Goal: Task Accomplishment & Management: Manage account settings

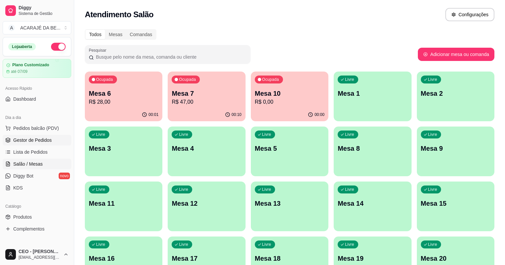
click at [51, 142] on link "Gestor de Pedidos" at bounding box center [37, 140] width 69 height 11
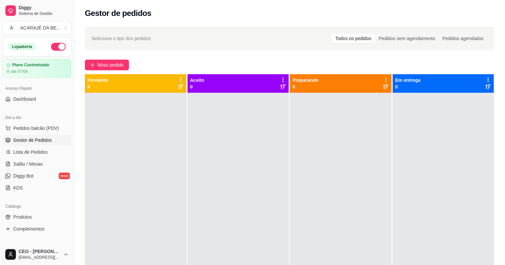
drag, startPoint x: 94, startPoint y: 163, endPoint x: 90, endPoint y: 166, distance: 4.5
drag, startPoint x: 90, startPoint y: 166, endPoint x: 167, endPoint y: 148, distance: 78.8
click at [167, 148] on div at bounding box center [135, 225] width 101 height 265
click at [159, 53] on div "Selecione o tipo dos pedidos Todos os pedidos Pedidos sem agendamento Pedidos a…" at bounding box center [289, 185] width 431 height 325
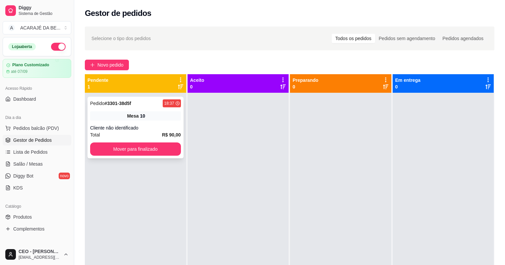
click at [169, 131] on div "Cliente não identificado" at bounding box center [135, 128] width 91 height 7
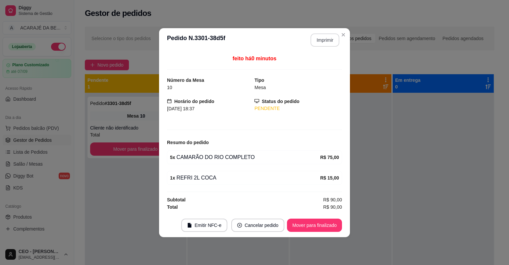
click at [320, 36] on button "Imprimir" at bounding box center [324, 39] width 29 height 13
click at [307, 221] on button "Mover para finalizado" at bounding box center [314, 225] width 55 height 13
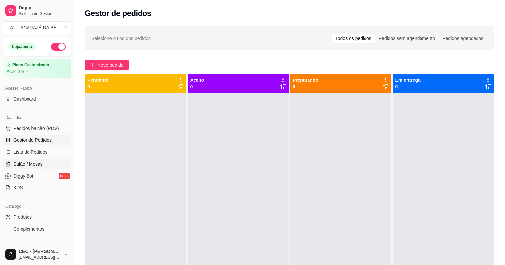
click at [32, 164] on span "Salão / Mesas" at bounding box center [27, 164] width 29 height 7
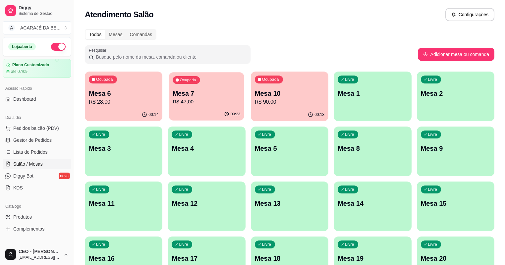
click at [190, 92] on p "Mesa 7" at bounding box center [207, 93] width 68 height 9
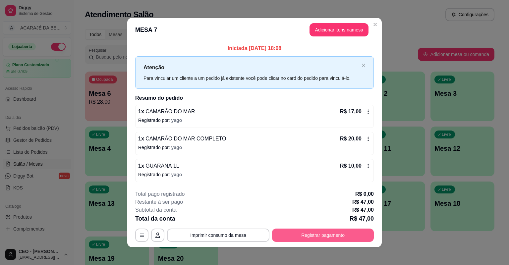
click at [347, 230] on button "Registrar pagamento" at bounding box center [323, 235] width 102 height 13
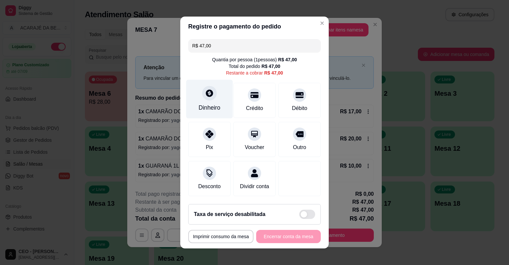
click at [209, 93] on icon at bounding box center [209, 92] width 7 height 7
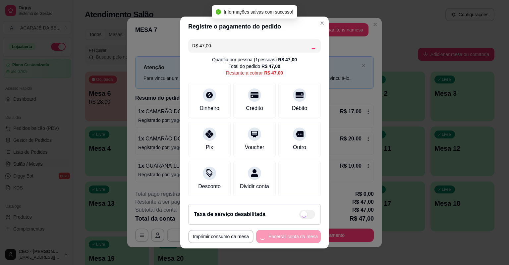
type input "R$ 0,00"
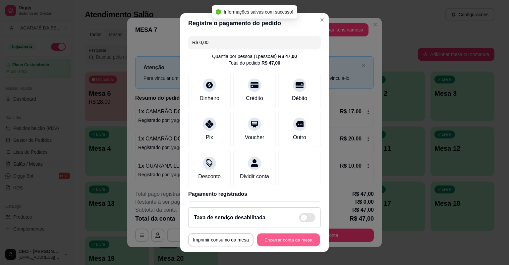
click at [290, 239] on button "Encerrar conta da mesa" at bounding box center [288, 240] width 63 height 13
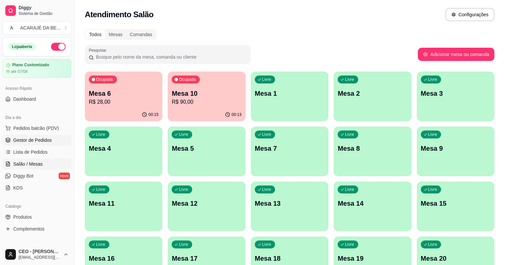
click at [19, 142] on span "Gestor de Pedidos" at bounding box center [32, 140] width 38 height 7
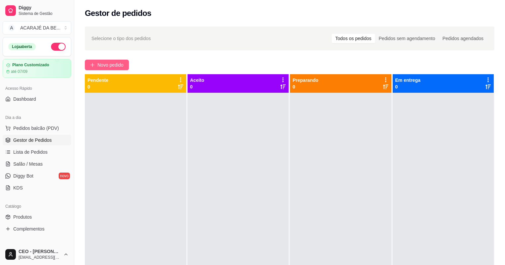
click at [122, 61] on button "Novo pedido" at bounding box center [107, 65] width 44 height 11
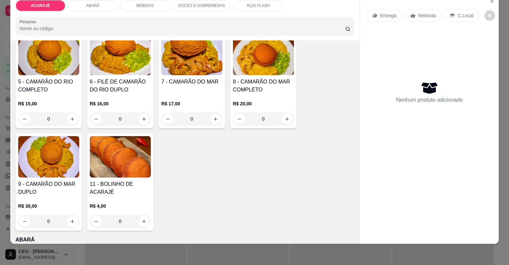
scroll to position [186, 0]
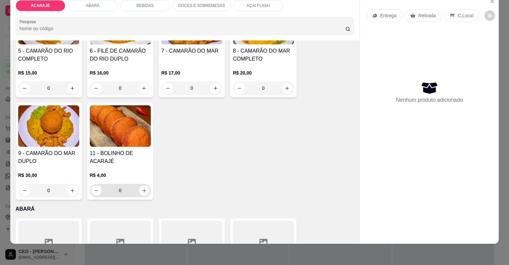
click at [141, 191] on icon "increase-product-quantity" at bounding box center [143, 190] width 5 height 5
type input "2"
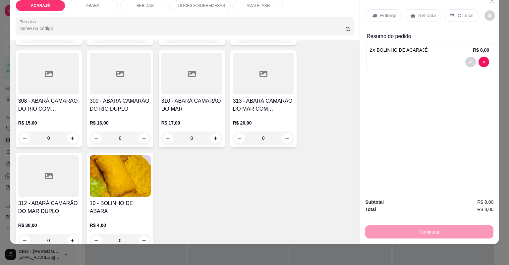
scroll to position [477, 0]
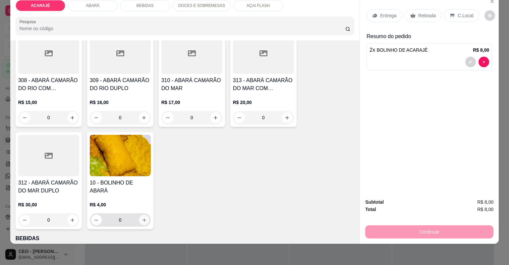
click at [143, 220] on icon "increase-product-quantity" at bounding box center [143, 219] width 3 height 3
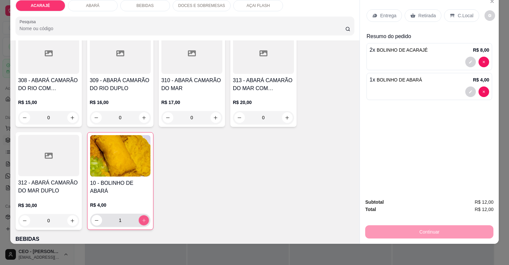
click at [143, 220] on icon "increase-product-quantity" at bounding box center [143, 220] width 5 height 5
type input "2"
click at [389, 14] on p "Entrega" at bounding box center [388, 15] width 16 height 7
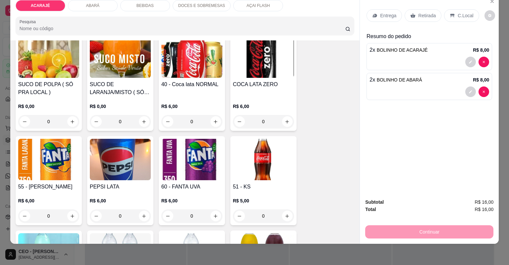
scroll to position [663, 0]
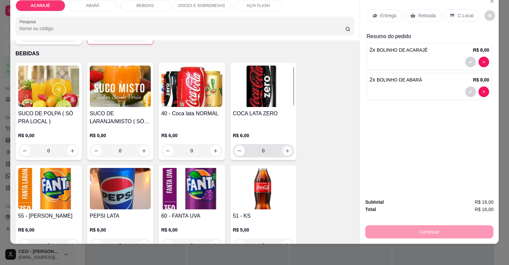
click at [286, 150] on icon "increase-product-quantity" at bounding box center [287, 150] width 3 height 3
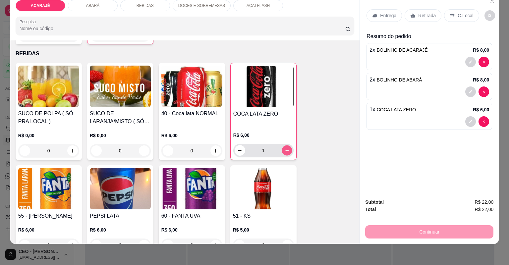
click at [286, 150] on icon "increase-product-quantity" at bounding box center [286, 150] width 5 height 5
type input "2"
click at [380, 15] on p "Entrega" at bounding box center [388, 15] width 16 height 7
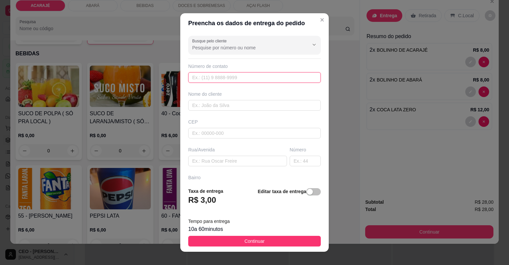
click at [253, 80] on input "text" at bounding box center [254, 77] width 133 height 11
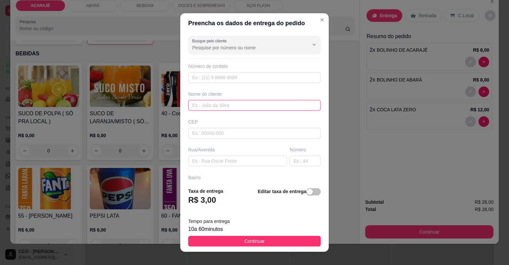
click at [233, 100] on input "text" at bounding box center [254, 105] width 133 height 11
type input "[PERSON_NAME]"
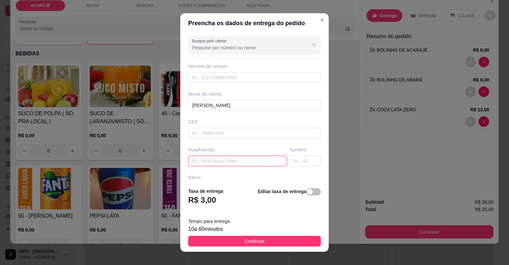
click at [206, 160] on input "text" at bounding box center [237, 161] width 99 height 11
paste input "[STREET_ADDRESS][PERSON_NAME] centro, do lado da [GEOGRAPHIC_DATA][PERSON_NAME]"
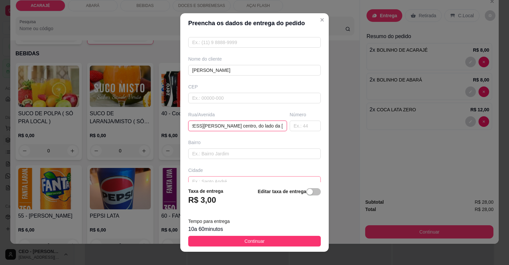
scroll to position [73, 0]
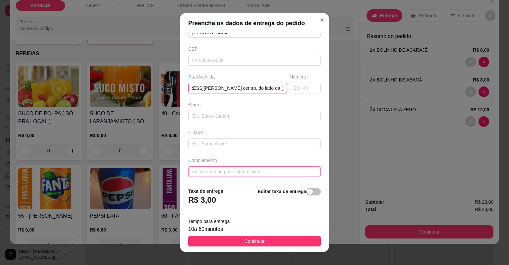
type input "[STREET_ADDRESS][PERSON_NAME] centro, do lado da [GEOGRAPHIC_DATA][PERSON_NAME]"
click at [250, 170] on input "text" at bounding box center [254, 171] width 133 height 11
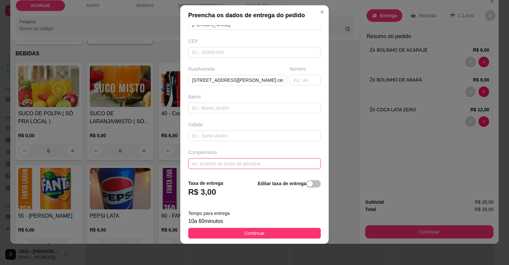
drag, startPoint x: 208, startPoint y: 168, endPoint x: 196, endPoint y: 160, distance: 14.1
paste input "E na casa de [PERSON_NAME]"
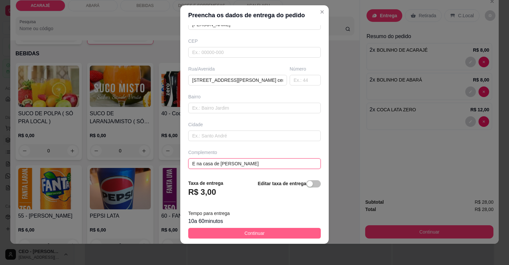
type input "E na casa de [PERSON_NAME]"
click at [244, 232] on span "Continuar" at bounding box center [254, 233] width 20 height 7
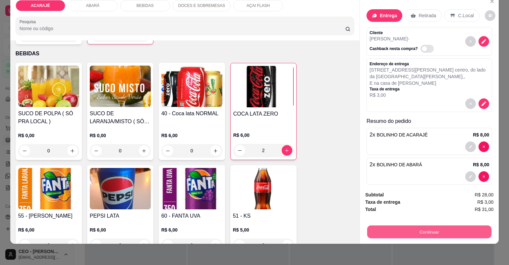
click at [391, 231] on button "Continuar" at bounding box center [429, 232] width 124 height 13
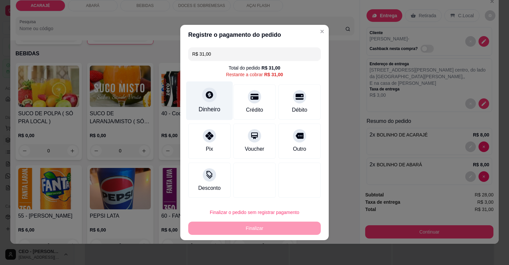
click at [216, 93] on div at bounding box center [209, 94] width 15 height 15
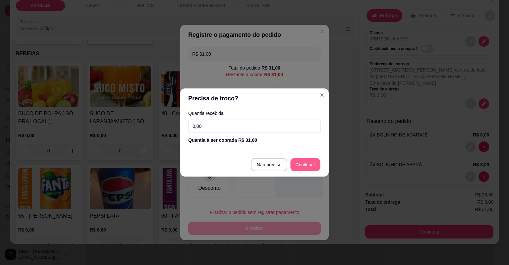
type input "R$ 0,00"
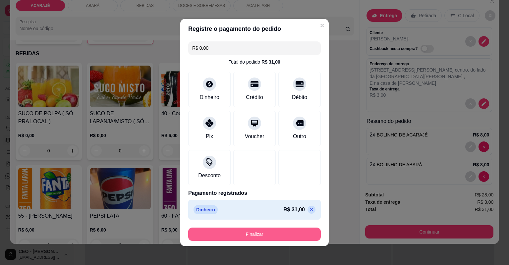
click at [253, 234] on button "Finalizar" at bounding box center [254, 234] width 133 height 13
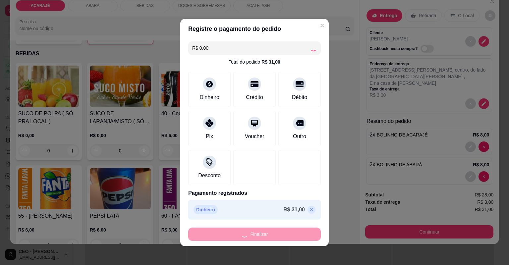
type input "0"
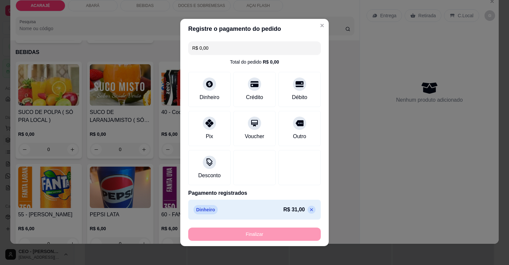
type input "-R$ 31,00"
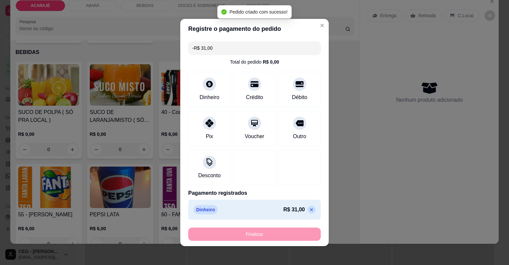
scroll to position [662, 0]
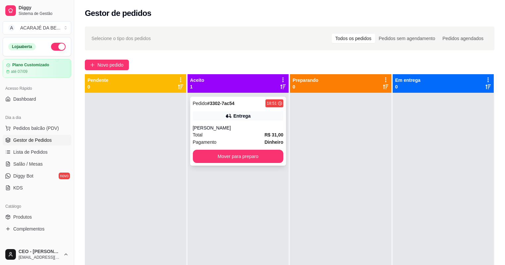
click at [225, 135] on div "Total R$ 31,00" at bounding box center [238, 134] width 91 height 7
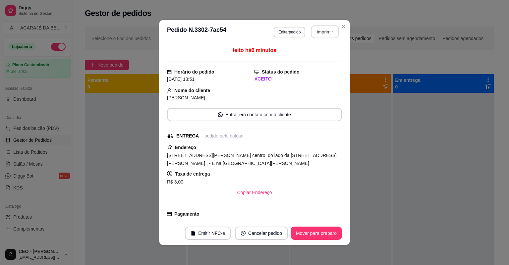
click at [315, 29] on button "Imprimir" at bounding box center [325, 32] width 28 height 13
click at [305, 238] on button "Mover para preparo" at bounding box center [316, 233] width 51 height 13
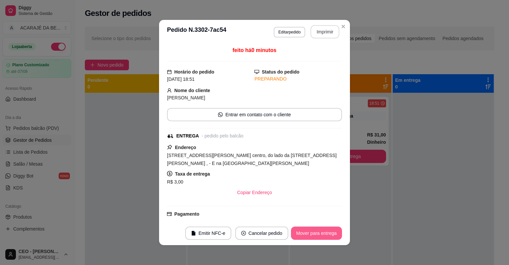
click at [305, 238] on button "Mover para entrega" at bounding box center [316, 233] width 51 height 13
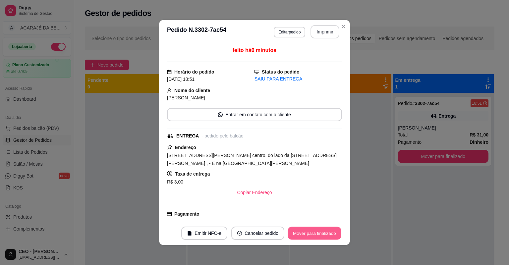
click at [305, 238] on button "Mover para finalizado" at bounding box center [314, 233] width 53 height 13
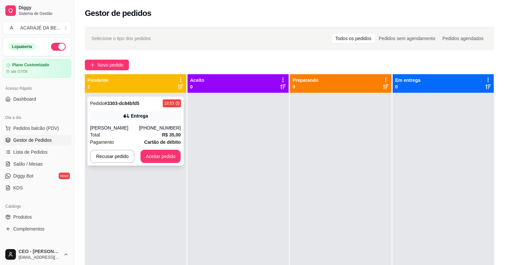
click at [139, 141] on div "Pagamento Cartão de débito" at bounding box center [135, 141] width 91 height 7
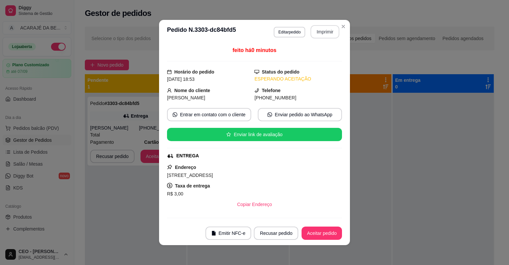
click at [321, 32] on button "Imprimir" at bounding box center [324, 31] width 29 height 13
click at [324, 235] on button "Aceitar pedido" at bounding box center [321, 233] width 39 height 13
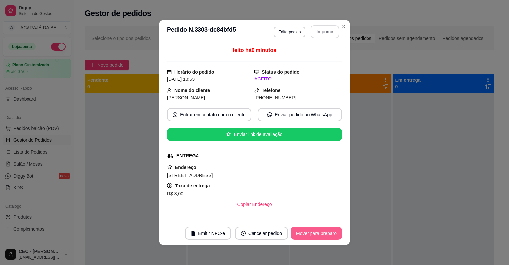
click at [324, 235] on button "Mover para preparo" at bounding box center [316, 233] width 51 height 13
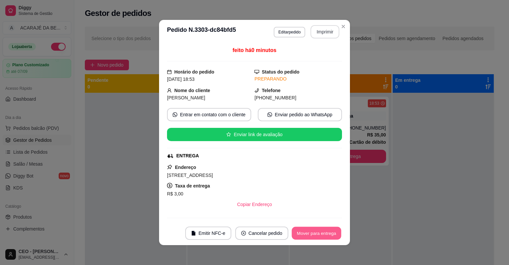
click at [324, 235] on button "Mover para entrega" at bounding box center [317, 233] width 50 height 13
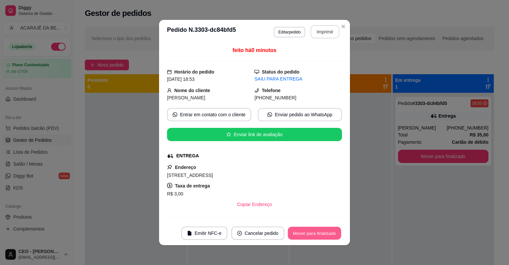
click at [324, 235] on button "Mover para finalizado" at bounding box center [314, 233] width 53 height 13
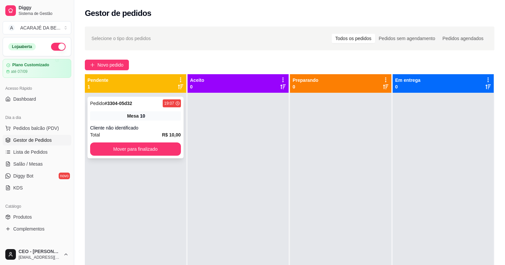
click at [172, 106] on div "19:07" at bounding box center [169, 103] width 10 height 5
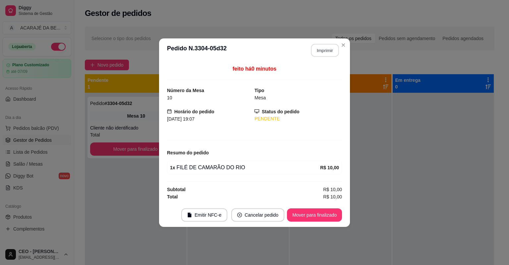
click at [322, 50] on button "Imprimir" at bounding box center [325, 50] width 28 height 13
click at [318, 210] on button "Mover para finalizado" at bounding box center [314, 214] width 55 height 13
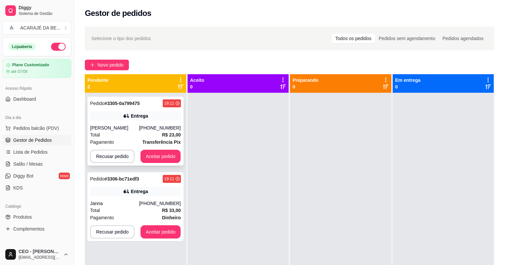
click at [174, 101] on div "19:11" at bounding box center [172, 103] width 18 height 8
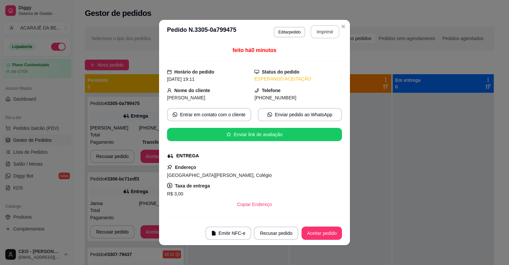
click at [329, 32] on button "Imprimir" at bounding box center [324, 31] width 29 height 13
click at [318, 230] on button "Aceitar pedido" at bounding box center [321, 233] width 39 height 13
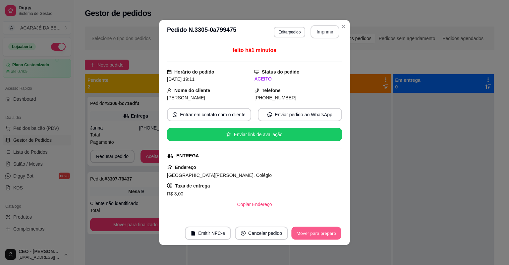
click at [319, 230] on button "Mover para preparo" at bounding box center [316, 233] width 50 height 13
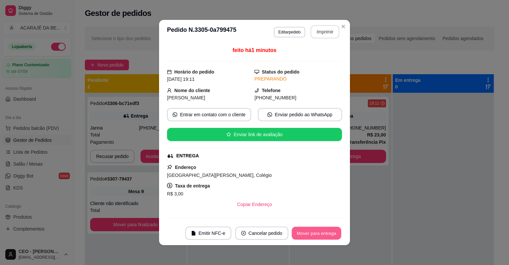
click at [319, 230] on button "Mover para entrega" at bounding box center [317, 233] width 50 height 13
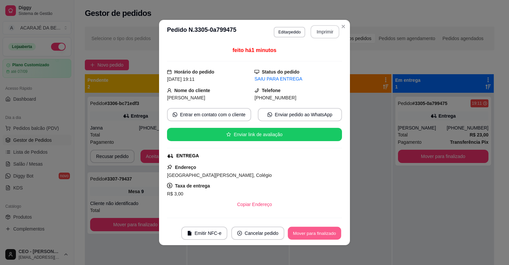
click at [326, 233] on button "Mover para finalizado" at bounding box center [314, 233] width 53 height 13
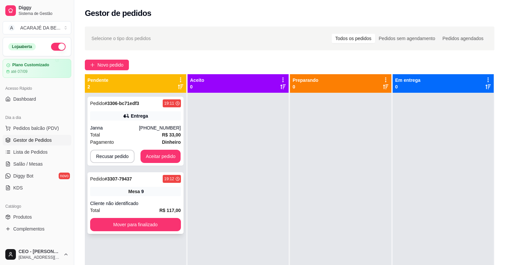
click at [118, 199] on div "Pedido # 3307-79437 19:12 Mesa 9 Cliente não identificado Total R$ 117,00 Mover…" at bounding box center [135, 203] width 96 height 62
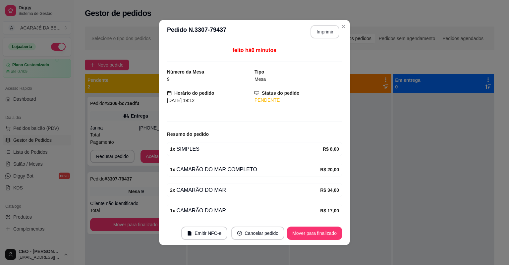
click at [322, 29] on button "Imprimir" at bounding box center [324, 31] width 29 height 13
click at [323, 233] on button "Mover para finalizado" at bounding box center [314, 233] width 55 height 13
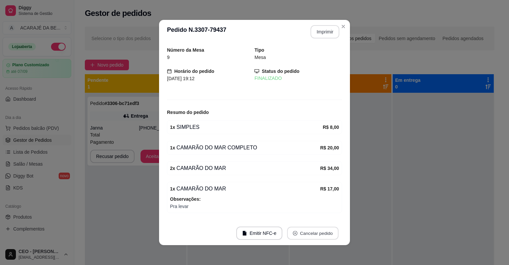
click at [324, 233] on button "Cancelar pedido" at bounding box center [312, 233] width 51 height 13
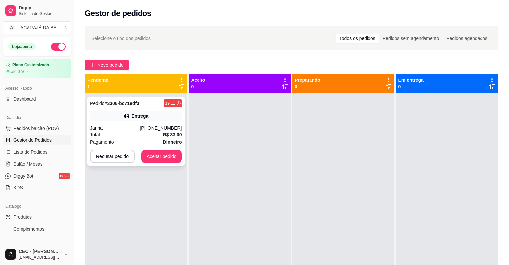
click at [128, 125] on div "Janna" at bounding box center [115, 128] width 50 height 7
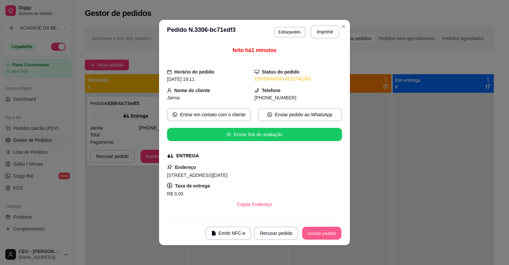
click at [325, 233] on button "Aceitar pedido" at bounding box center [321, 233] width 39 height 13
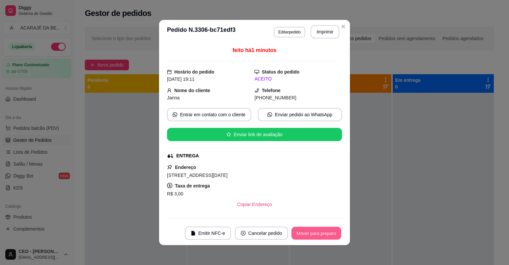
click at [325, 234] on button "Mover para preparo" at bounding box center [316, 233] width 50 height 13
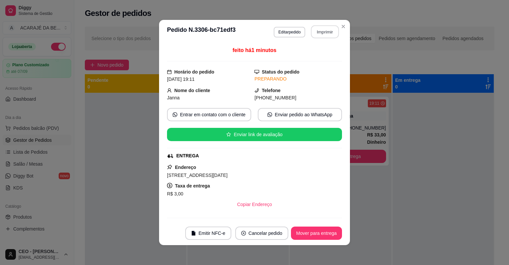
click at [315, 35] on button "Imprimir" at bounding box center [325, 32] width 28 height 13
click at [328, 237] on button "Mover para entrega" at bounding box center [317, 233] width 50 height 13
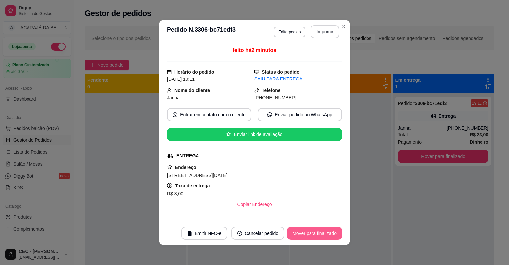
click at [328, 234] on button "Mover para finalizado" at bounding box center [314, 233] width 55 height 13
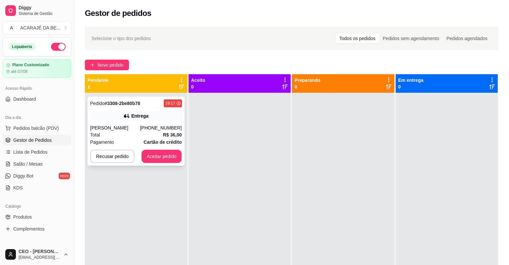
click at [166, 101] on div "19:17" at bounding box center [170, 103] width 10 height 5
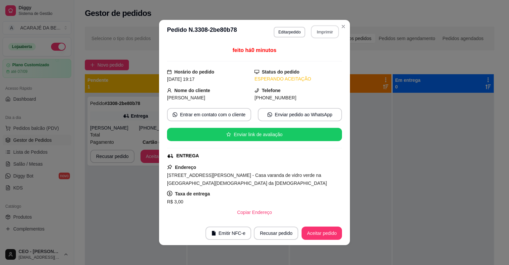
click at [333, 30] on button "Imprimir" at bounding box center [325, 32] width 28 height 13
click at [318, 31] on button "Imprimir" at bounding box center [324, 31] width 29 height 13
click at [310, 232] on button "Aceitar pedido" at bounding box center [321, 233] width 39 height 13
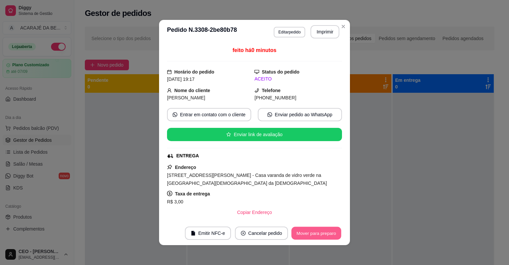
click at [312, 233] on button "Mover para preparo" at bounding box center [316, 233] width 50 height 13
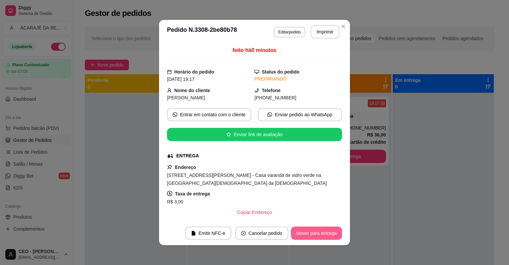
click at [312, 235] on button "Mover para entrega" at bounding box center [316, 233] width 51 height 13
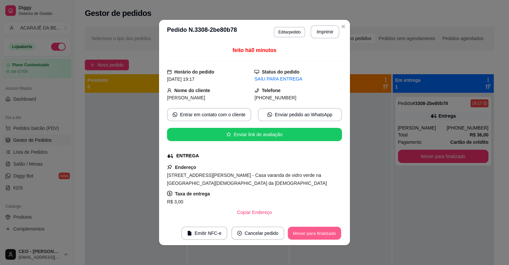
click at [312, 231] on button "Mover para finalizado" at bounding box center [314, 233] width 53 height 13
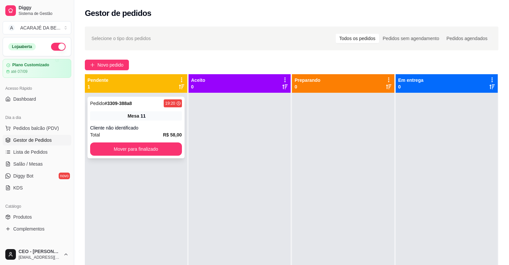
click at [174, 98] on div "Pedido # 3309-388a8 19:20 Mesa 11 Cliente não identificado Total R$ 58,00 Mover…" at bounding box center [135, 128] width 97 height 62
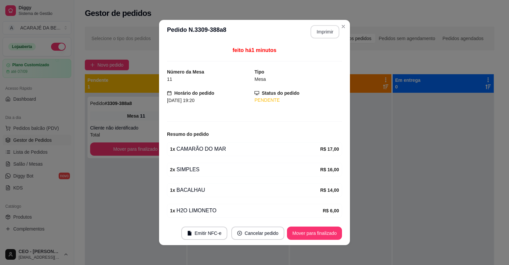
click at [322, 29] on button "Imprimir" at bounding box center [324, 31] width 29 height 13
click at [303, 232] on button "Mover para finalizado" at bounding box center [314, 233] width 53 height 13
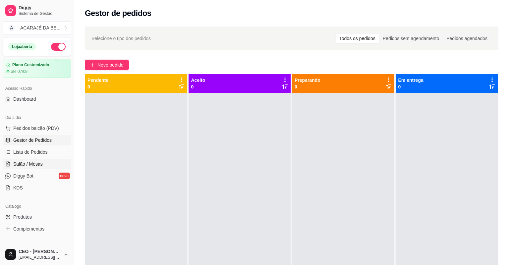
click at [34, 164] on span "Salão / Mesas" at bounding box center [27, 164] width 29 height 7
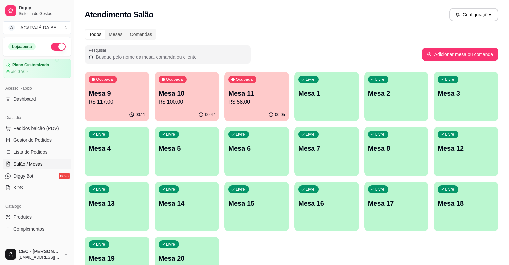
click at [241, 102] on p "R$ 58,00" at bounding box center [256, 102] width 57 height 8
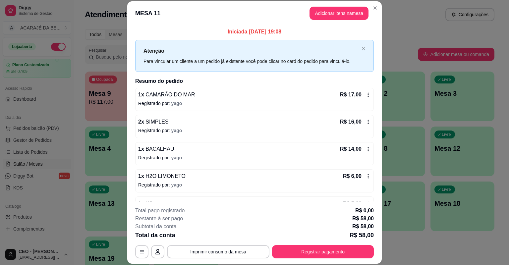
click at [186, 199] on div "1 x KS R$ 5,00" at bounding box center [254, 203] width 233 height 8
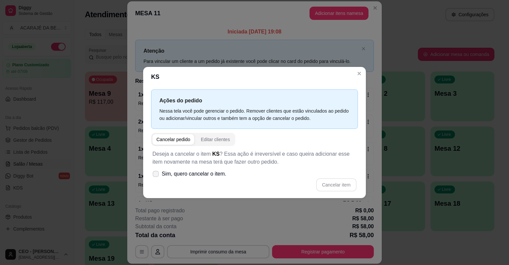
click at [154, 172] on span at bounding box center [156, 174] width 6 height 6
click at [154, 175] on input "Sim, quero cancelar o item." at bounding box center [154, 177] width 4 height 4
checkbox input "true"
click at [325, 185] on button "Cancelar item" at bounding box center [335, 185] width 39 height 13
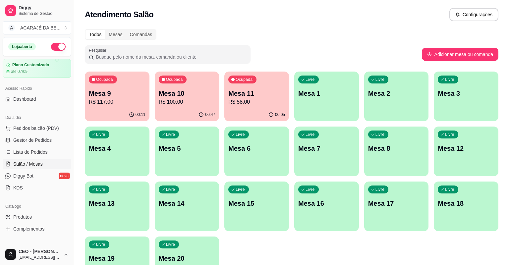
click at [260, 103] on div "Ocupada Mesa 11 R$ 58,00" at bounding box center [256, 90] width 65 height 37
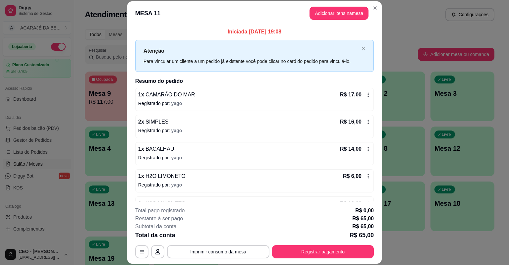
click at [175, 173] on span "H2O LIMONETO" at bounding box center [164, 176] width 41 height 6
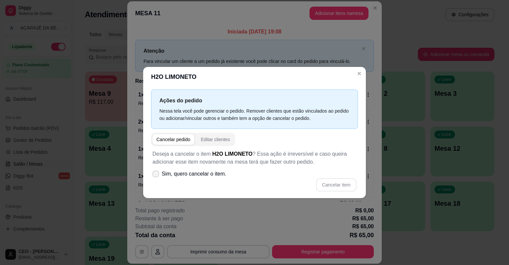
click at [155, 175] on icon at bounding box center [155, 174] width 5 height 4
click at [155, 175] on input "Sim, quero cancelar o item." at bounding box center [154, 177] width 4 height 4
checkbox input "true"
click at [331, 186] on button "Cancelar item" at bounding box center [336, 184] width 40 height 13
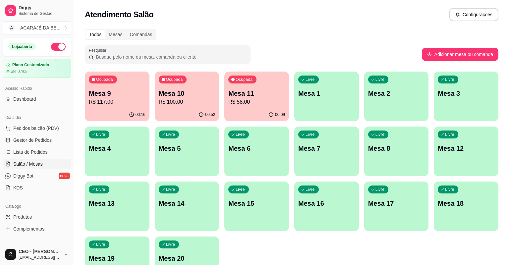
click at [176, 92] on p "Mesa 10" at bounding box center [187, 93] width 57 height 9
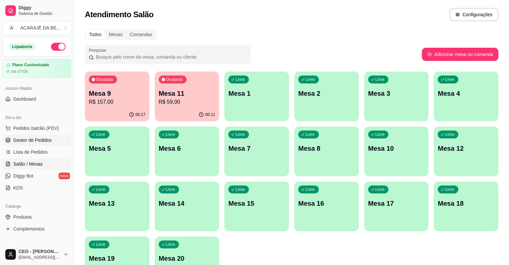
click at [48, 137] on span "Gestor de Pedidos" at bounding box center [32, 140] width 38 height 7
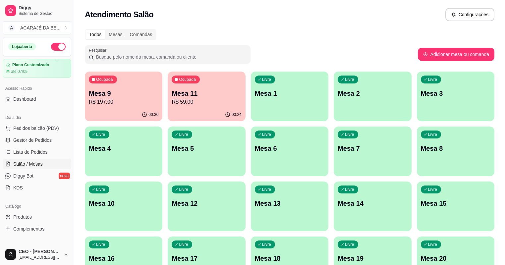
scroll to position [53, 0]
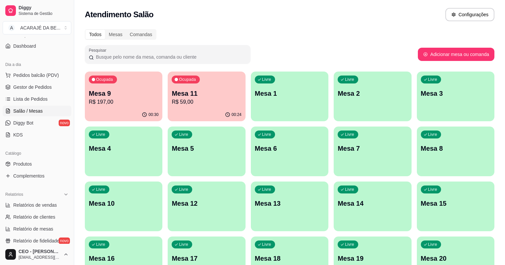
click at [114, 107] on div "Ocupada Mesa 9 R$ 197,00" at bounding box center [124, 90] width 78 height 37
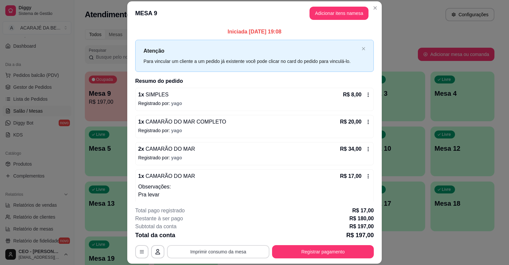
click at [229, 250] on button "Imprimir consumo da mesa" at bounding box center [218, 251] width 102 height 13
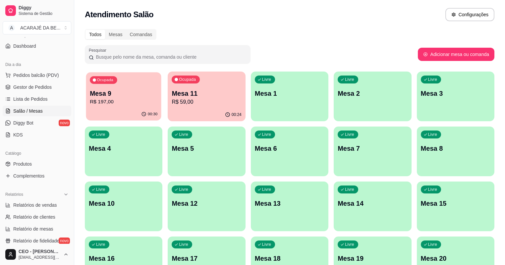
click at [117, 106] on div "Ocupada Mesa 9 R$ 197,00" at bounding box center [123, 90] width 75 height 36
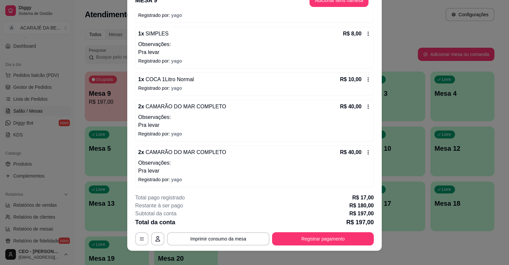
scroll to position [20, 0]
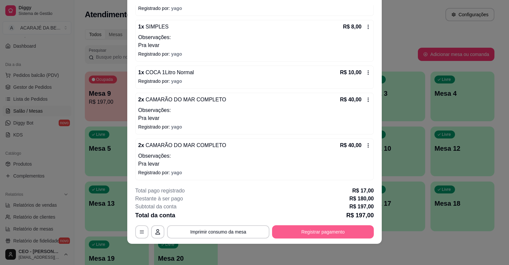
click at [330, 232] on button "Registrar pagamento" at bounding box center [323, 231] width 102 height 13
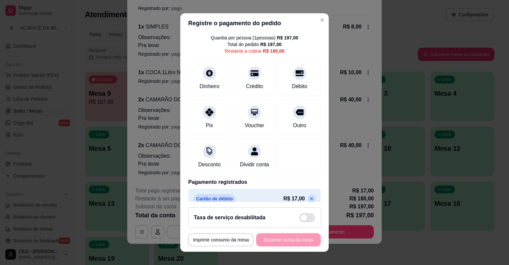
scroll to position [0, 0]
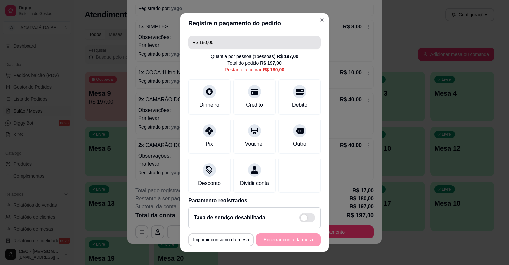
click at [239, 44] on input "R$ 180,00" at bounding box center [254, 42] width 125 height 13
drag, startPoint x: 238, startPoint y: 44, endPoint x: 197, endPoint y: 45, distance: 40.1
click at [197, 45] on input "R$ 180,00" at bounding box center [254, 42] width 125 height 13
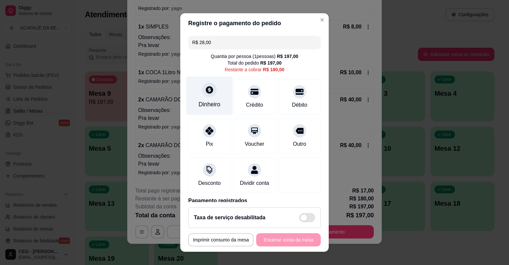
type input "R$ 28,00"
click at [199, 97] on div "Dinheiro" at bounding box center [209, 96] width 47 height 39
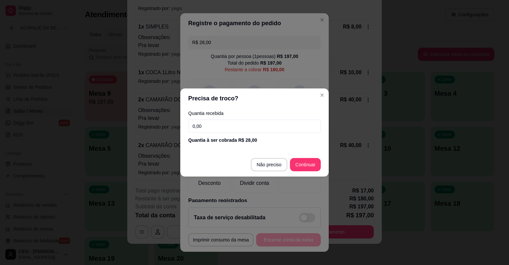
click at [208, 125] on input "0,00" at bounding box center [254, 126] width 133 height 13
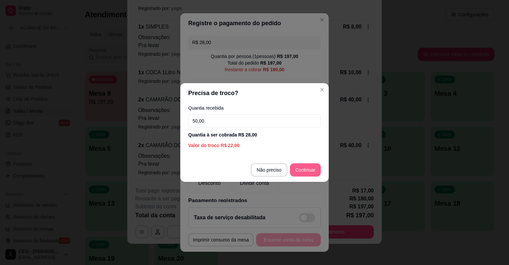
type input "50,00"
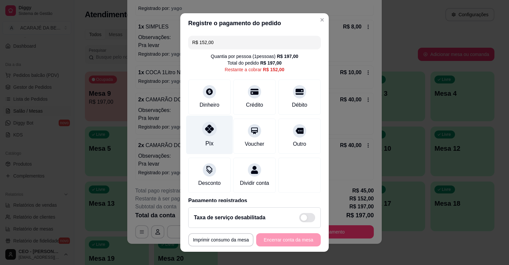
click at [210, 135] on div "Pix" at bounding box center [209, 135] width 47 height 39
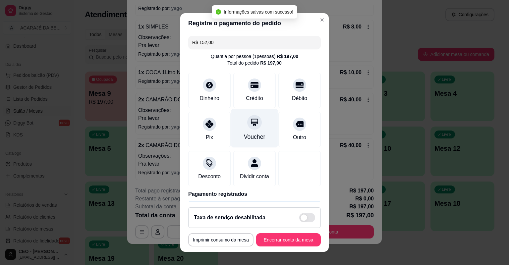
type input "R$ 0,00"
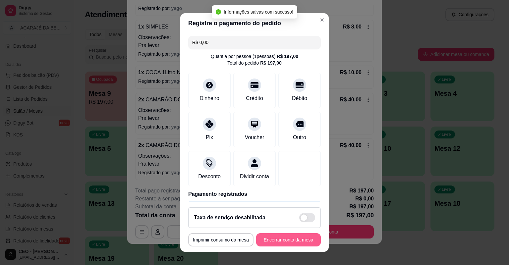
click at [269, 242] on button "Encerrar conta da mesa" at bounding box center [288, 239] width 65 height 13
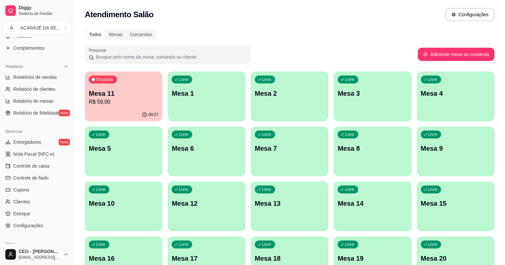
scroll to position [186, 0]
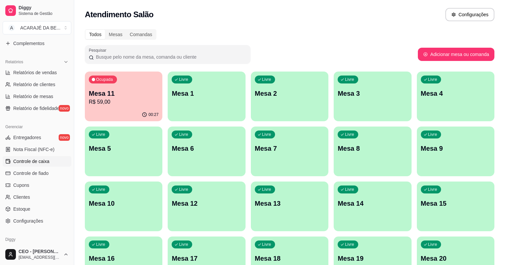
click at [39, 158] on span "Controle de caixa" at bounding box center [31, 161] width 36 height 7
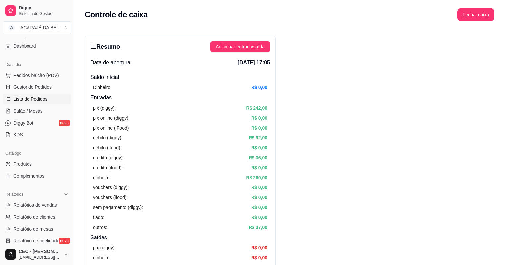
scroll to position [53, 0]
click at [34, 83] on link "Gestor de Pedidos" at bounding box center [37, 87] width 69 height 11
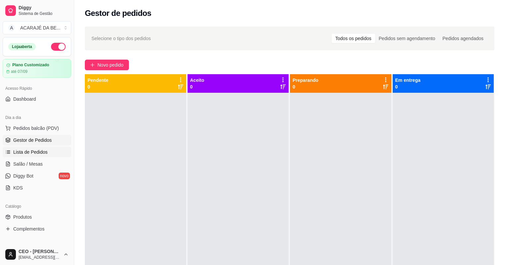
click at [38, 156] on link "Lista de Pedidos" at bounding box center [37, 152] width 69 height 11
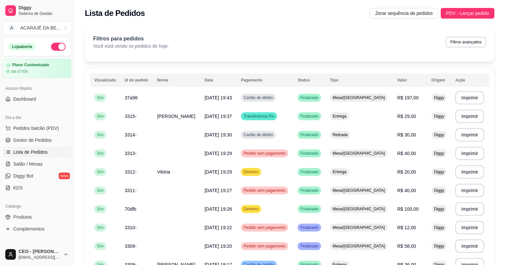
click at [34, 133] on ul "Pedidos balcão (PDV) Gestor de Pedidos Lista de Pedidos Salão / Mesas Diggy Bot…" at bounding box center [37, 158] width 69 height 70
click at [34, 138] on span "Gestor de Pedidos" at bounding box center [32, 140] width 38 height 7
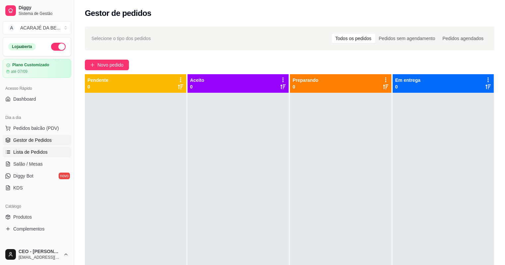
click at [33, 154] on span "Lista de Pedidos" at bounding box center [30, 152] width 34 height 7
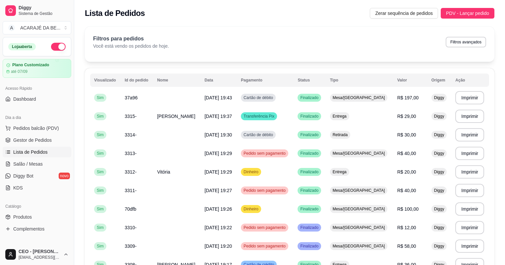
click at [40, 152] on span "Lista de Pedidos" at bounding box center [30, 152] width 34 height 7
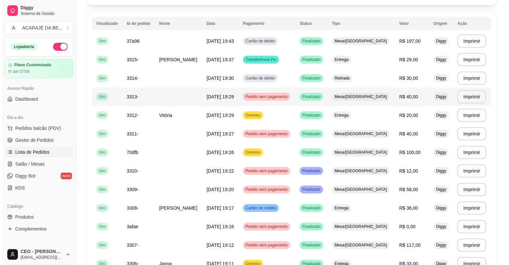
scroll to position [30, 0]
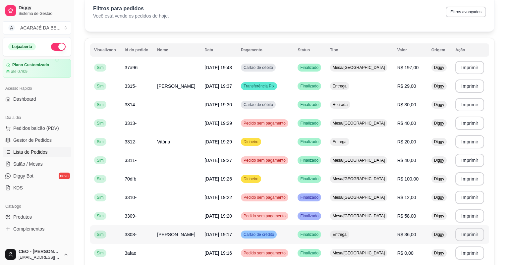
click at [180, 235] on td "[PERSON_NAME]" at bounding box center [176, 234] width 47 height 19
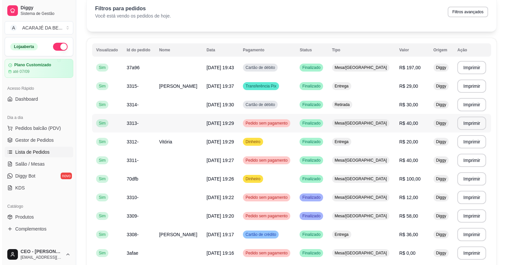
scroll to position [0, 0]
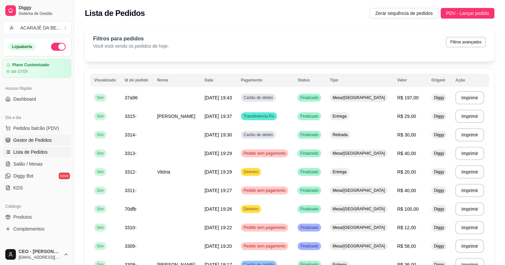
click at [23, 142] on span "Gestor de Pedidos" at bounding box center [32, 140] width 38 height 7
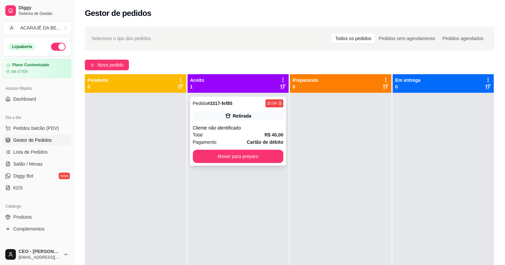
click at [237, 143] on div "Pagamento Cartão de débito" at bounding box center [238, 141] width 91 height 7
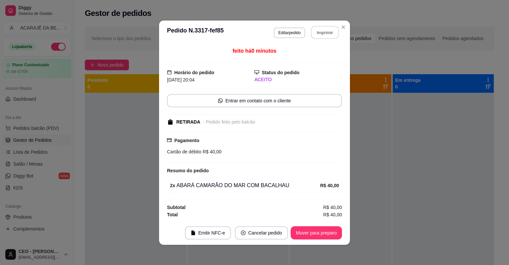
click at [330, 35] on button "Imprimir" at bounding box center [325, 32] width 28 height 13
click at [323, 232] on button "Mover para preparo" at bounding box center [316, 232] width 50 height 13
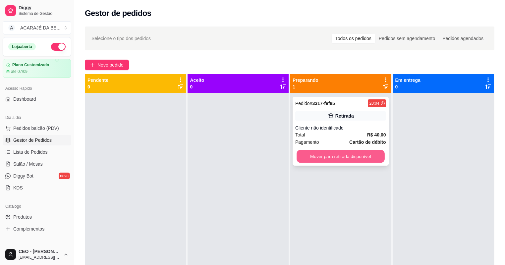
click at [338, 156] on button "Mover para retirada disponível" at bounding box center [340, 156] width 88 height 13
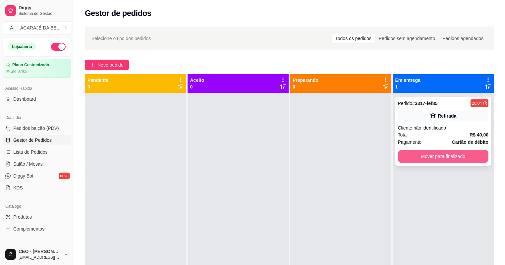
click at [402, 157] on button "Mover para finalizado" at bounding box center [443, 156] width 91 height 13
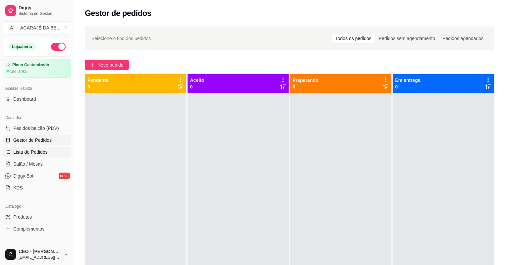
click at [24, 150] on span "Lista de Pedidos" at bounding box center [30, 152] width 34 height 7
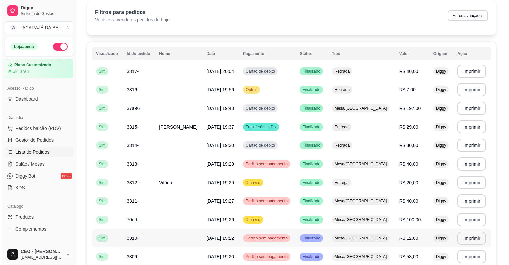
scroll to position [27, 0]
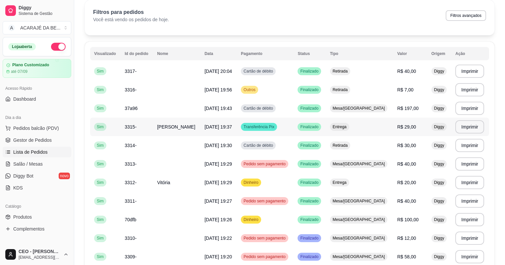
click at [181, 126] on span "[PERSON_NAME]" at bounding box center [176, 126] width 38 height 5
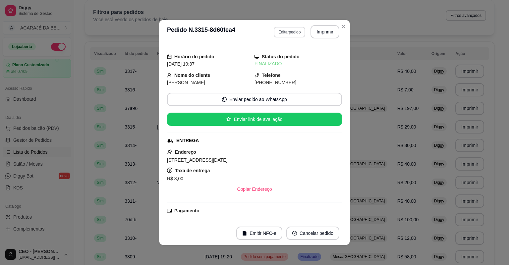
click at [274, 33] on button "Editar pedido" at bounding box center [289, 32] width 31 height 11
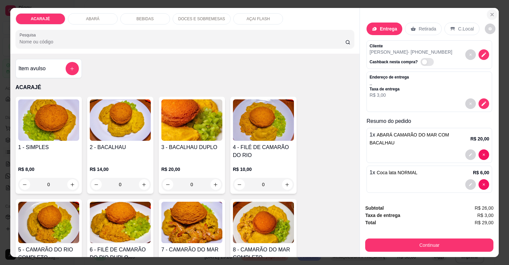
click at [492, 13] on icon "Close" at bounding box center [491, 14] width 5 height 5
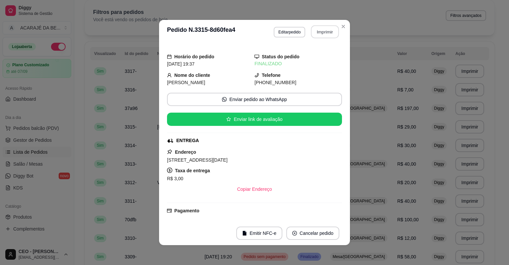
click at [327, 32] on button "Imprimir" at bounding box center [325, 32] width 28 height 13
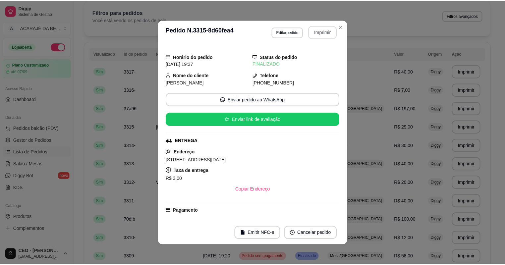
scroll to position [0, 0]
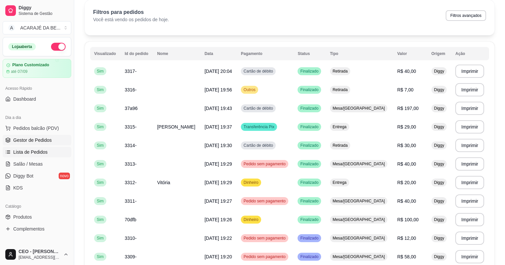
click at [38, 140] on span "Gestor de Pedidos" at bounding box center [32, 140] width 38 height 7
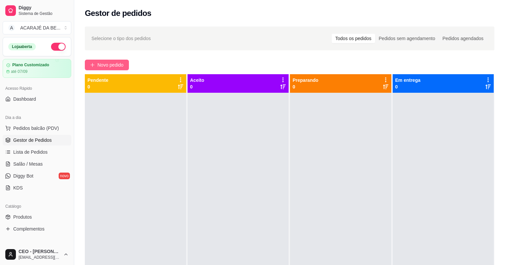
click at [113, 63] on span "Novo pedido" at bounding box center [110, 64] width 26 height 7
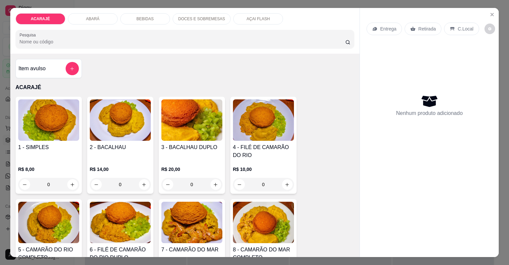
click at [387, 32] on div "Entrega" at bounding box center [383, 29] width 35 height 13
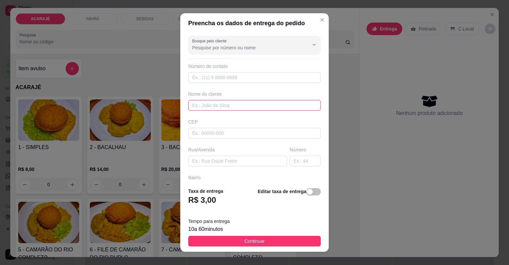
click at [244, 106] on input "text" at bounding box center [254, 105] width 133 height 11
type input "[PERSON_NAME]"
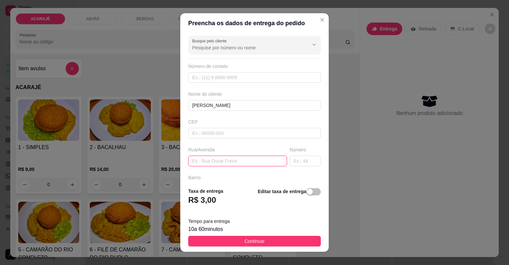
click at [231, 161] on input "text" at bounding box center [237, 161] width 99 height 11
type input "[GEOGRAPHIC_DATA], julho aderne próximo o sitio de [GEOGRAPHIC_DATA]"
click at [290, 160] on input "text" at bounding box center [305, 161] width 31 height 11
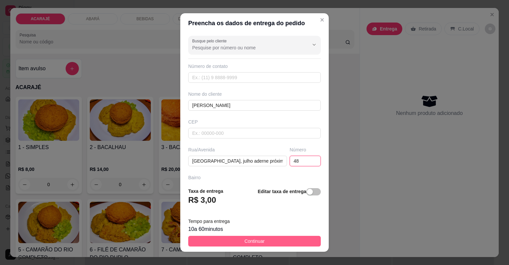
type input "48"
click at [220, 242] on button "Continuar" at bounding box center [254, 241] width 133 height 11
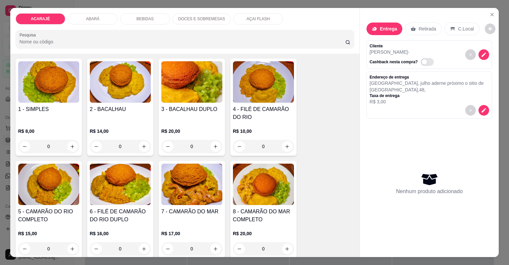
scroll to position [53, 0]
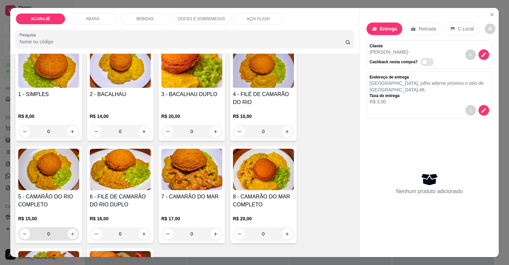
click at [72, 232] on icon "increase-product-quantity" at bounding box center [72, 234] width 5 height 5
type input "1"
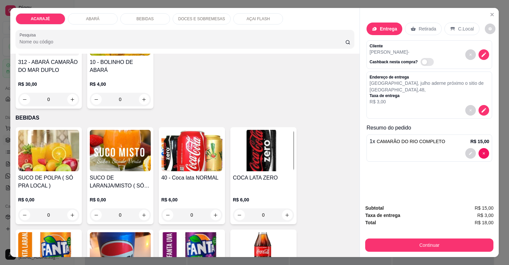
scroll to position [689, 0]
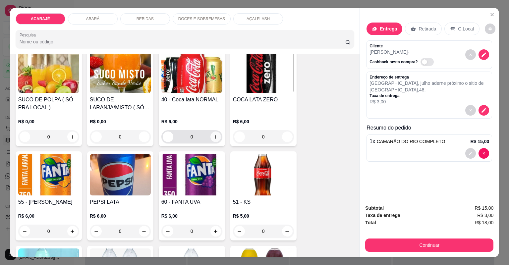
click at [216, 137] on icon "increase-product-quantity" at bounding box center [215, 136] width 5 height 5
type input "1"
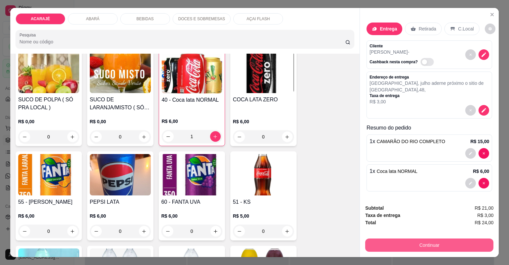
click at [401, 246] on button "Continuar" at bounding box center [429, 245] width 128 height 13
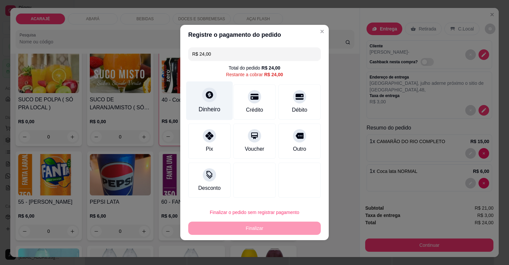
click at [205, 87] on div "Dinheiro" at bounding box center [209, 100] width 47 height 39
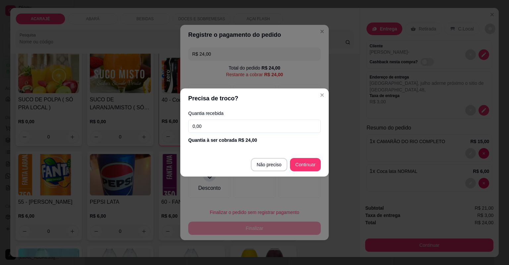
click at [235, 126] on input "0,00" at bounding box center [254, 126] width 133 height 13
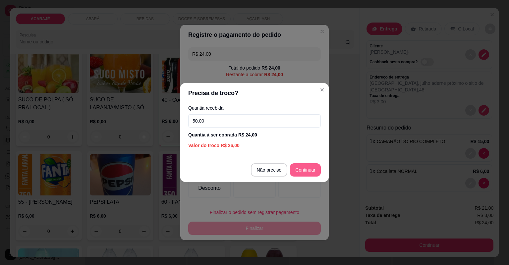
type input "50,00"
type input "R$ 0,00"
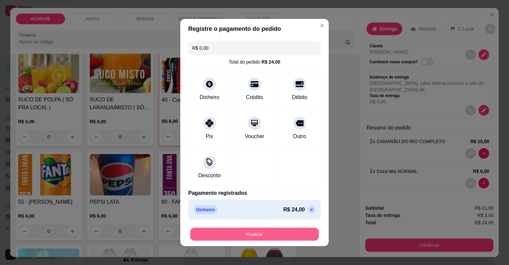
click at [265, 239] on button "Finalizar" at bounding box center [254, 234] width 129 height 13
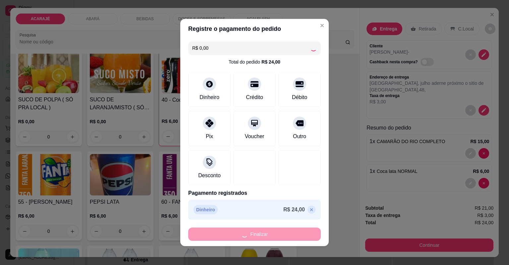
type input "0"
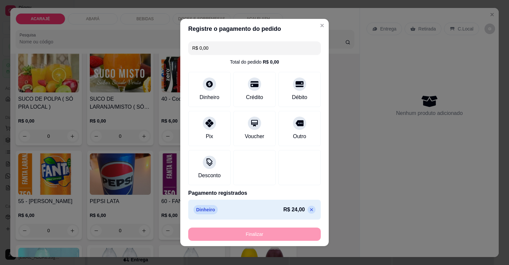
type input "-R$ 24,00"
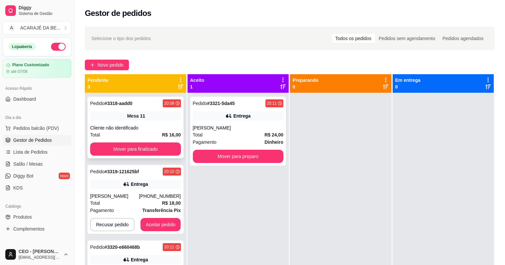
click at [151, 135] on div "Total R$ 16,00" at bounding box center [135, 134] width 91 height 7
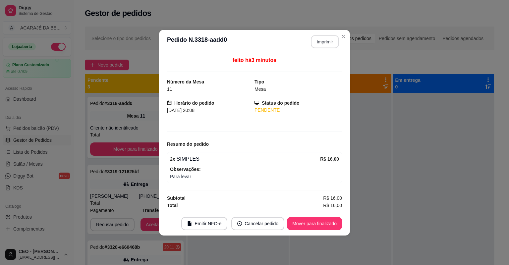
click at [322, 40] on button "Imprimir" at bounding box center [325, 41] width 28 height 13
click at [312, 226] on button "Mover para finalizado" at bounding box center [314, 223] width 53 height 13
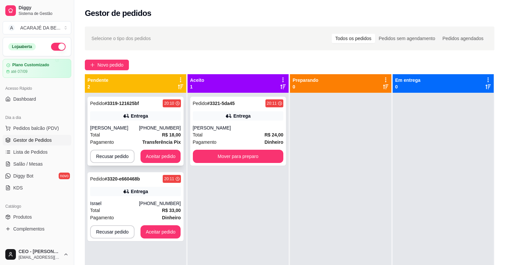
click at [103, 133] on div "Total R$ 18,00" at bounding box center [135, 134] width 91 height 7
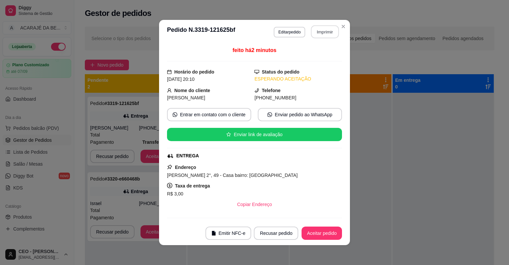
click at [317, 37] on button "Imprimir" at bounding box center [325, 32] width 28 height 13
click at [332, 235] on button "Aceitar pedido" at bounding box center [321, 233] width 39 height 13
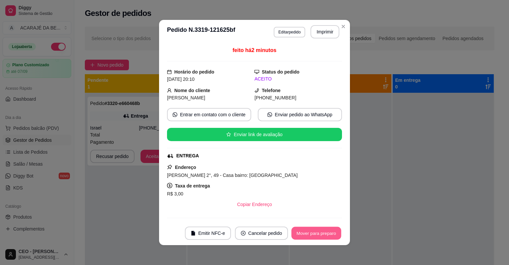
click at [332, 234] on button "Mover para preparo" at bounding box center [316, 233] width 50 height 13
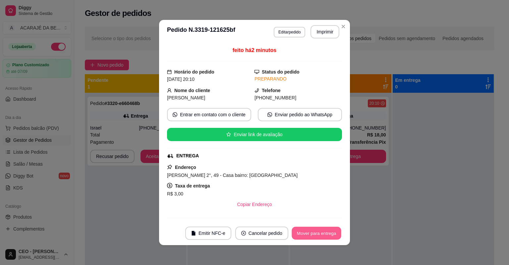
click at [332, 234] on button "Mover para entrega" at bounding box center [317, 233] width 50 height 13
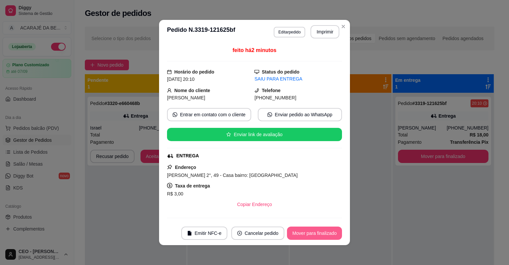
click at [330, 238] on button "Mover para finalizado" at bounding box center [314, 233] width 55 height 13
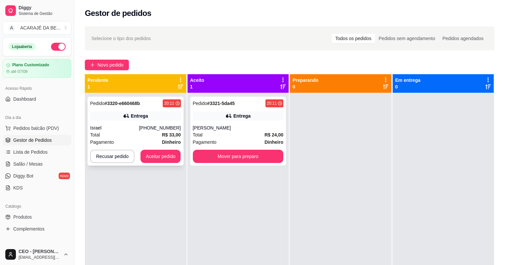
click at [119, 133] on div "Total R$ 33,00" at bounding box center [135, 134] width 91 height 7
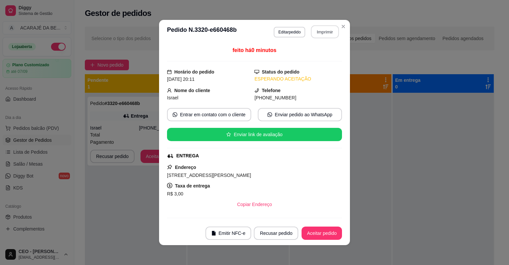
click at [317, 26] on button "Imprimir" at bounding box center [325, 32] width 28 height 13
click at [326, 233] on button "Aceitar pedido" at bounding box center [321, 233] width 40 height 13
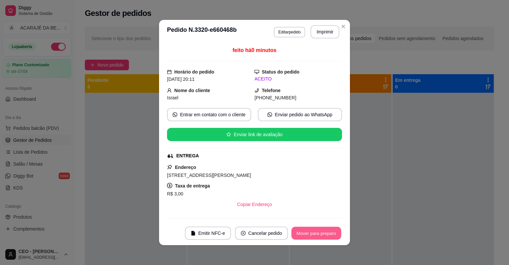
click at [326, 233] on button "Mover para preparo" at bounding box center [316, 233] width 50 height 13
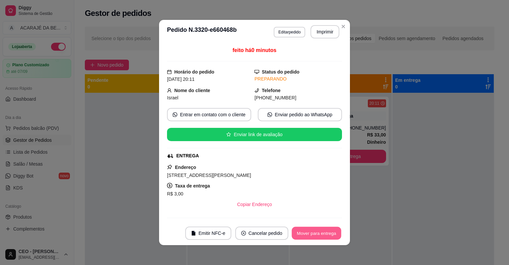
click at [327, 234] on button "Mover para entrega" at bounding box center [317, 233] width 50 height 13
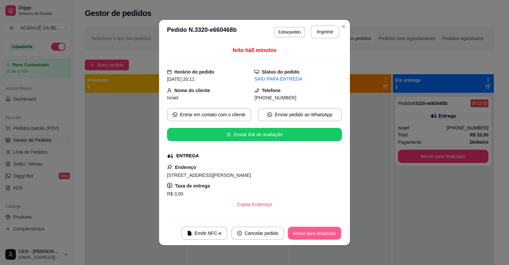
click at [327, 234] on button "Mover para finalizado" at bounding box center [314, 233] width 53 height 13
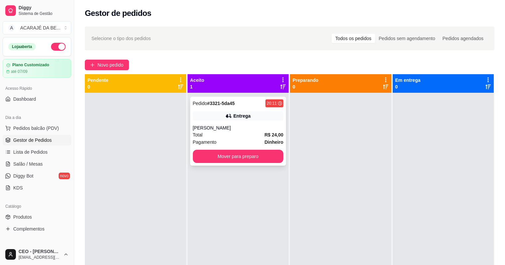
click at [243, 136] on div "Total R$ 24,00" at bounding box center [238, 134] width 91 height 7
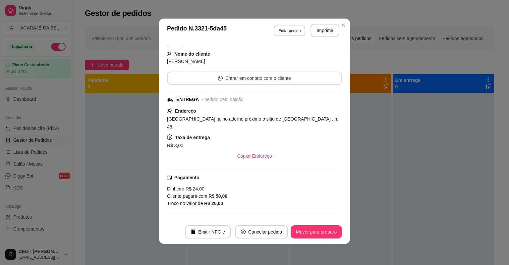
scroll to position [20, 0]
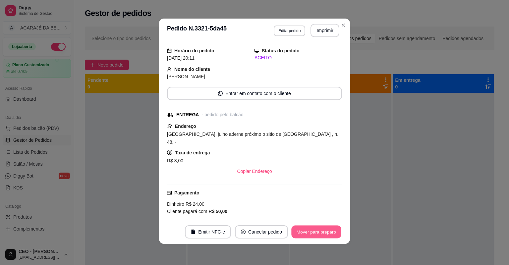
click at [335, 235] on button "Mover para preparo" at bounding box center [316, 232] width 50 height 13
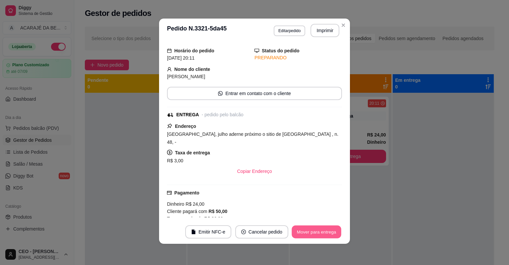
click at [334, 236] on button "Mover para entrega" at bounding box center [317, 232] width 50 height 13
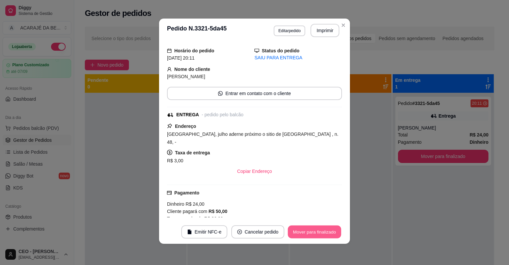
click at [334, 236] on button "Mover para finalizado" at bounding box center [314, 232] width 53 height 13
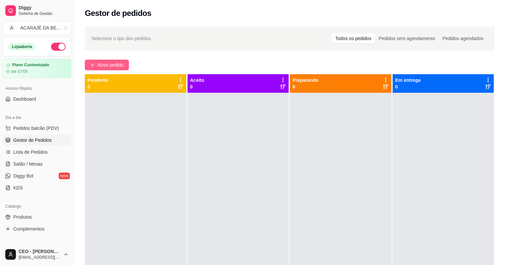
click at [106, 66] on span "Novo pedido" at bounding box center [110, 64] width 26 height 7
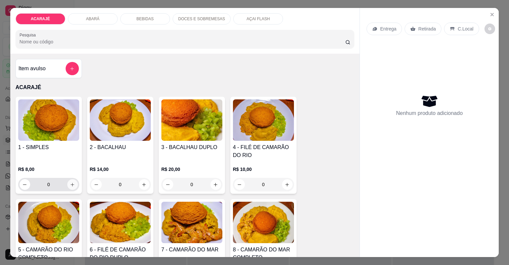
click at [71, 186] on icon "increase-product-quantity" at bounding box center [72, 184] width 5 height 5
type input "1"
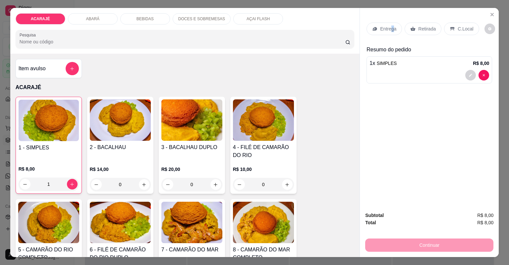
click at [390, 27] on p "Entrega" at bounding box center [388, 29] width 16 height 7
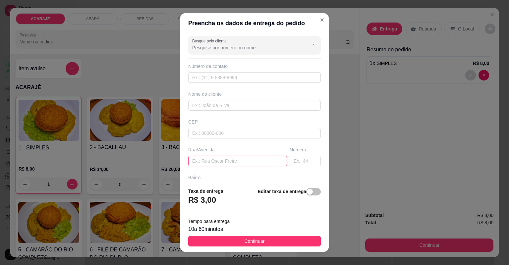
paste input "bairro [GEOGRAPHIC_DATA] próximo à [DEMOGRAPHIC_DATA] aqui no primeiro cabra-mo…"
type input "bairro [GEOGRAPHIC_DATA] próximo à [DEMOGRAPHIC_DATA] aqui no primeiro cabra-mo…"
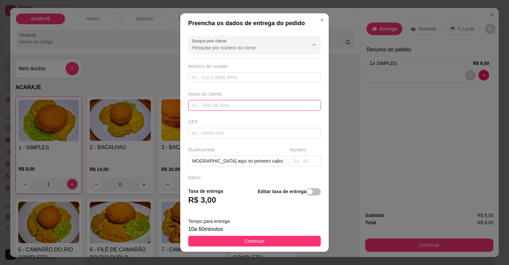
drag, startPoint x: 208, startPoint y: 103, endPoint x: 211, endPoint y: 100, distance: 4.5
click at [208, 103] on input "text" at bounding box center [254, 105] width 133 height 11
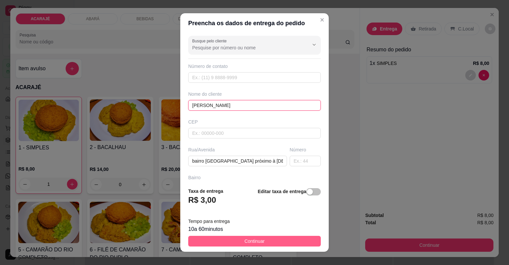
type input "[PERSON_NAME]"
click at [237, 239] on button "Continuar" at bounding box center [254, 241] width 133 height 11
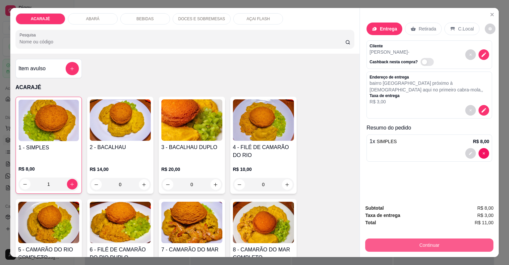
click at [396, 246] on button "Continuar" at bounding box center [429, 245] width 128 height 13
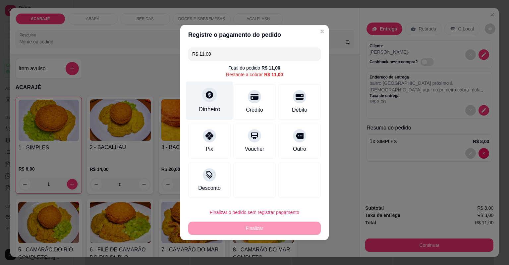
click at [208, 105] on div "Dinheiro" at bounding box center [209, 109] width 22 height 9
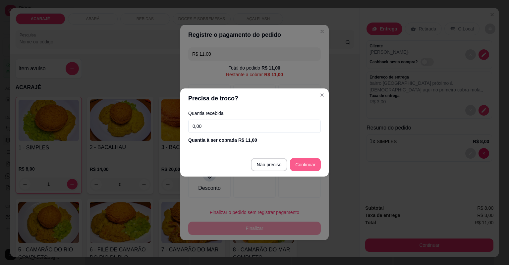
type input "R$ 0,00"
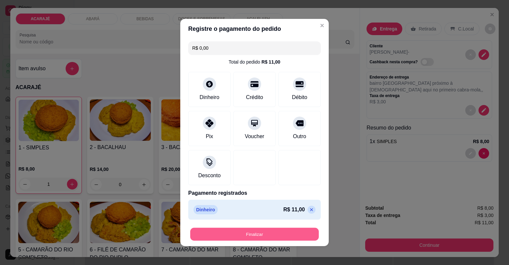
click at [253, 237] on button "Finalizar" at bounding box center [254, 234] width 129 height 13
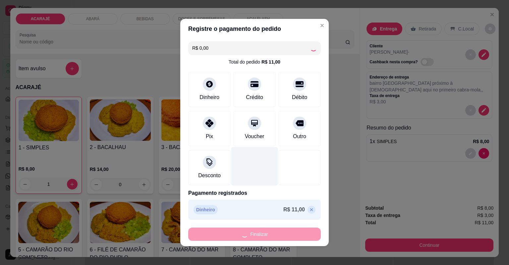
type input "0"
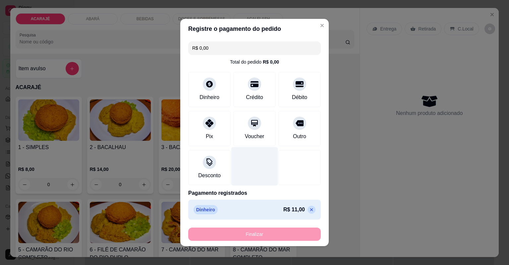
type input "-R$ 11,00"
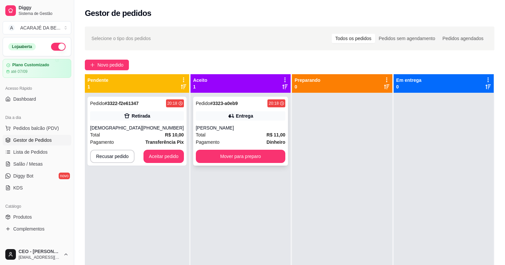
click at [227, 134] on div "Total R$ 11,00" at bounding box center [240, 134] width 89 height 7
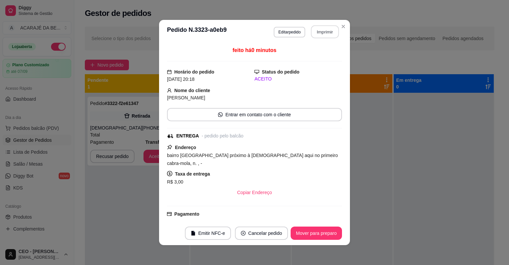
click at [324, 34] on button "Imprimir" at bounding box center [325, 32] width 28 height 13
click at [303, 235] on button "Mover para preparo" at bounding box center [316, 233] width 50 height 13
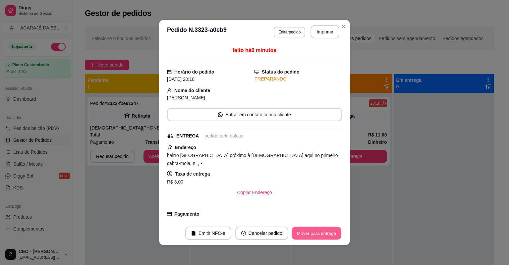
click at [303, 235] on button "Mover para entrega" at bounding box center [317, 233] width 50 height 13
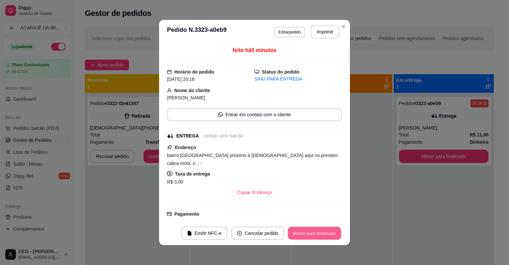
click at [303, 235] on button "Mover para finalizado" at bounding box center [314, 233] width 53 height 13
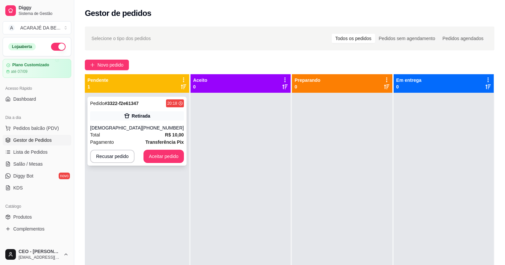
click at [137, 136] on div "Total R$ 10,00" at bounding box center [137, 134] width 94 height 7
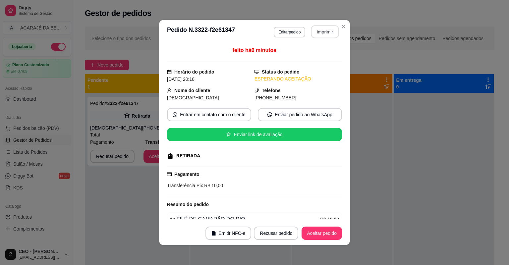
click at [322, 30] on button "Imprimir" at bounding box center [325, 32] width 28 height 13
click at [320, 238] on button "Aceitar pedido" at bounding box center [321, 233] width 40 height 13
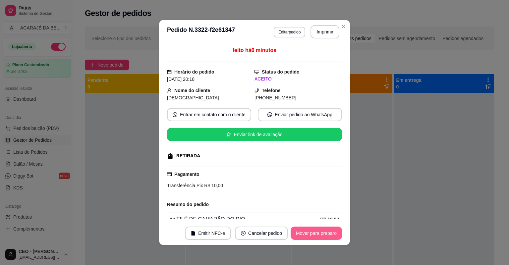
click at [326, 234] on button "Mover para preparo" at bounding box center [316, 233] width 51 height 13
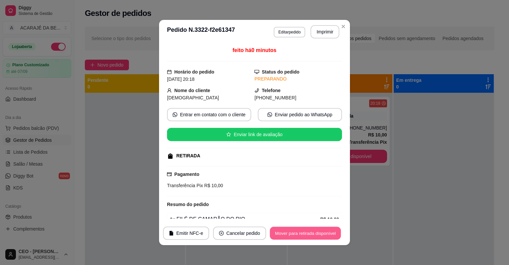
click at [326, 234] on button "Mover para retirada disponível" at bounding box center [305, 233] width 71 height 13
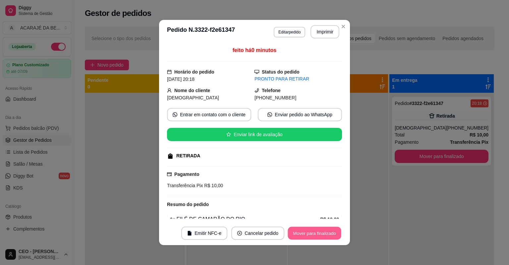
click at [326, 234] on button "Mover para finalizado" at bounding box center [314, 233] width 53 height 13
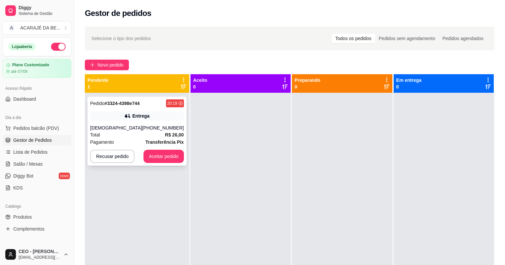
click at [136, 131] on div "Total R$ 26,00" at bounding box center [137, 134] width 94 height 7
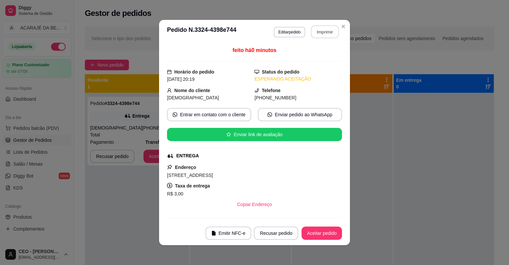
click at [321, 32] on button "Imprimir" at bounding box center [325, 32] width 28 height 13
click at [317, 231] on button "Aceitar pedido" at bounding box center [321, 233] width 39 height 13
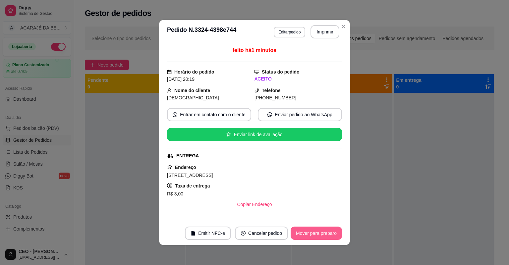
click at [321, 230] on button "Mover para preparo" at bounding box center [316, 233] width 51 height 13
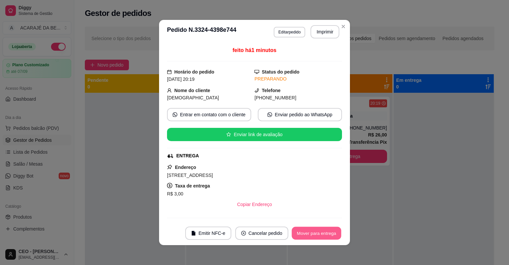
click at [321, 231] on button "Mover para entrega" at bounding box center [317, 233] width 50 height 13
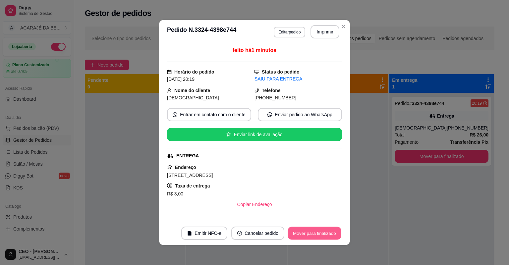
click at [321, 231] on button "Mover para finalizado" at bounding box center [314, 233] width 53 height 13
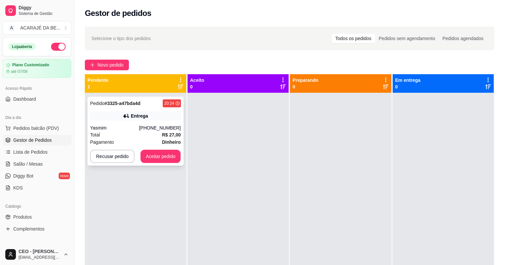
click at [117, 133] on div "Total R$ 27,00" at bounding box center [135, 134] width 91 height 7
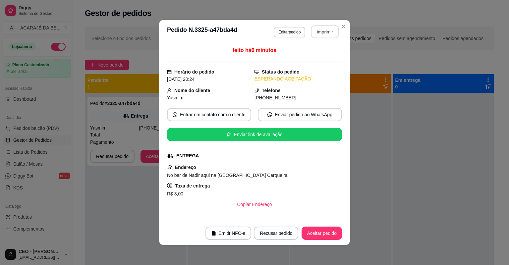
click at [332, 29] on button "Imprimir" at bounding box center [325, 32] width 28 height 13
click at [323, 35] on button "Imprimir" at bounding box center [325, 32] width 28 height 13
click at [317, 233] on button "Aceitar pedido" at bounding box center [321, 233] width 40 height 13
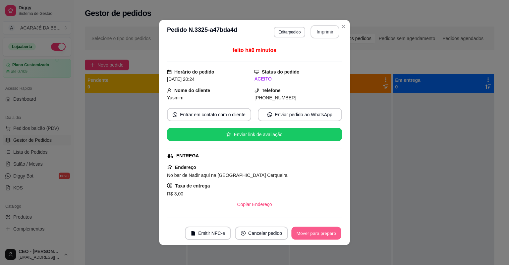
click at [325, 235] on button "Mover para preparo" at bounding box center [316, 233] width 50 height 13
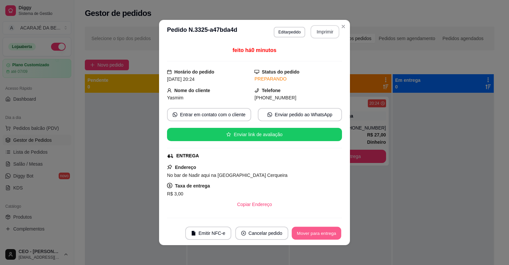
click at [325, 235] on button "Mover para entrega" at bounding box center [317, 233] width 50 height 13
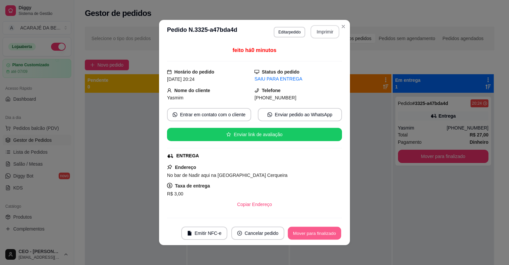
click at [325, 235] on button "Mover para finalizado" at bounding box center [314, 233] width 53 height 13
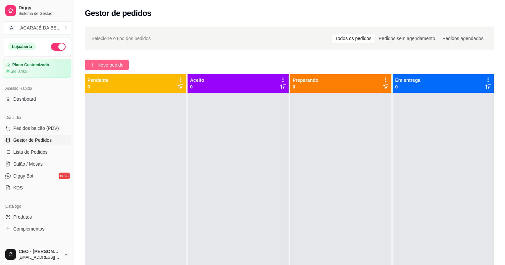
click at [124, 69] on button "Novo pedido" at bounding box center [107, 65] width 44 height 11
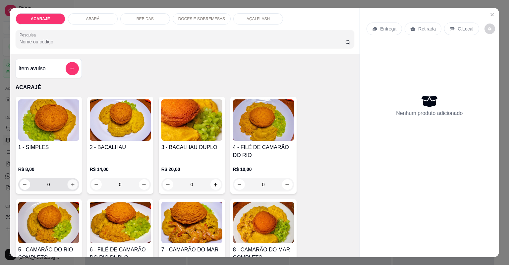
click at [71, 183] on icon "increase-product-quantity" at bounding box center [72, 184] width 5 height 5
type input "1"
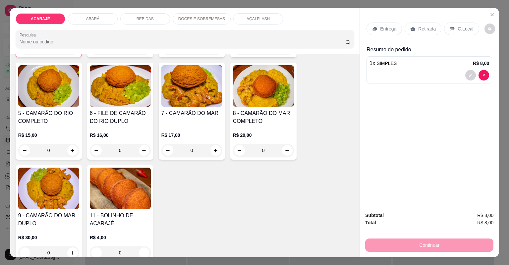
scroll to position [159, 0]
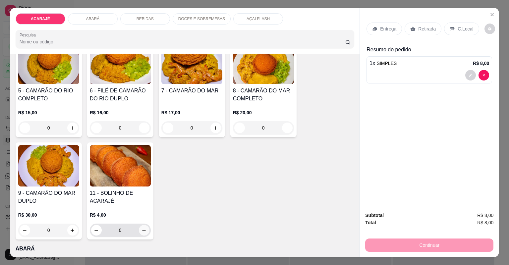
click at [142, 231] on icon "increase-product-quantity" at bounding box center [143, 230] width 5 height 5
type input "1"
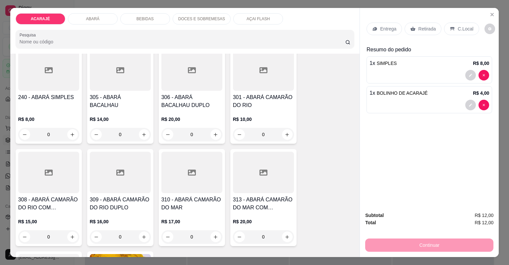
scroll to position [504, 0]
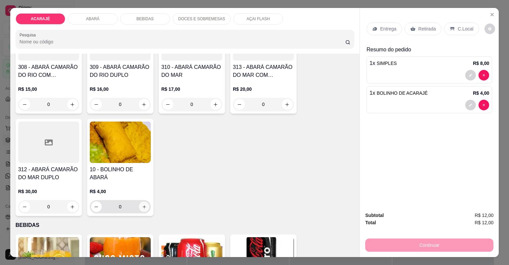
click at [141, 210] on button "increase-product-quantity" at bounding box center [144, 206] width 10 height 10
type input "1"
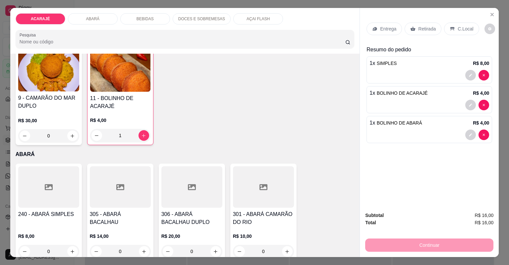
scroll to position [239, 0]
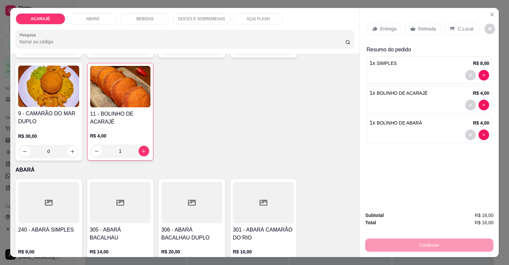
click at [382, 30] on p "Entrega" at bounding box center [388, 29] width 16 height 7
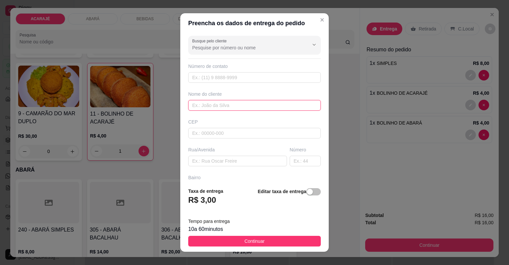
click at [272, 109] on input "text" at bounding box center [254, 105] width 133 height 11
type input "silvana"
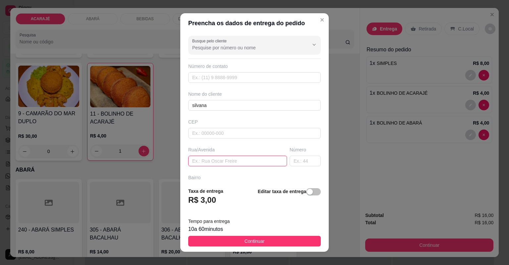
click at [236, 160] on input "text" at bounding box center [237, 161] width 99 height 11
paste input "Bairro Glória fundo da madeireira [GEOGRAPHIC_DATA]"
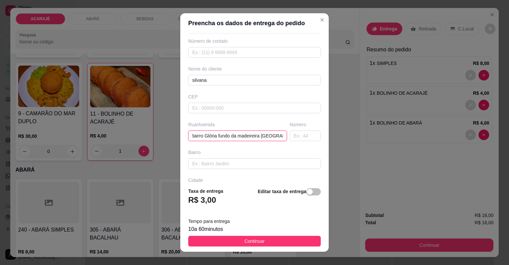
scroll to position [73, 0]
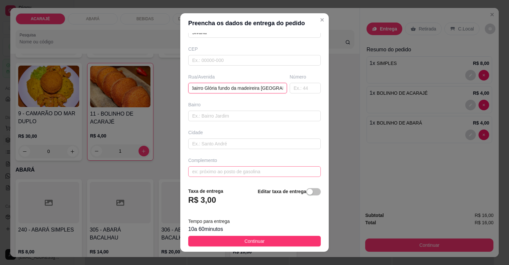
type input "Bairro Glória fundo da madeireira [GEOGRAPHIC_DATA]"
click at [240, 172] on input "text" at bounding box center [254, 171] width 133 height 11
paste input "Um prediozinho logo na chegada"
type input "Um prediozinho logo na chegada"
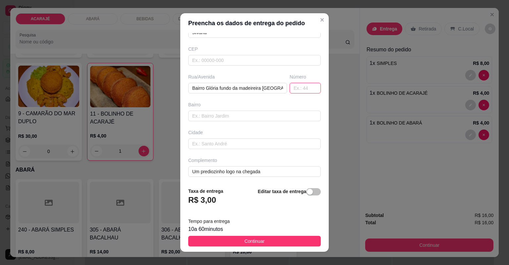
click at [292, 87] on input "text" at bounding box center [305, 88] width 31 height 11
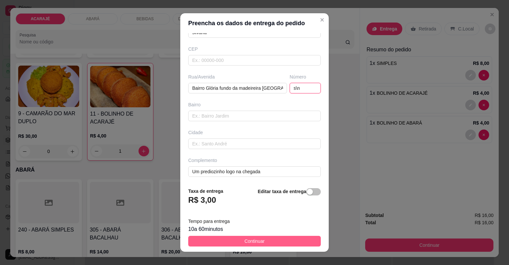
type input "s\n"
click at [254, 245] on button "Continuar" at bounding box center [254, 241] width 133 height 11
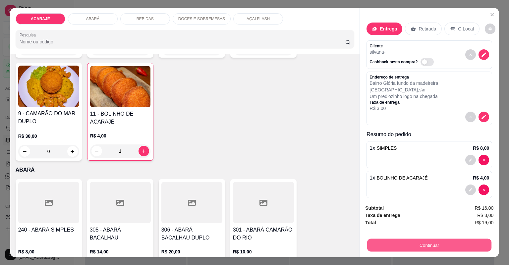
click at [400, 245] on button "Continuar" at bounding box center [429, 245] width 124 height 13
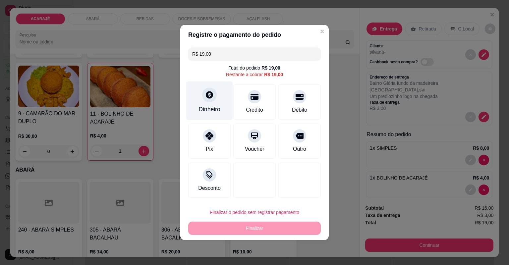
click at [217, 106] on div "Dinheiro" at bounding box center [209, 109] width 22 height 9
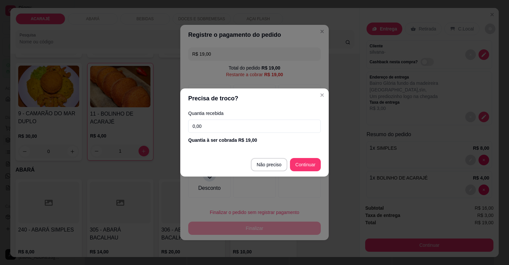
click at [211, 132] on input "0,00" at bounding box center [254, 126] width 133 height 13
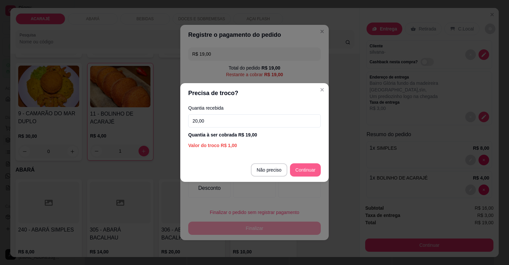
type input "20,00"
type input "R$ 0,00"
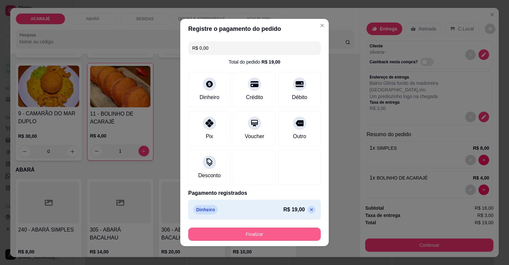
click at [280, 233] on button "Finalizar" at bounding box center [254, 234] width 133 height 13
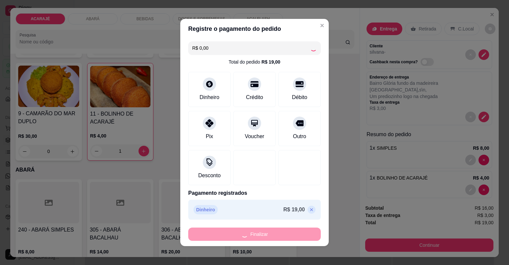
type input "0"
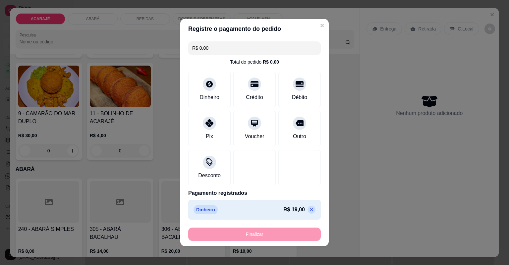
type input "-R$ 19,00"
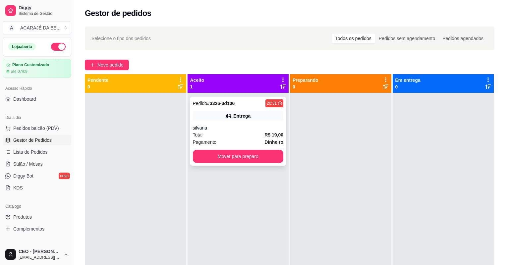
click at [232, 133] on div "Total R$ 19,00" at bounding box center [238, 134] width 91 height 7
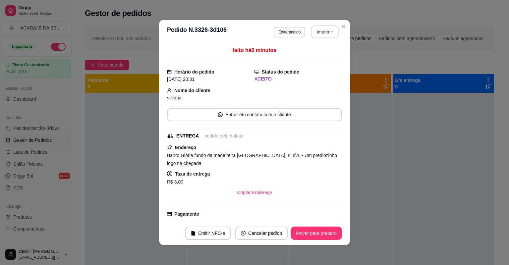
click at [318, 29] on button "Imprimir" at bounding box center [325, 32] width 28 height 13
click at [321, 232] on button "Mover para preparo" at bounding box center [316, 233] width 50 height 13
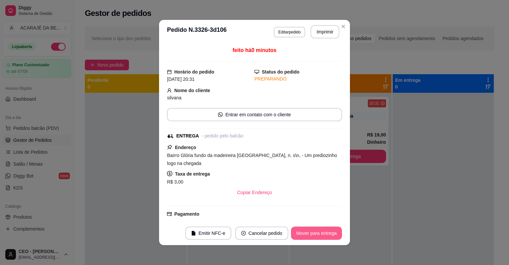
click at [320, 232] on button "Mover para entrega" at bounding box center [316, 233] width 51 height 13
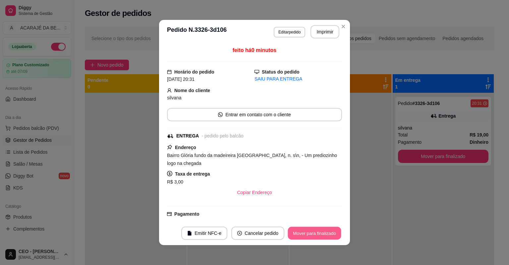
click at [320, 232] on button "Mover para finalizado" at bounding box center [314, 233] width 53 height 13
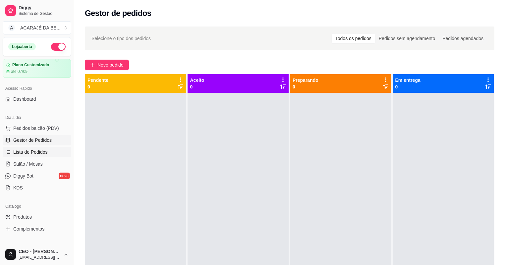
click at [33, 152] on span "Lista de Pedidos" at bounding box center [30, 152] width 34 height 7
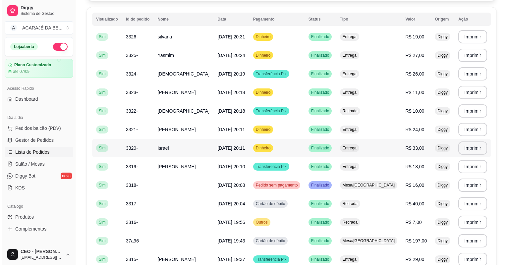
scroll to position [80, 0]
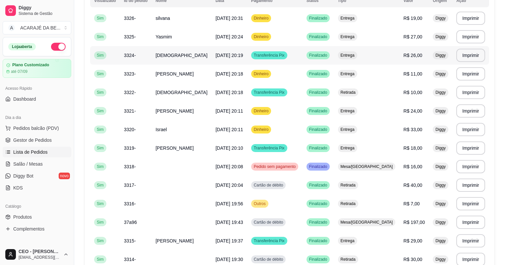
click at [172, 52] on td "[DEMOGRAPHIC_DATA]" at bounding box center [181, 55] width 60 height 19
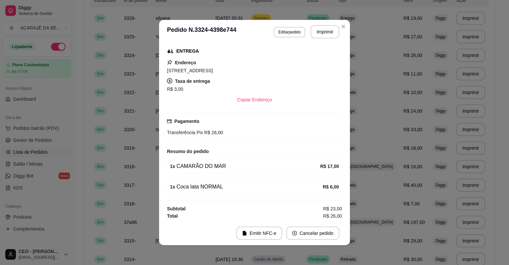
scroll to position [0, 0]
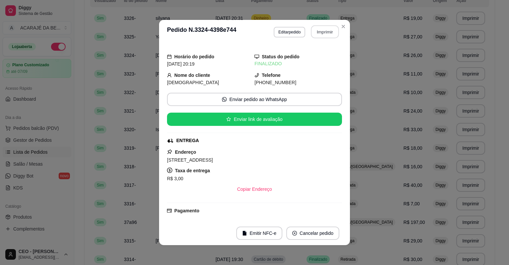
click at [326, 34] on button "Imprimir" at bounding box center [325, 32] width 28 height 13
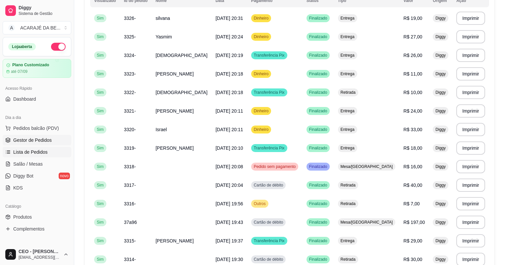
click at [22, 136] on link "Gestor de Pedidos" at bounding box center [37, 140] width 69 height 11
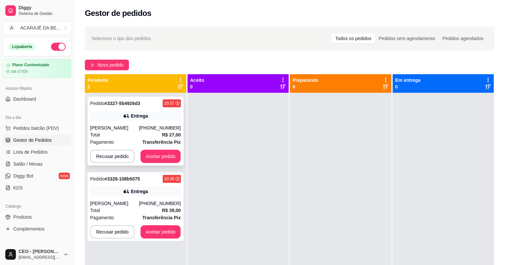
click at [155, 136] on div "Total R$ 27,00" at bounding box center [135, 134] width 91 height 7
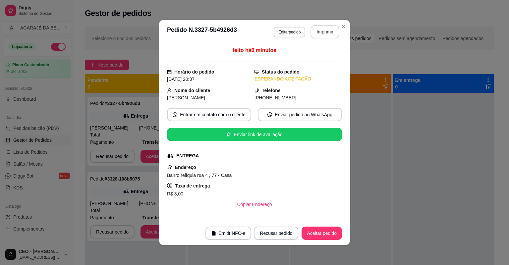
click at [327, 30] on button "Imprimir" at bounding box center [324, 31] width 29 height 13
click at [327, 30] on button "Imprimir" at bounding box center [325, 32] width 28 height 13
click at [328, 235] on button "Aceitar pedido" at bounding box center [321, 233] width 39 height 13
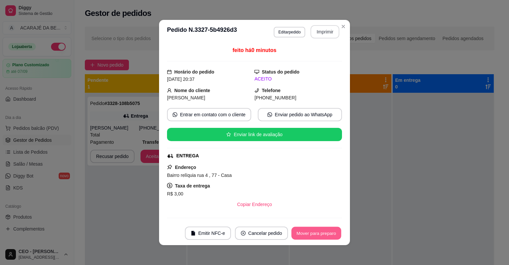
click at [327, 233] on button "Mover para preparo" at bounding box center [316, 233] width 50 height 13
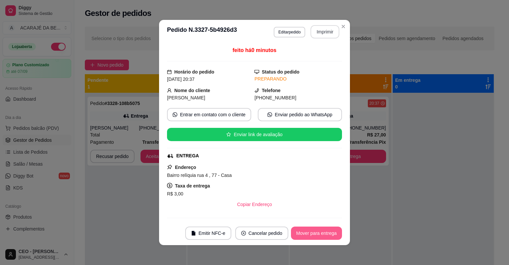
click at [327, 233] on button "Mover para entrega" at bounding box center [316, 233] width 51 height 13
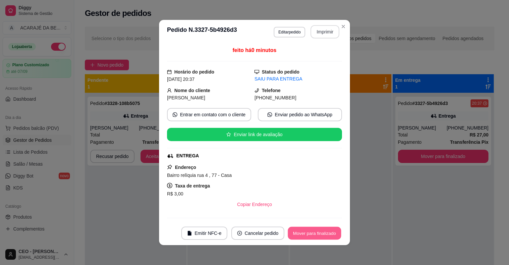
click at [326, 233] on button "Mover para finalizado" at bounding box center [314, 233] width 53 height 13
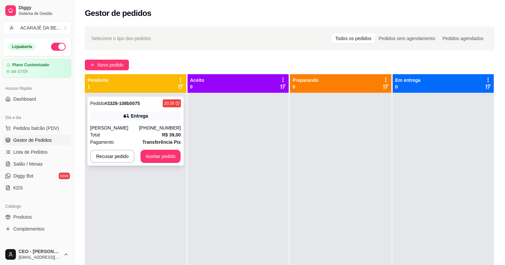
click at [116, 142] on div "Pagamento Transferência Pix" at bounding box center [135, 141] width 91 height 7
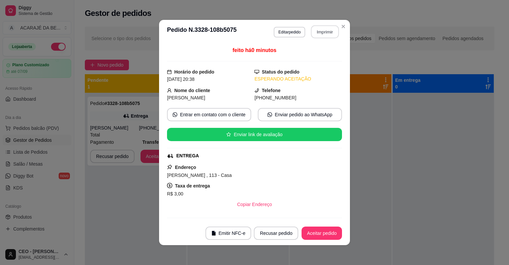
click at [330, 31] on button "Imprimir" at bounding box center [325, 32] width 28 height 13
click at [325, 234] on button "Aceitar pedido" at bounding box center [321, 233] width 39 height 13
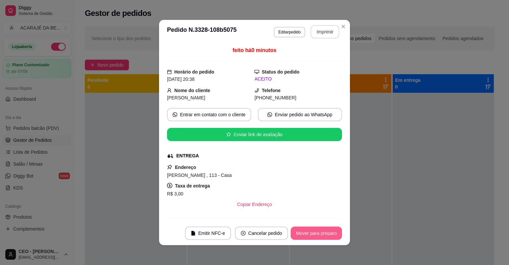
click at [325, 234] on button "Mover para preparo" at bounding box center [316, 233] width 51 height 13
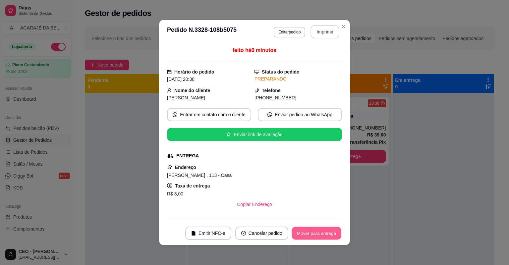
click at [326, 234] on button "Mover para entrega" at bounding box center [317, 233] width 50 height 13
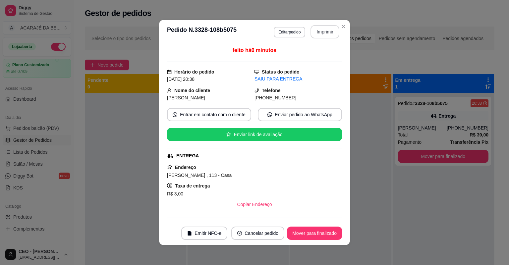
click at [317, 241] on footer "Emitir NFC-e Cancelar pedido Mover para finalizado" at bounding box center [254, 233] width 191 height 24
click at [316, 237] on button "Mover para finalizado" at bounding box center [314, 233] width 55 height 13
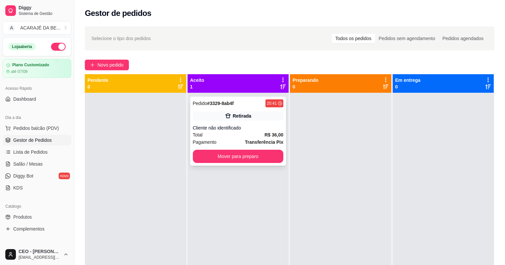
click at [229, 137] on div "Total R$ 36,00" at bounding box center [238, 134] width 91 height 7
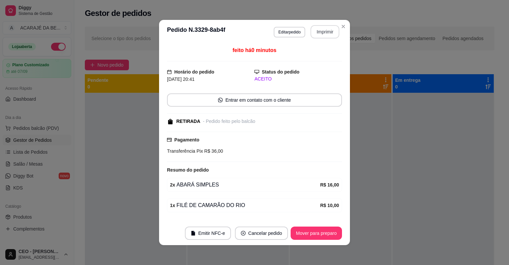
click at [323, 27] on button "Imprimir" at bounding box center [324, 31] width 29 height 13
click at [335, 233] on button "Mover para preparo" at bounding box center [316, 233] width 50 height 13
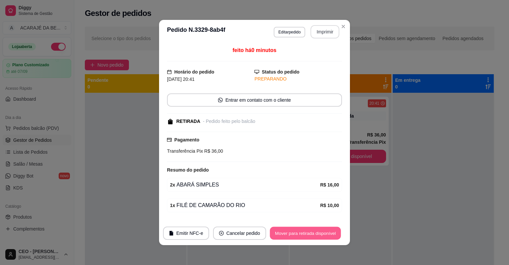
click at [334, 233] on button "Mover para retirada disponível" at bounding box center [305, 233] width 71 height 13
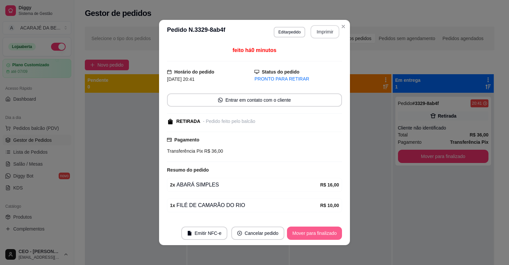
click at [334, 233] on button "Mover para finalizado" at bounding box center [314, 233] width 55 height 13
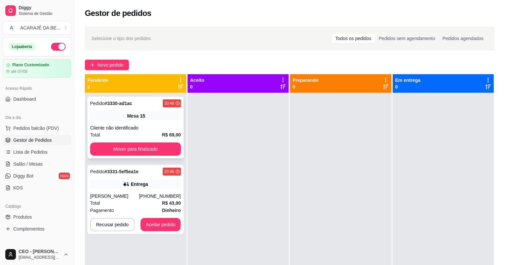
click at [135, 138] on div "Total R$ 69,00" at bounding box center [135, 134] width 91 height 7
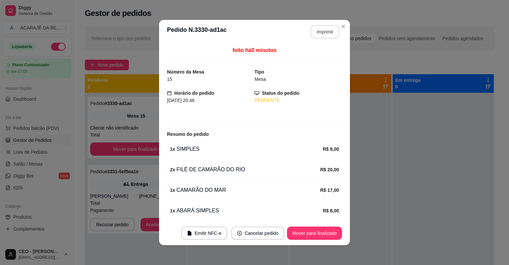
click at [324, 33] on button "Imprimir" at bounding box center [324, 31] width 29 height 13
click at [295, 235] on button "Mover para finalizado" at bounding box center [314, 233] width 53 height 13
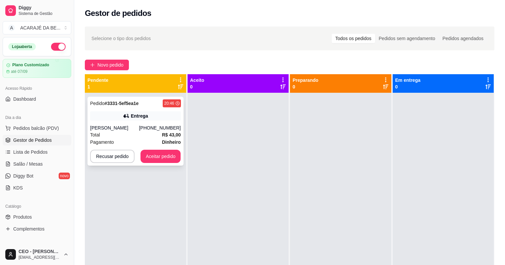
click at [144, 133] on div "Total R$ 43,00" at bounding box center [135, 134] width 91 height 7
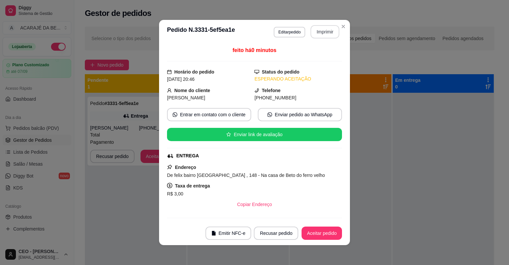
click at [313, 32] on button "Imprimir" at bounding box center [324, 31] width 29 height 13
click at [318, 234] on button "Aceitar pedido" at bounding box center [321, 233] width 40 height 13
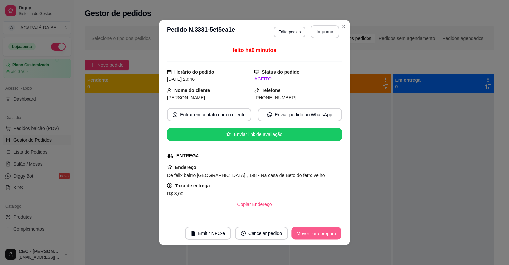
click at [317, 234] on button "Mover para preparo" at bounding box center [316, 233] width 50 height 13
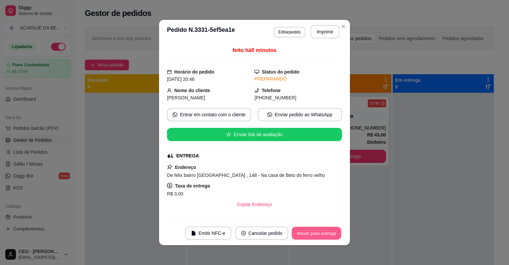
click at [317, 233] on button "Mover para entrega" at bounding box center [317, 233] width 50 height 13
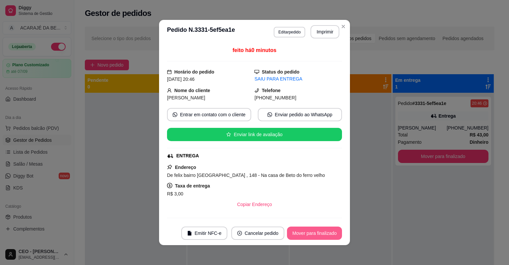
click at [317, 233] on button "Mover para finalizado" at bounding box center [314, 233] width 55 height 13
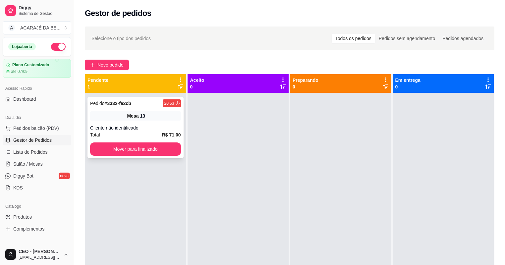
click at [166, 123] on div "Pedido # 3332-fe2cb 20:53 Mesa 13 Cliente não identificado Total R$ 71,00 Mover…" at bounding box center [135, 128] width 96 height 62
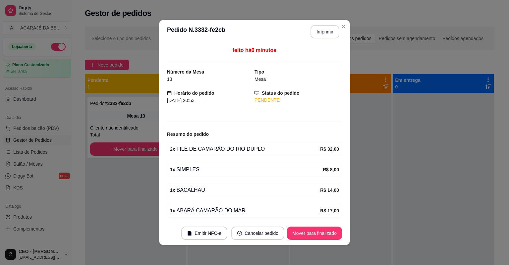
click at [317, 37] on button "Imprimir" at bounding box center [324, 31] width 29 height 13
click at [302, 232] on button "Mover para finalizado" at bounding box center [314, 233] width 53 height 13
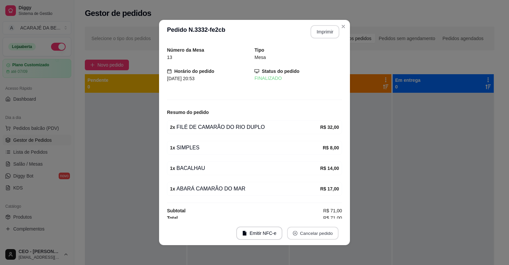
click at [302, 232] on button "Cancelar pedido" at bounding box center [312, 233] width 51 height 13
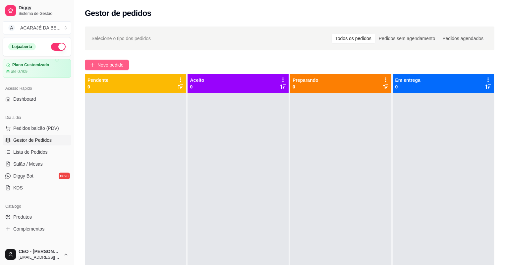
click at [112, 62] on span "Novo pedido" at bounding box center [110, 64] width 26 height 7
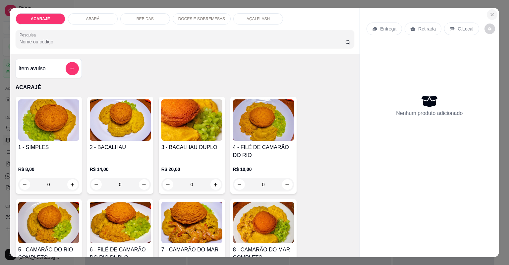
click at [489, 15] on icon "Close" at bounding box center [491, 14] width 5 height 5
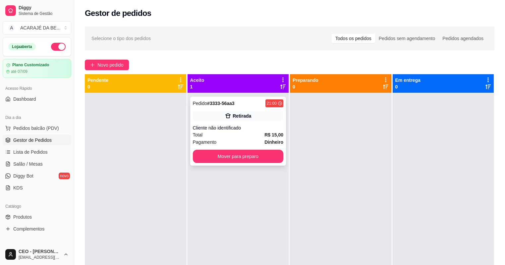
click at [245, 128] on div "Cliente não identificado" at bounding box center [238, 128] width 91 height 7
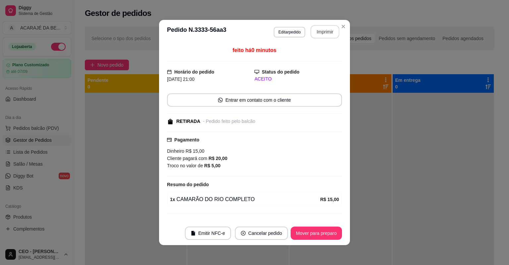
click at [317, 35] on button "Imprimir" at bounding box center [324, 31] width 29 height 13
click at [295, 230] on button "Mover para preparo" at bounding box center [316, 233] width 51 height 13
click at [295, 230] on div "Mover para preparo" at bounding box center [316, 233] width 51 height 13
click at [314, 233] on div "Mover para preparo" at bounding box center [311, 233] width 61 height 13
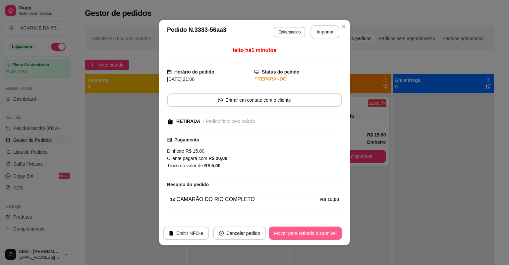
click at [314, 233] on button "Mover para retirada disponível" at bounding box center [305, 233] width 73 height 13
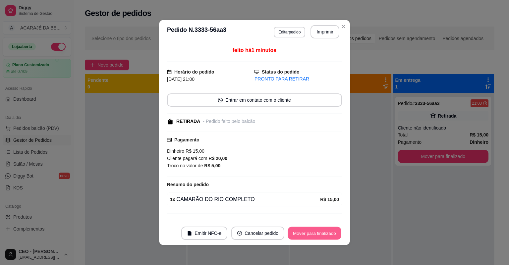
click at [313, 232] on button "Mover para finalizado" at bounding box center [314, 233] width 53 height 13
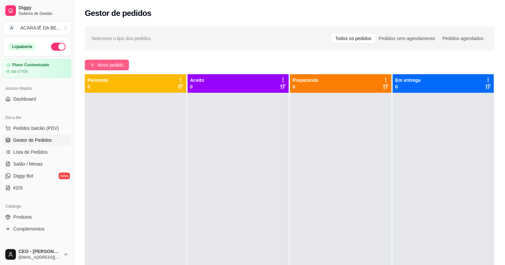
click at [109, 61] on button "Novo pedido" at bounding box center [107, 65] width 44 height 11
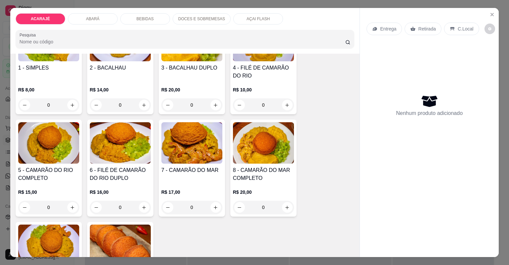
scroll to position [53, 0]
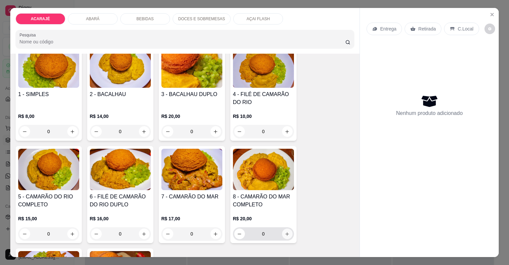
click at [288, 237] on button "increase-product-quantity" at bounding box center [287, 234] width 11 height 11
type input "1"
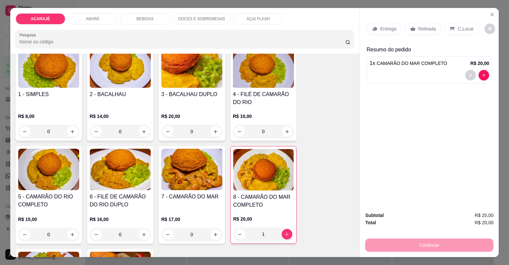
click at [420, 29] on p "Retirada" at bounding box center [427, 29] width 18 height 7
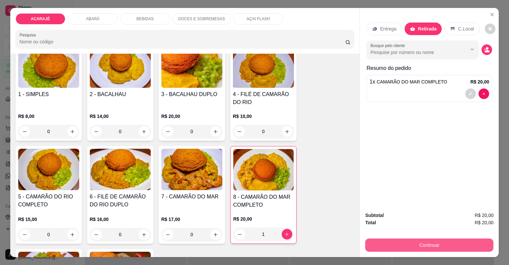
click at [393, 244] on button "Continuar" at bounding box center [429, 245] width 128 height 13
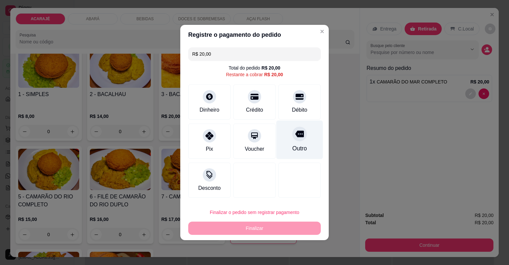
click at [294, 145] on div "Outro" at bounding box center [299, 148] width 15 height 9
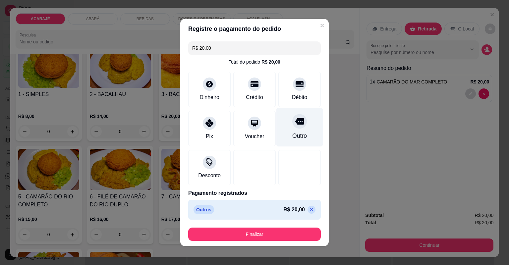
type input "R$ 0,00"
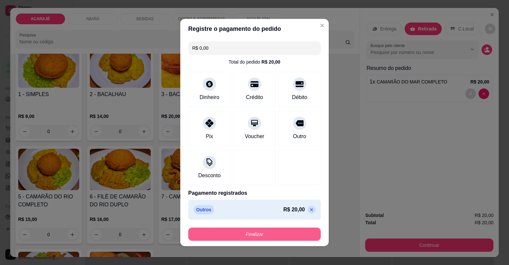
click at [269, 235] on button "Finalizar" at bounding box center [254, 234] width 133 height 13
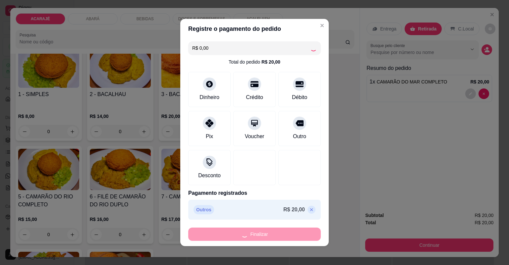
type input "0"
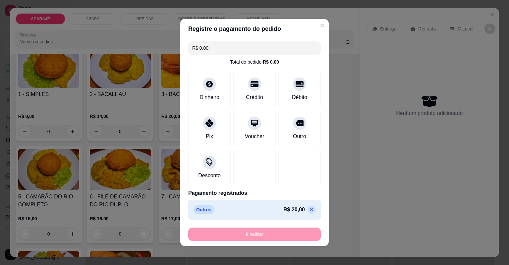
type input "-R$ 20,00"
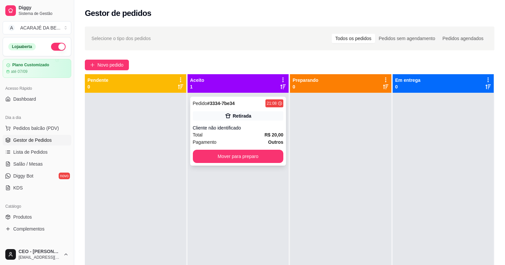
click at [266, 139] on div "Pagamento Outros" at bounding box center [238, 141] width 91 height 7
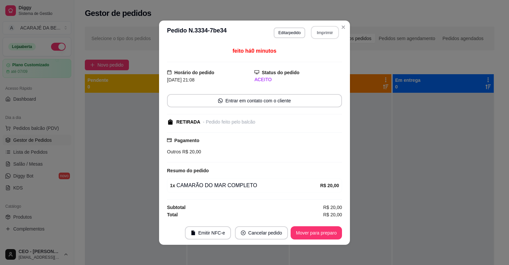
click at [323, 32] on button "Imprimir" at bounding box center [325, 32] width 28 height 13
click at [309, 233] on button "Mover para preparo" at bounding box center [316, 232] width 50 height 13
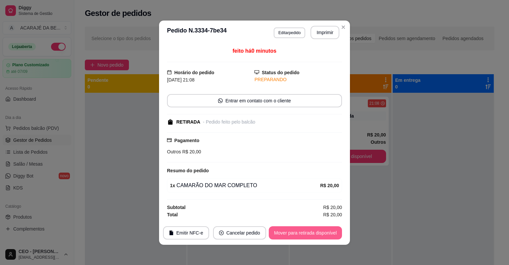
click at [309, 233] on button "Mover para retirada disponível" at bounding box center [305, 232] width 73 height 13
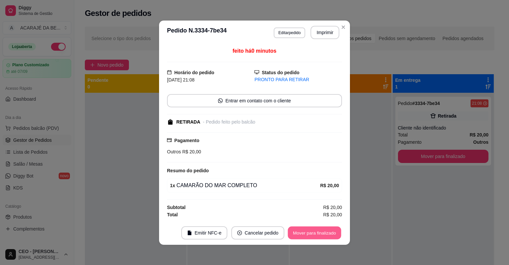
click at [309, 233] on button "Mover para finalizado" at bounding box center [314, 232] width 53 height 13
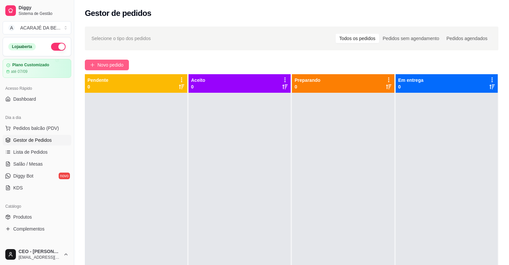
click at [122, 63] on span "Novo pedido" at bounding box center [110, 64] width 26 height 7
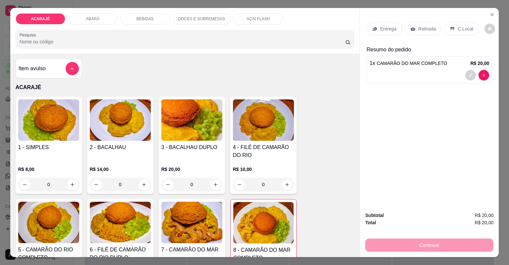
type input "2"
click at [423, 27] on p "Retirada" at bounding box center [427, 29] width 18 height 7
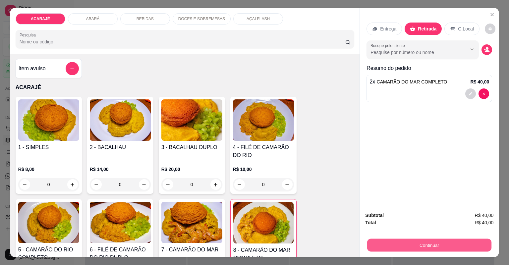
click at [408, 246] on button "Continuar" at bounding box center [429, 245] width 124 height 13
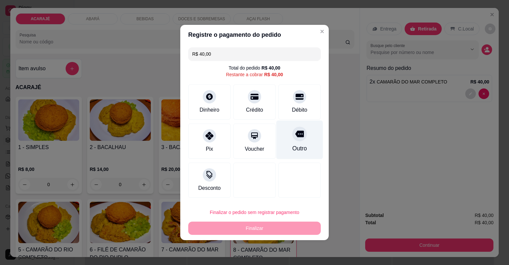
click at [294, 153] on div "Outro" at bounding box center [299, 140] width 47 height 39
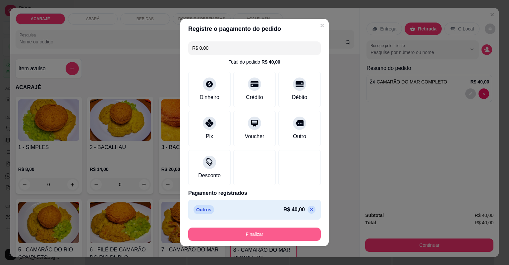
click at [285, 233] on button "Finalizar" at bounding box center [254, 234] width 133 height 13
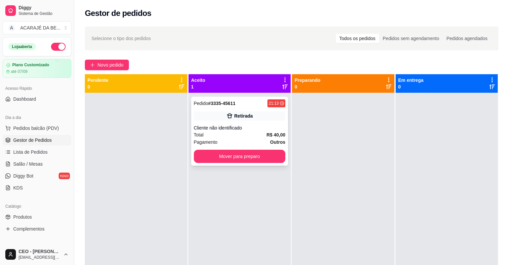
click at [251, 140] on div "Pagamento Outros" at bounding box center [240, 141] width 92 height 7
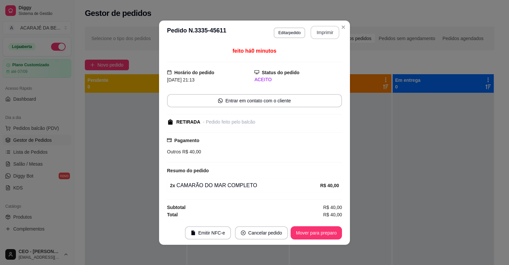
click at [320, 37] on button "Imprimir" at bounding box center [324, 32] width 29 height 13
click at [298, 235] on button "Mover para preparo" at bounding box center [316, 232] width 50 height 13
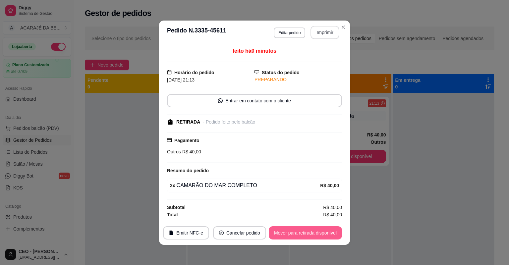
click at [298, 235] on button "Mover para retirada disponível" at bounding box center [305, 232] width 73 height 13
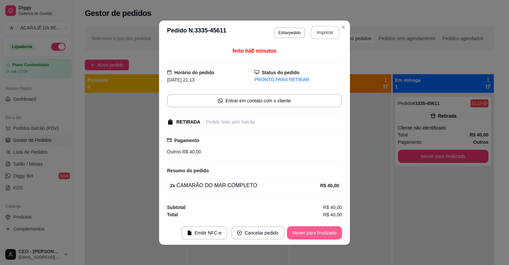
click at [298, 235] on button "Mover para finalizado" at bounding box center [314, 232] width 55 height 13
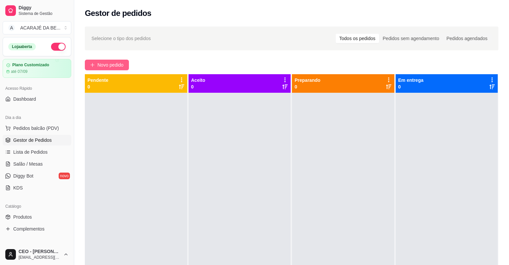
click at [108, 69] on button "Novo pedido" at bounding box center [107, 65] width 44 height 11
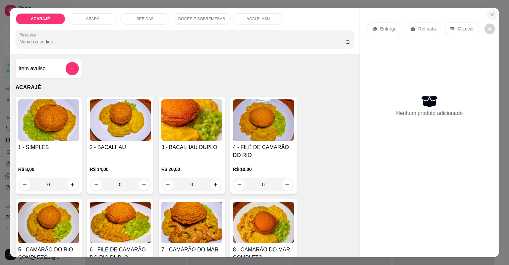
click at [489, 11] on button "Close" at bounding box center [492, 14] width 11 height 11
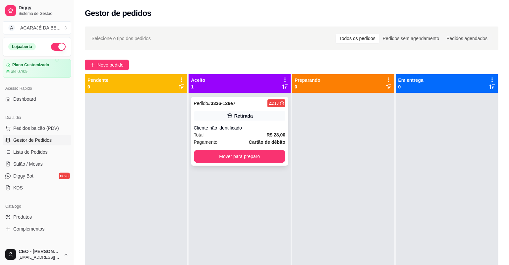
click at [263, 127] on div "Cliente não identificado" at bounding box center [240, 128] width 92 height 7
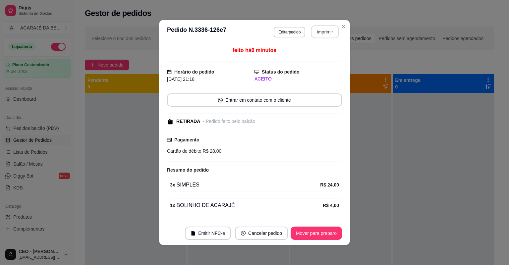
click at [332, 33] on button "Imprimir" at bounding box center [325, 32] width 28 height 13
click at [306, 234] on button "Mover para preparo" at bounding box center [316, 233] width 50 height 13
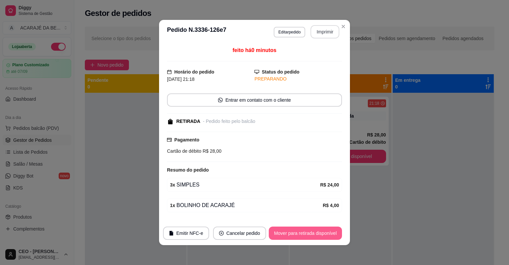
click at [305, 235] on button "Mover para retirada disponível" at bounding box center [305, 233] width 73 height 13
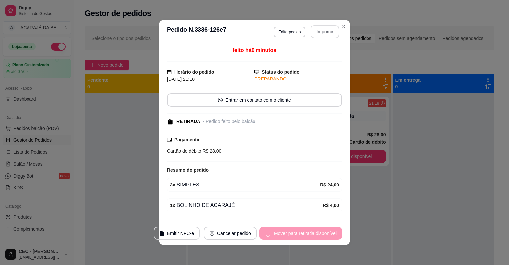
click at [304, 234] on div "Mover para retirada disponível" at bounding box center [300, 233] width 82 height 13
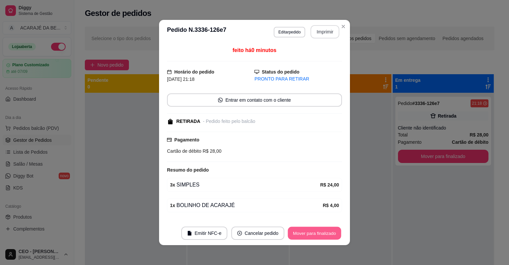
click at [304, 232] on button "Mover para finalizado" at bounding box center [314, 233] width 53 height 13
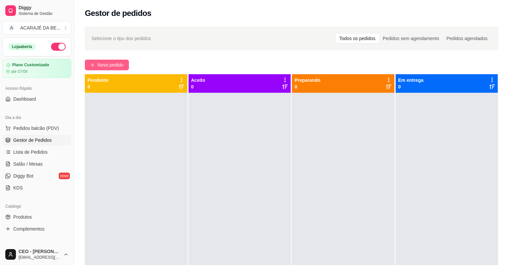
click at [111, 64] on span "Novo pedido" at bounding box center [110, 64] width 26 height 7
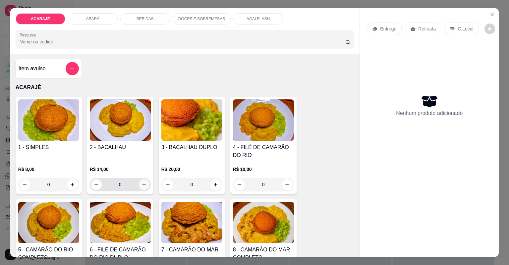
click at [144, 184] on button "increase-product-quantity" at bounding box center [144, 184] width 11 height 11
type input "1"
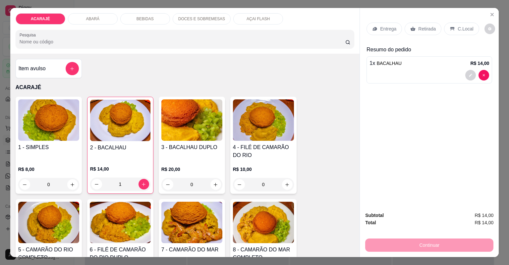
click at [380, 27] on p "Entrega" at bounding box center [388, 29] width 16 height 7
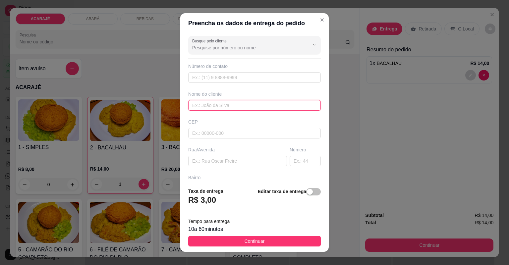
click at [217, 106] on input "text" at bounding box center [254, 105] width 133 height 11
type input "saboroso delivery"
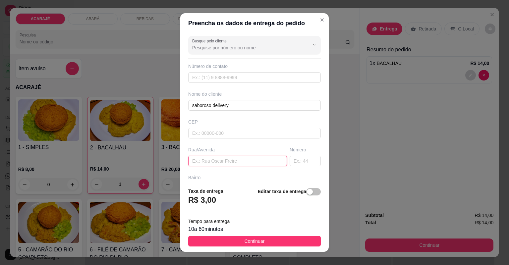
click at [212, 159] on input "text" at bounding box center [237, 161] width 99 height 11
type input "rua [GEOGRAPHIC_DATA]"
click at [291, 159] on input "text" at bounding box center [305, 161] width 31 height 11
type input "225"
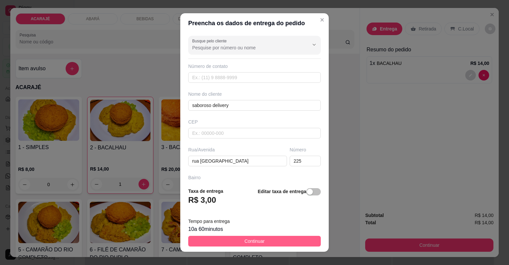
click at [260, 241] on button "Continuar" at bounding box center [254, 241] width 133 height 11
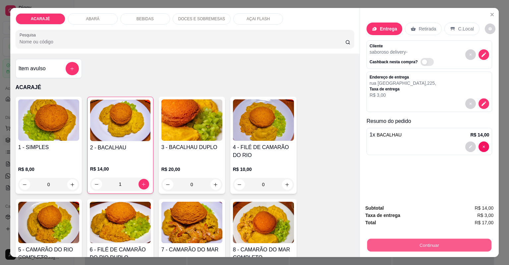
click at [387, 244] on button "Continuar" at bounding box center [429, 245] width 124 height 13
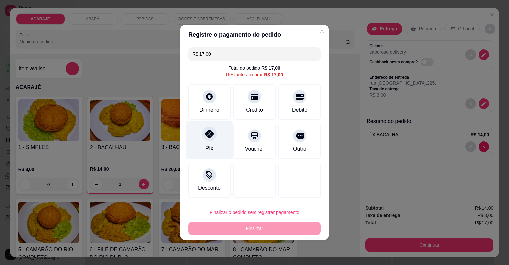
click at [199, 131] on div "Pix" at bounding box center [209, 140] width 47 height 39
type input "R$ 0,00"
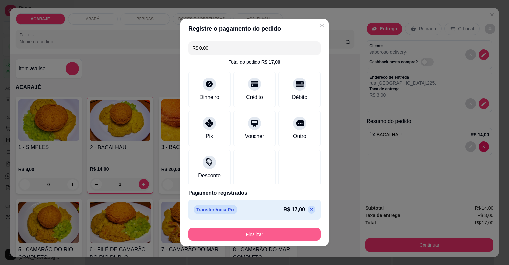
click at [258, 235] on button "Finalizar" at bounding box center [254, 234] width 133 height 13
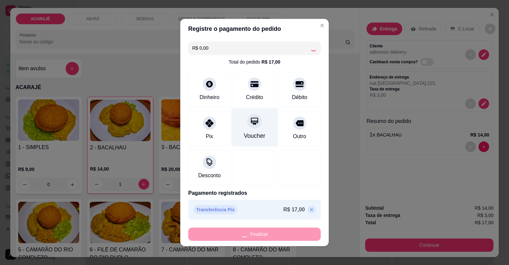
type input "0"
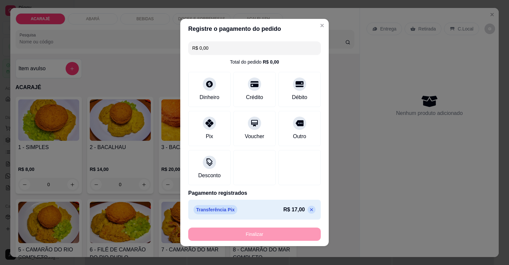
type input "-R$ 17,00"
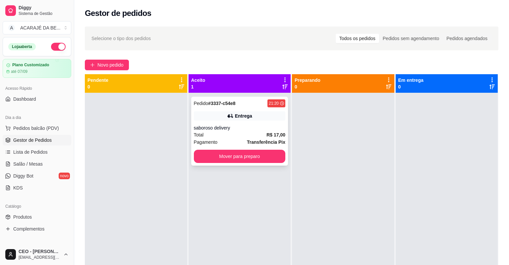
click at [261, 116] on div "Entrega" at bounding box center [240, 115] width 92 height 9
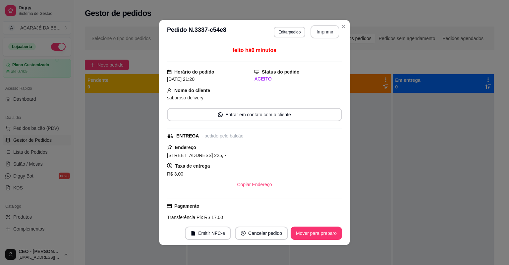
click at [317, 34] on button "Imprimir" at bounding box center [324, 31] width 29 height 13
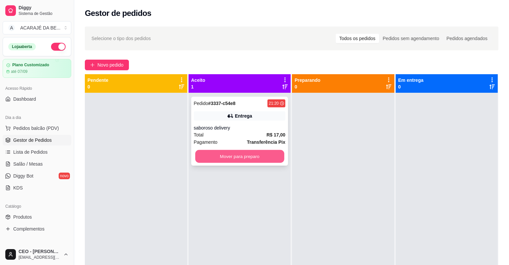
click at [245, 156] on button "Mover para preparo" at bounding box center [239, 156] width 89 height 13
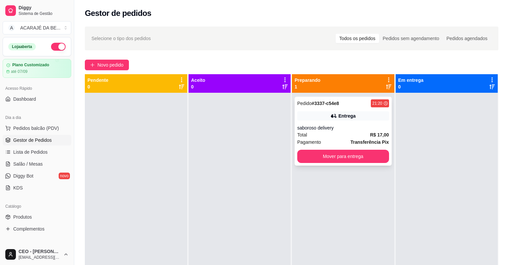
click at [331, 161] on div "Pedido # 3337-c54e8 21:20 Entrega saboroso delivery Total R$ 17,00 Pagamento Tr…" at bounding box center [342, 131] width 97 height 69
click at [370, 158] on button "Mover para entrega" at bounding box center [343, 156] width 92 height 13
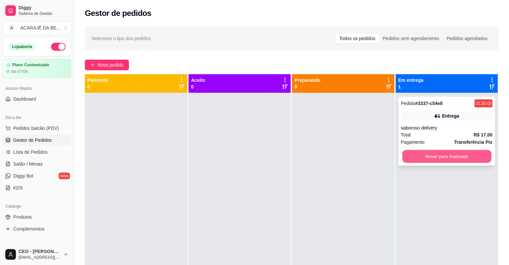
click at [422, 156] on button "Mover para finalizado" at bounding box center [446, 156] width 89 height 13
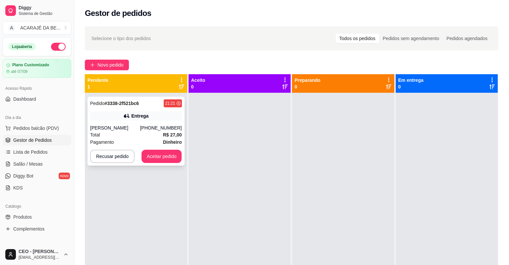
click at [131, 134] on div "Total R$ 27,00" at bounding box center [136, 134] width 92 height 7
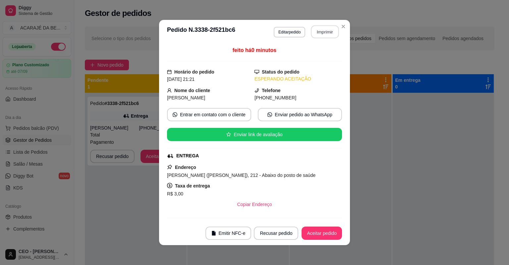
click at [318, 33] on button "Imprimir" at bounding box center [325, 32] width 28 height 13
click at [317, 232] on button "Aceitar pedido" at bounding box center [321, 233] width 39 height 13
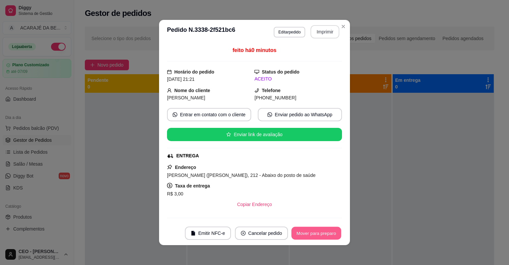
click at [317, 232] on button "Mover para preparo" at bounding box center [316, 233] width 50 height 13
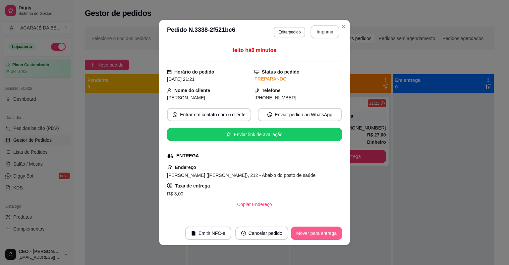
click at [317, 232] on button "Mover para entrega" at bounding box center [316, 233] width 51 height 13
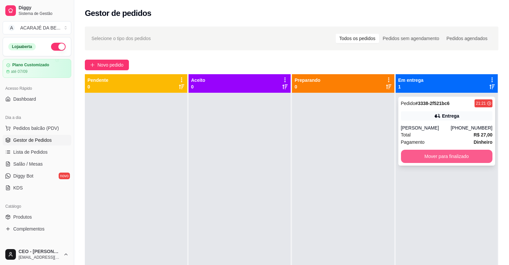
click at [413, 157] on button "Mover para finalizado" at bounding box center [447, 156] width 92 height 13
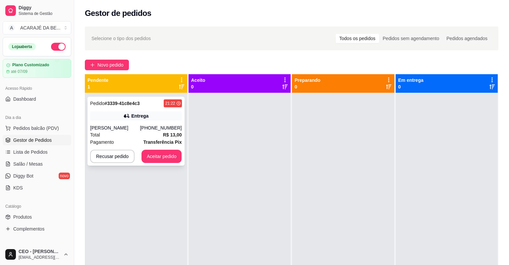
click at [156, 138] on div "Pedido # 3339-41c8e4c3 21:22 Entrega [PERSON_NAME] [PHONE_NUMBER] Total R$ 13,0…" at bounding box center [135, 131] width 97 height 69
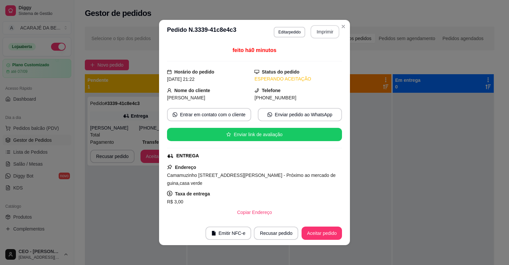
click at [330, 27] on button "Imprimir" at bounding box center [324, 31] width 29 height 13
click at [314, 232] on button "Aceitar pedido" at bounding box center [321, 233] width 39 height 13
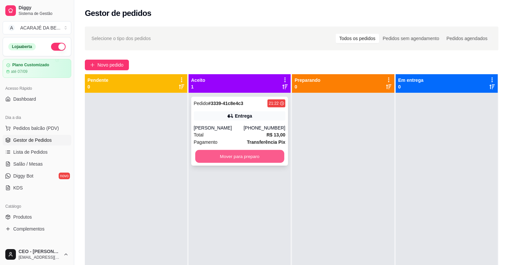
click at [239, 159] on button "Mover para preparo" at bounding box center [239, 156] width 89 height 13
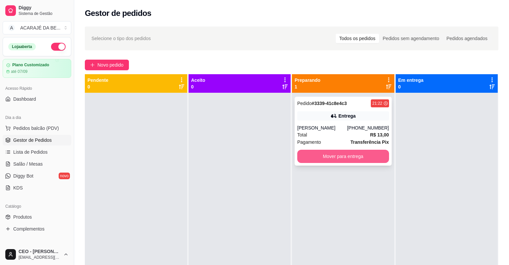
click at [351, 159] on button "Mover para entrega" at bounding box center [343, 156] width 92 height 13
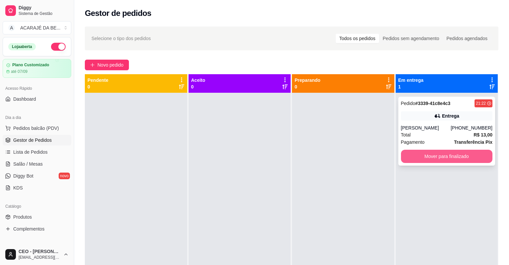
click at [405, 157] on button "Mover para finalizado" at bounding box center [447, 156] width 92 height 13
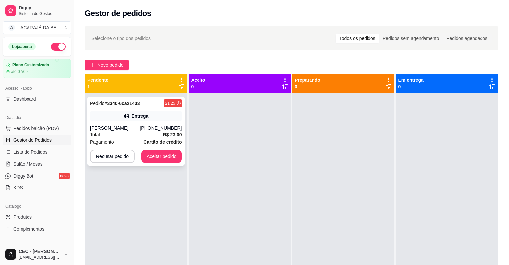
click at [116, 128] on div "[PERSON_NAME]" at bounding box center [115, 128] width 50 height 7
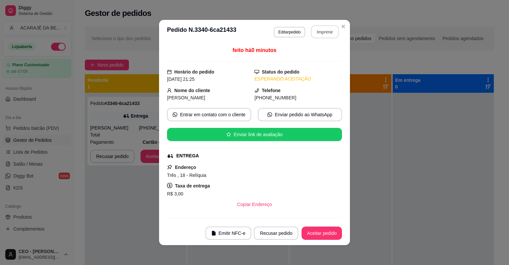
click at [323, 29] on button "Imprimir" at bounding box center [325, 32] width 28 height 13
click at [322, 232] on button "Aceitar pedido" at bounding box center [321, 233] width 40 height 13
click at [322, 232] on button "Aceitar pedido" at bounding box center [321, 233] width 39 height 13
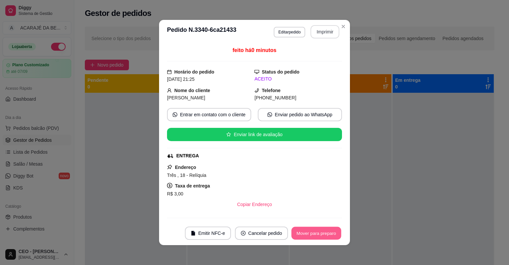
click at [322, 232] on button "Mover para preparo" at bounding box center [316, 233] width 50 height 13
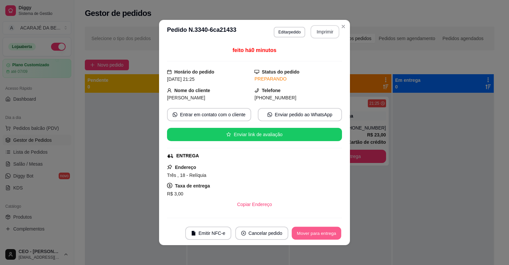
click at [322, 232] on button "Mover para entrega" at bounding box center [317, 233] width 50 height 13
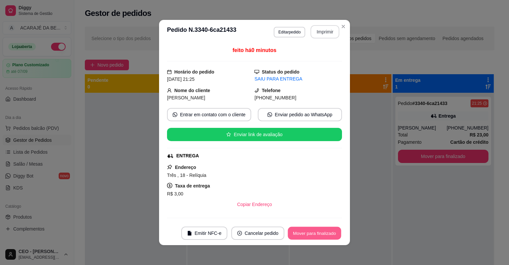
click at [322, 232] on button "Mover para finalizado" at bounding box center [314, 233] width 53 height 13
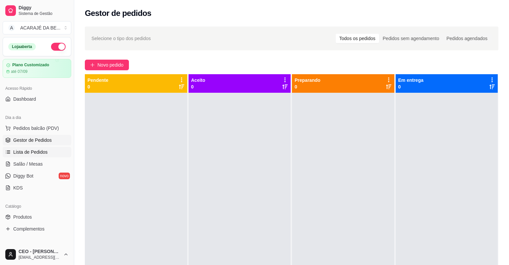
click at [35, 150] on span "Lista de Pedidos" at bounding box center [30, 152] width 34 height 7
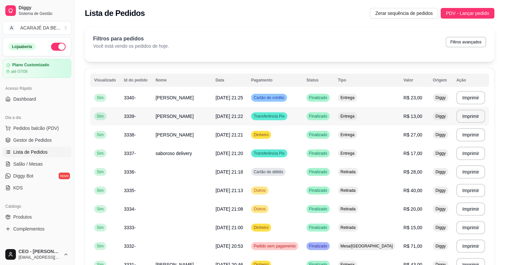
click at [170, 117] on td "[PERSON_NAME]" at bounding box center [181, 116] width 60 height 19
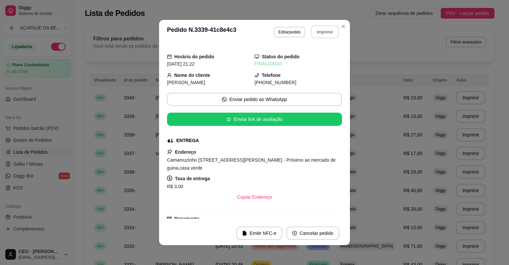
click at [315, 34] on button "Imprimir" at bounding box center [325, 32] width 28 height 13
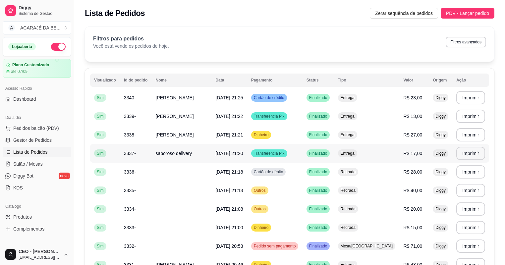
click at [168, 158] on td "saboroso delivery" at bounding box center [181, 153] width 60 height 19
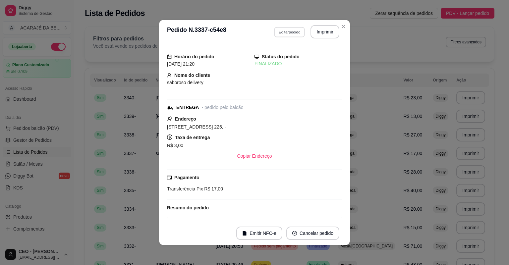
click at [290, 30] on button "Editar pedido" at bounding box center [289, 32] width 31 height 10
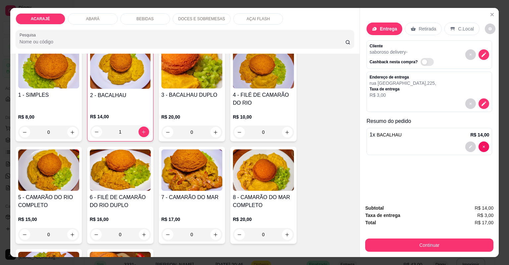
scroll to position [53, 0]
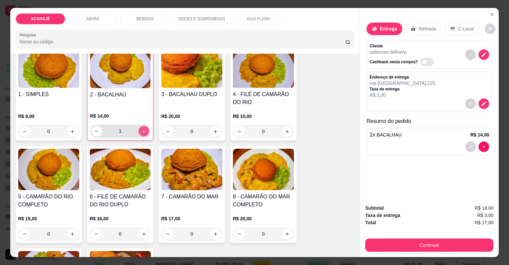
click at [143, 133] on icon "increase-product-quantity" at bounding box center [143, 131] width 5 height 5
type input "2"
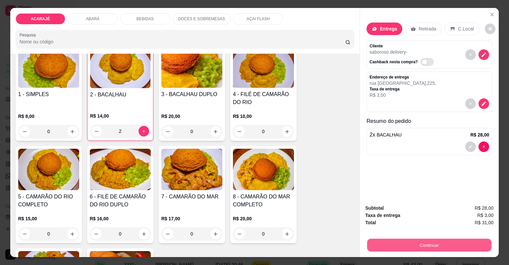
click at [375, 245] on button "Continuar" at bounding box center [429, 245] width 124 height 13
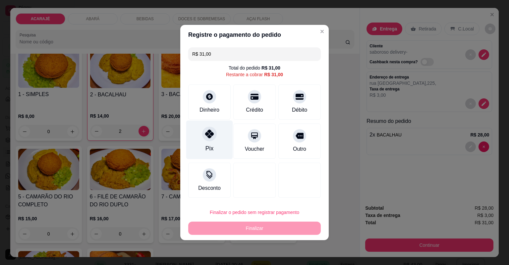
click at [201, 142] on div "Pix" at bounding box center [209, 140] width 47 height 39
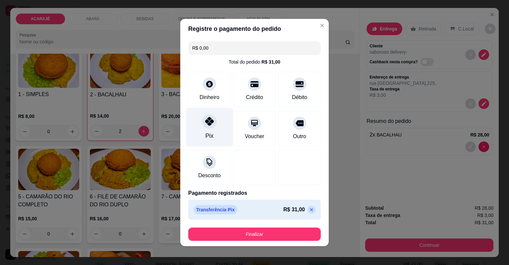
type input "R$ 0,00"
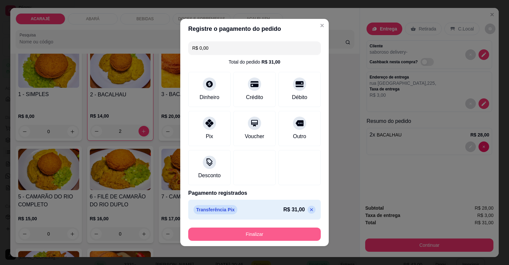
click at [237, 235] on button "Finalizar" at bounding box center [254, 234] width 133 height 13
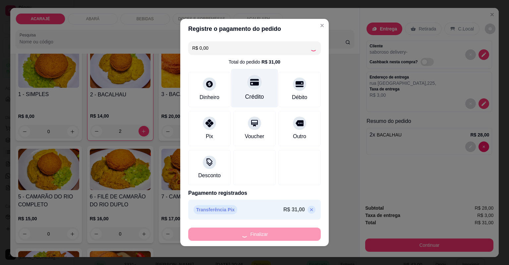
type input "0"
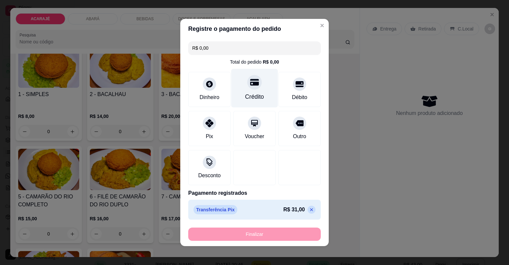
type input "-R$ 31,00"
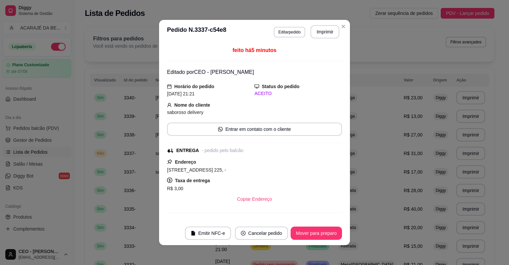
scroll to position [79, 0]
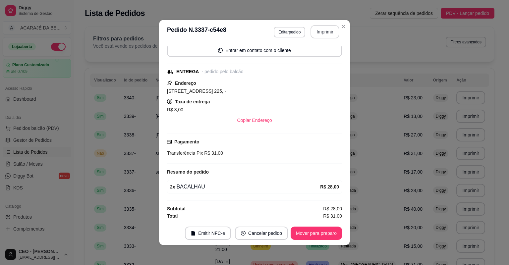
click at [317, 34] on button "Imprimir" at bounding box center [324, 31] width 29 height 13
click at [307, 231] on button "Mover para preparo" at bounding box center [316, 233] width 51 height 13
click at [308, 233] on button "Mover para entrega" at bounding box center [316, 233] width 51 height 13
click at [308, 233] on button "Mover para finalizado" at bounding box center [314, 233] width 53 height 13
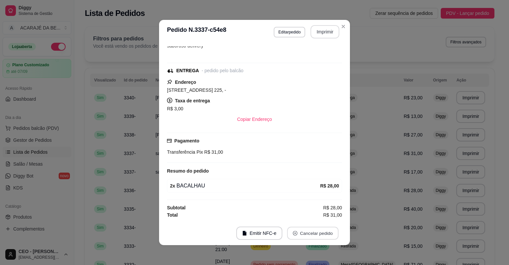
click at [308, 233] on button "Cancelar pedido" at bounding box center [312, 233] width 51 height 13
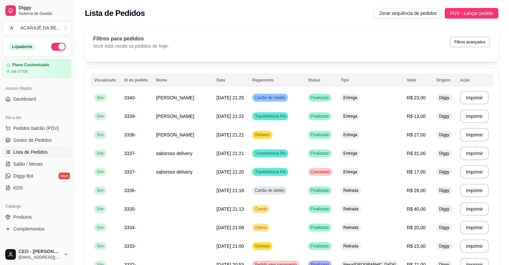
click at [36, 138] on span "Gestor de Pedidos" at bounding box center [32, 140] width 38 height 7
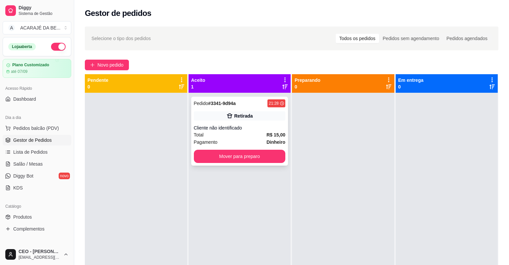
click at [229, 127] on div "Cliente não identificado" at bounding box center [240, 128] width 92 height 7
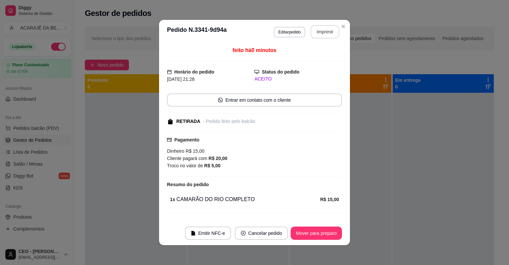
click at [314, 29] on button "Imprimir" at bounding box center [324, 31] width 29 height 13
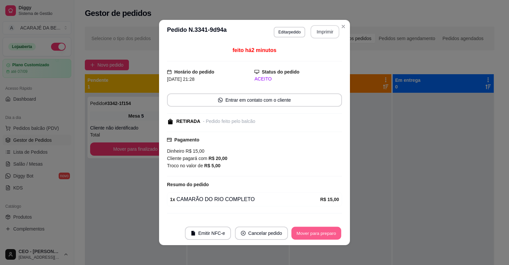
click at [314, 234] on button "Mover para preparo" at bounding box center [316, 233] width 50 height 13
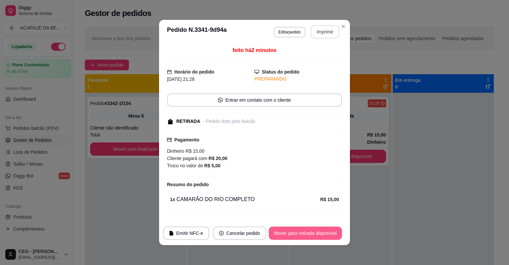
click at [314, 234] on button "Mover para retirada disponível" at bounding box center [305, 233] width 73 height 13
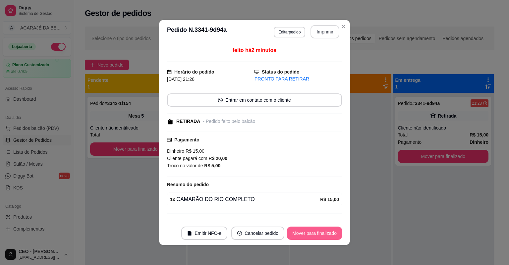
click at [314, 234] on button "Mover para finalizado" at bounding box center [314, 233] width 55 height 13
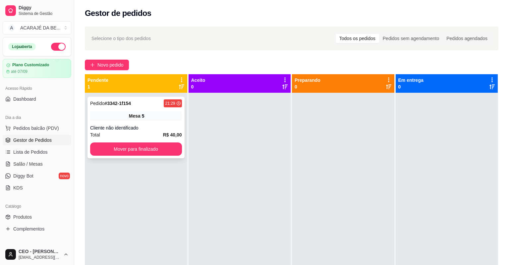
click at [152, 130] on div "Cliente não identificado" at bounding box center [136, 128] width 92 height 7
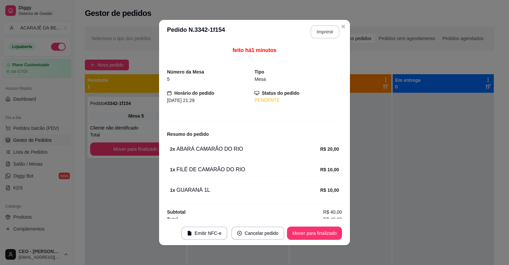
click at [319, 35] on button "Imprimir" at bounding box center [324, 31] width 29 height 13
drag, startPoint x: 319, startPoint y: 35, endPoint x: 302, endPoint y: 241, distance: 206.7
click at [302, 241] on footer "Emitir NFC-e Cancelar pedido Mover para finalizado" at bounding box center [254, 233] width 191 height 24
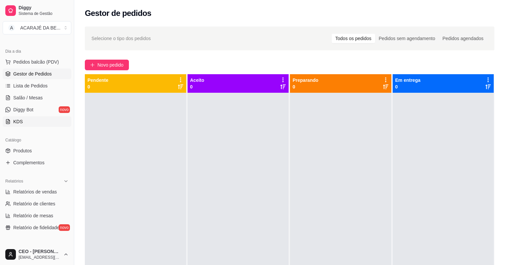
scroll to position [80, 0]
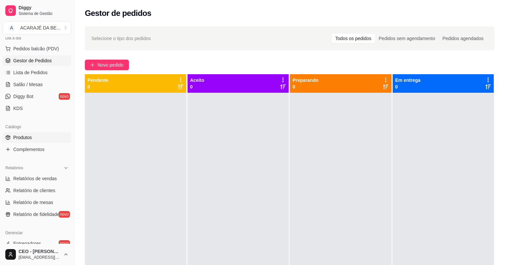
click at [36, 133] on link "Produtos" at bounding box center [37, 137] width 69 height 11
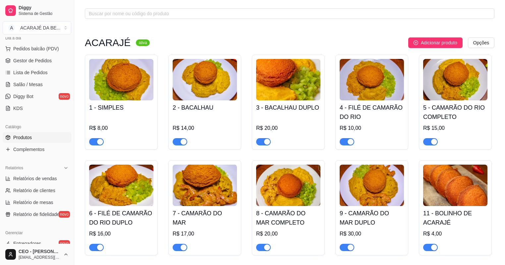
scroll to position [53, 0]
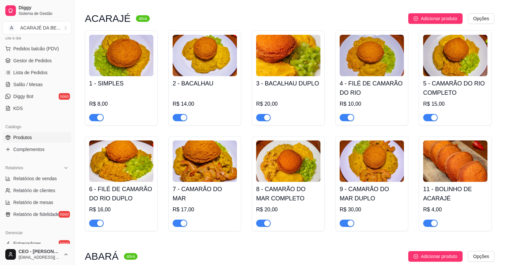
click at [348, 117] on div "button" at bounding box center [350, 118] width 6 height 6
click at [431, 118] on div "button" at bounding box center [434, 118] width 6 height 6
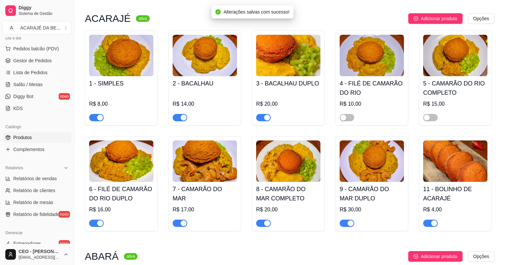
click at [95, 225] on button "button" at bounding box center [96, 223] width 15 height 7
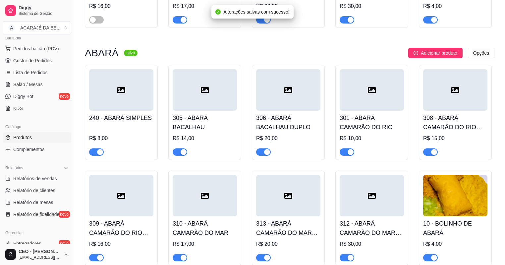
scroll to position [292, 0]
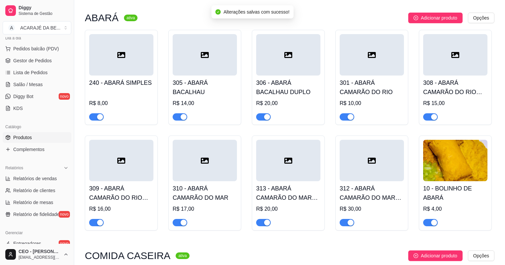
click at [347, 118] on button "button" at bounding box center [347, 116] width 15 height 7
click at [432, 113] on div at bounding box center [430, 117] width 15 height 8
click at [430, 116] on span "button" at bounding box center [430, 116] width 15 height 7
click at [91, 224] on span "button" at bounding box center [96, 222] width 15 height 7
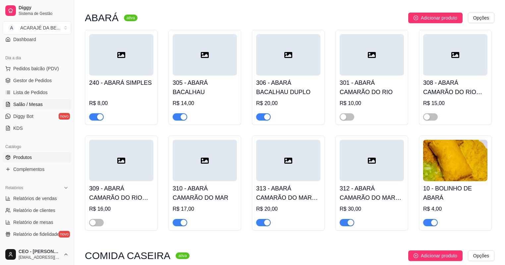
scroll to position [0, 0]
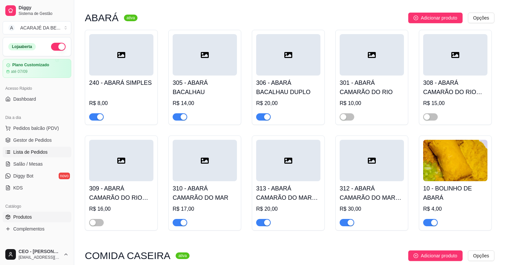
click at [32, 153] on span "Lista de Pedidos" at bounding box center [30, 152] width 34 height 7
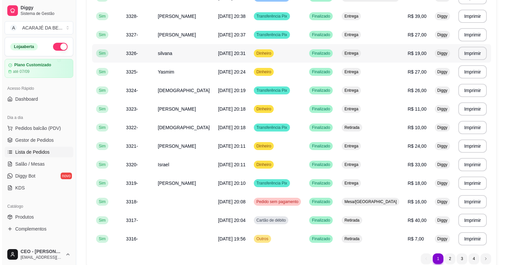
scroll to position [398, 0]
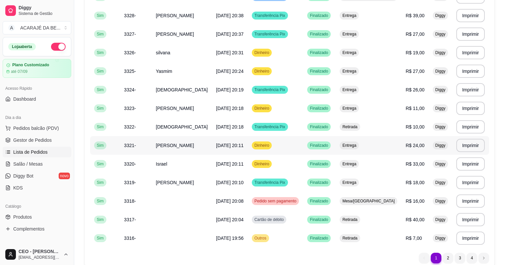
click at [166, 149] on td "[PERSON_NAME]" at bounding box center [182, 145] width 60 height 19
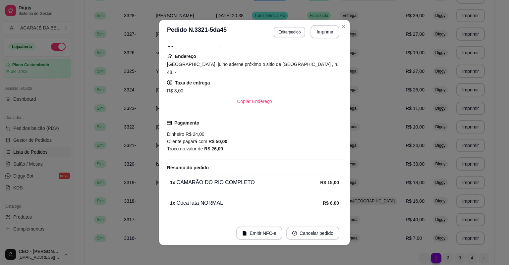
scroll to position [71, 0]
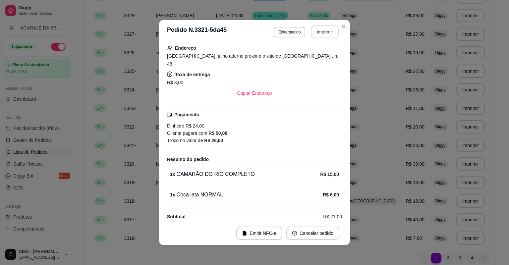
click at [326, 33] on button "Imprimir" at bounding box center [325, 32] width 28 height 13
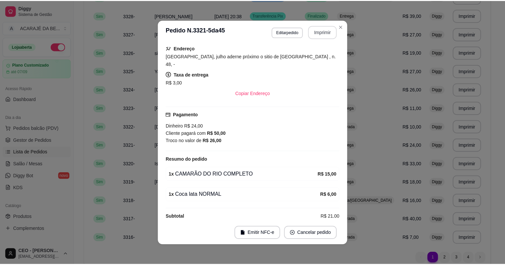
scroll to position [0, 0]
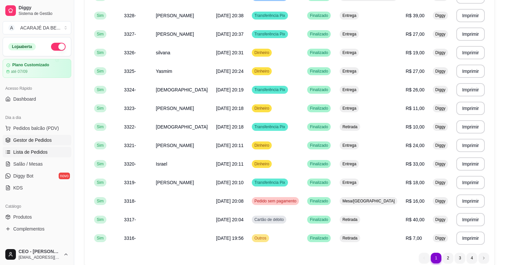
click at [27, 136] on link "Gestor de Pedidos" at bounding box center [37, 140] width 69 height 11
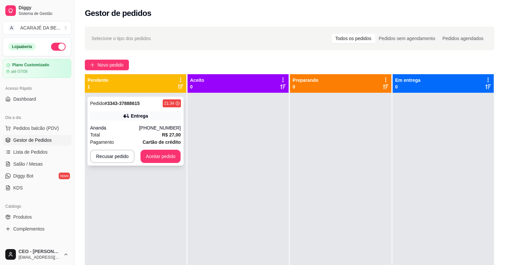
click at [126, 137] on div "Total R$ 27,00" at bounding box center [135, 134] width 91 height 7
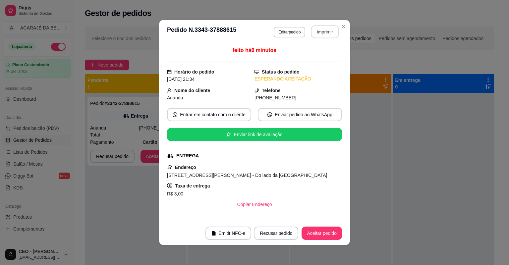
click at [320, 32] on button "Imprimir" at bounding box center [325, 32] width 28 height 13
click at [313, 237] on button "Aceitar pedido" at bounding box center [321, 233] width 39 height 13
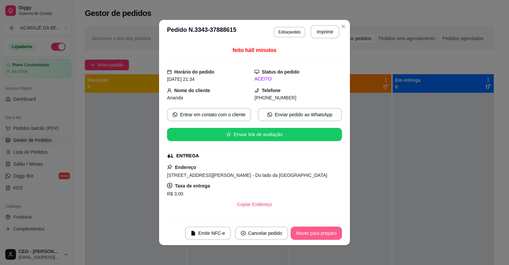
click at [315, 233] on button "Mover para preparo" at bounding box center [316, 233] width 51 height 13
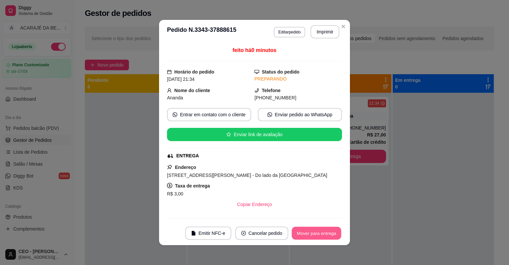
click at [315, 233] on button "Mover para entrega" at bounding box center [317, 233] width 50 height 13
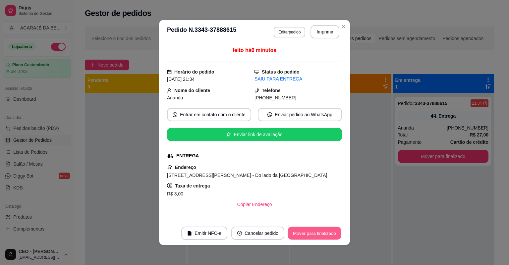
click at [315, 233] on button "Mover para finalizado" at bounding box center [314, 233] width 53 height 13
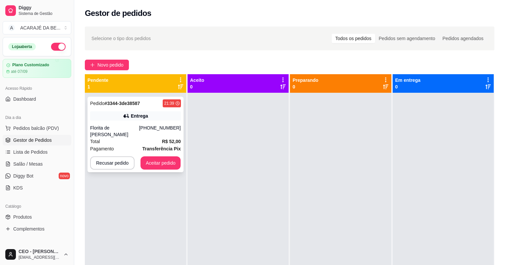
click at [140, 145] on div "Pagamento Transferência Pix" at bounding box center [135, 148] width 91 height 7
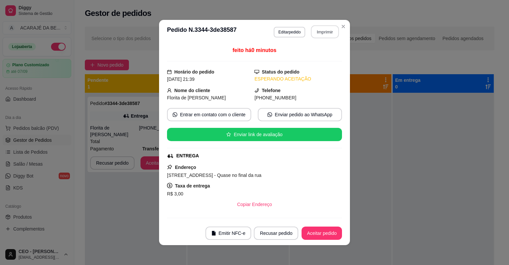
click at [315, 34] on button "Imprimir" at bounding box center [325, 32] width 28 height 13
click at [310, 235] on button "Aceitar pedido" at bounding box center [321, 233] width 39 height 13
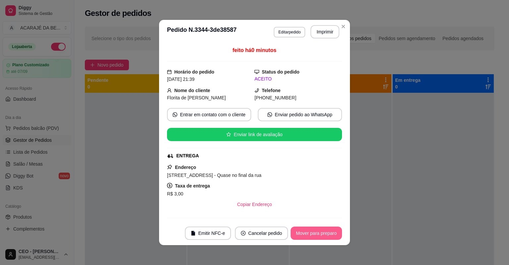
click at [310, 235] on button "Mover para preparo" at bounding box center [316, 233] width 51 height 13
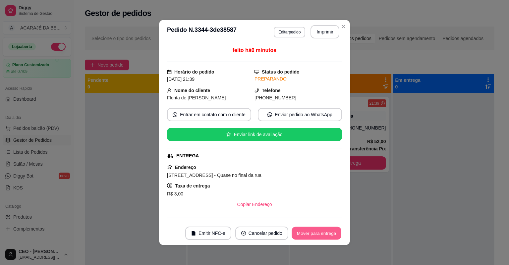
click at [310, 235] on button "Mover para entrega" at bounding box center [317, 233] width 50 height 13
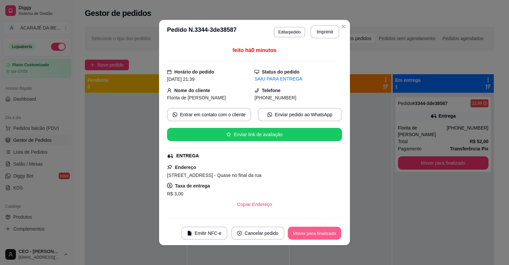
click at [310, 235] on button "Mover para finalizado" at bounding box center [314, 233] width 53 height 13
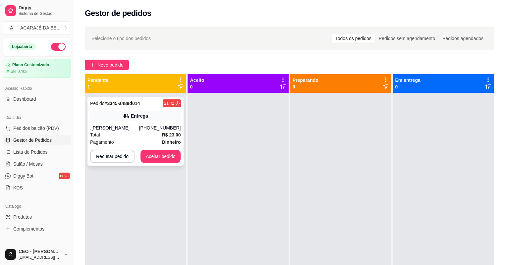
click at [136, 134] on div "Total R$ 23,00" at bounding box center [135, 134] width 91 height 7
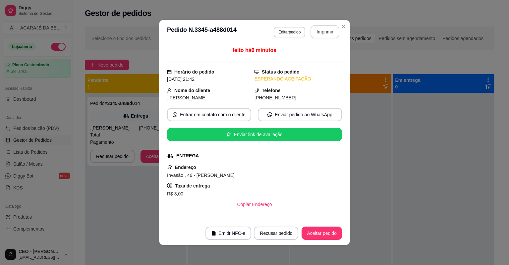
click at [330, 30] on button "Imprimir" at bounding box center [324, 31] width 29 height 13
click at [315, 229] on button "Aceitar pedido" at bounding box center [321, 233] width 39 height 13
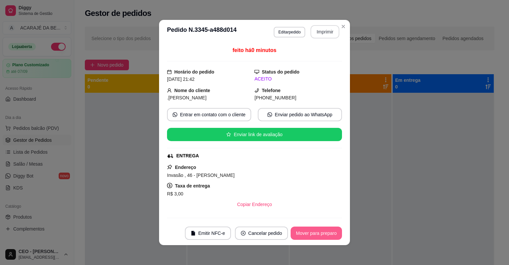
click at [316, 232] on button "Mover para preparo" at bounding box center [316, 233] width 51 height 13
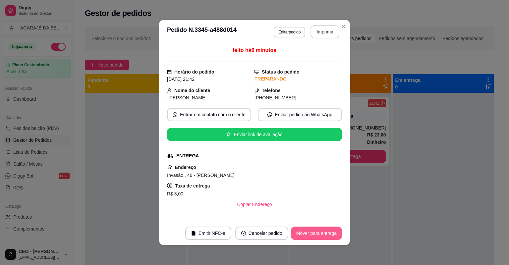
click at [316, 232] on button "Mover para entrega" at bounding box center [316, 233] width 51 height 13
click at [316, 232] on div "Mover para entrega" at bounding box center [312, 233] width 60 height 13
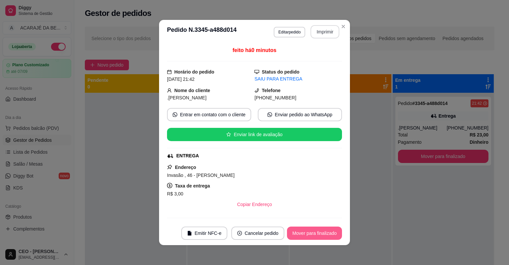
click at [316, 232] on button "Mover para finalizado" at bounding box center [314, 233] width 55 height 13
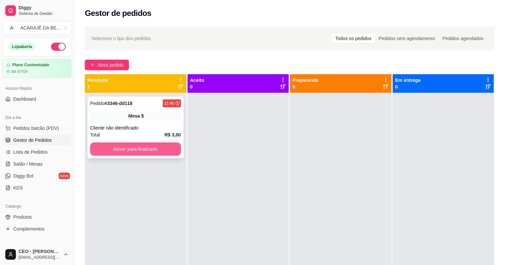
click at [146, 147] on button "Mover para finalizado" at bounding box center [135, 148] width 91 height 13
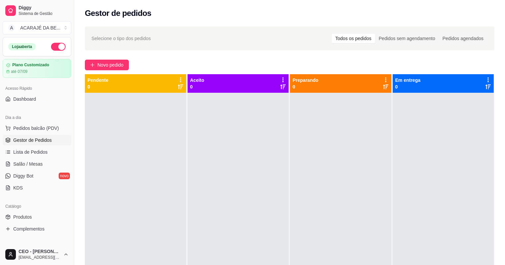
drag, startPoint x: 33, startPoint y: 161, endPoint x: 33, endPoint y: 157, distance: 4.0
click at [32, 161] on span "Salão / Mesas" at bounding box center [27, 164] width 29 height 7
click at [33, 157] on ul "Pedidos balcão (PDV) Gestor de Pedidos Lista de Pedidos Salão / Mesas Diggy Bot…" at bounding box center [37, 158] width 69 height 70
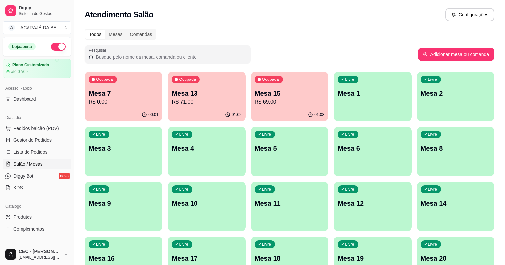
click at [179, 100] on p "R$ 71,00" at bounding box center [207, 102] width 70 height 8
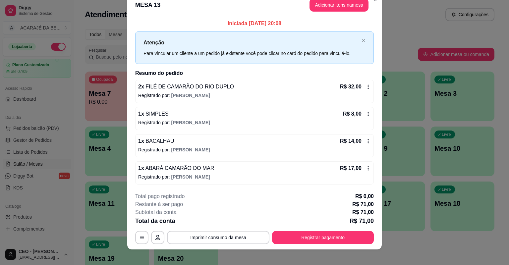
scroll to position [16, 0]
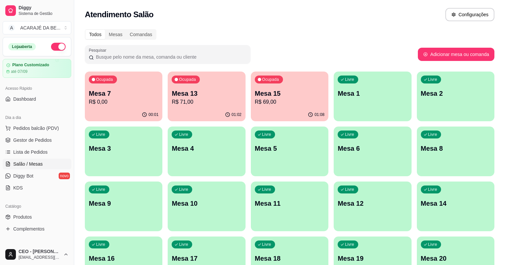
click at [255, 103] on p "R$ 69,00" at bounding box center [290, 102] width 70 height 8
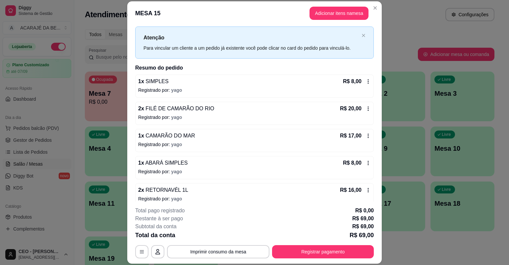
scroll to position [20, 0]
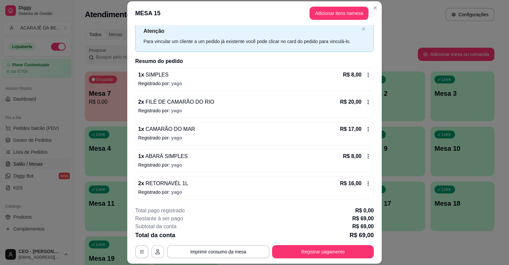
click at [154, 255] on button "button" at bounding box center [157, 251] width 13 height 13
click at [142, 254] on icon "button" at bounding box center [141, 251] width 5 height 5
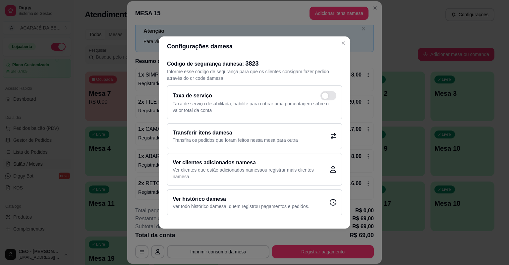
drag, startPoint x: 333, startPoint y: 140, endPoint x: 340, endPoint y: 141, distance: 6.8
click at [340, 141] on div "Transferir itens da mesa Transfira os pedidos que foram feitos nessa mesa para …" at bounding box center [254, 136] width 175 height 26
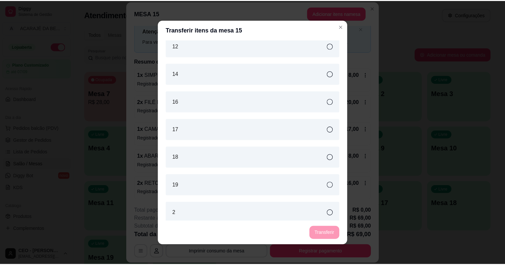
scroll to position [78, 0]
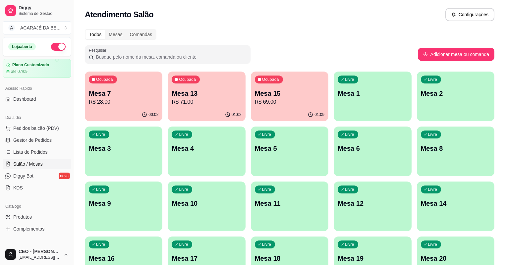
click at [201, 102] on p "R$ 71,00" at bounding box center [207, 102] width 70 height 8
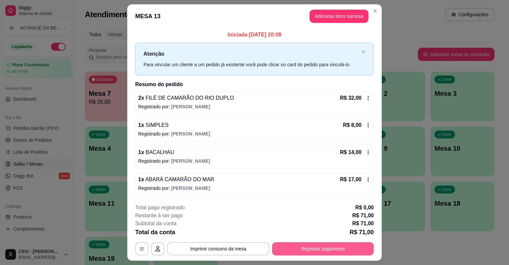
click at [289, 247] on button "Registrar pagamento" at bounding box center [323, 248] width 102 height 13
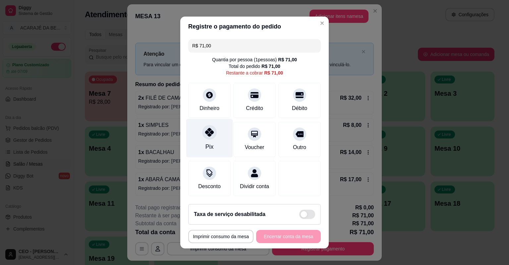
click at [204, 142] on div "Pix" at bounding box center [209, 138] width 47 height 39
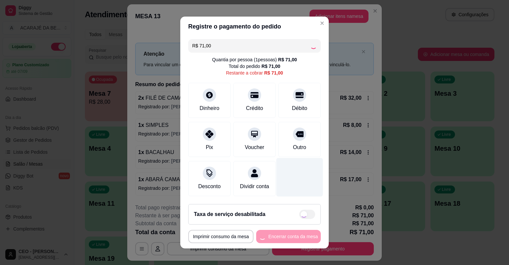
type input "R$ 0,00"
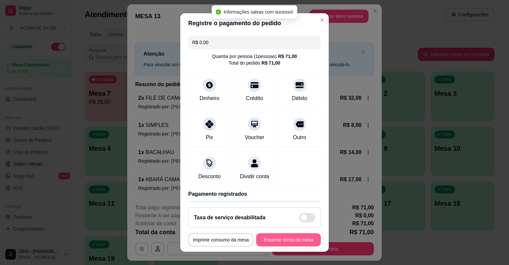
click at [278, 239] on button "Encerrar conta da mesa" at bounding box center [288, 239] width 65 height 13
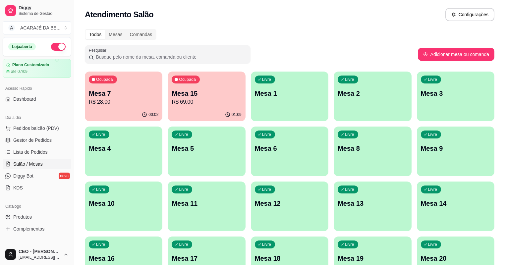
click at [185, 94] on p "Mesa 15" at bounding box center [207, 93] width 70 height 9
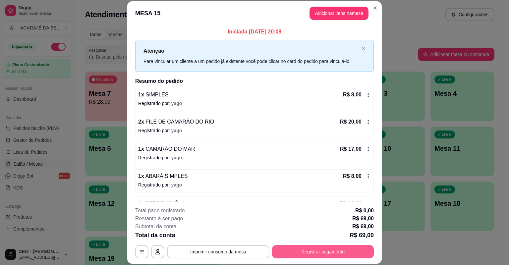
click at [284, 248] on button "Registrar pagamento" at bounding box center [323, 251] width 102 height 13
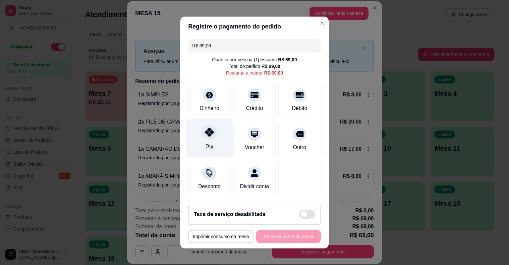
click at [204, 140] on div "Pix" at bounding box center [209, 138] width 47 height 39
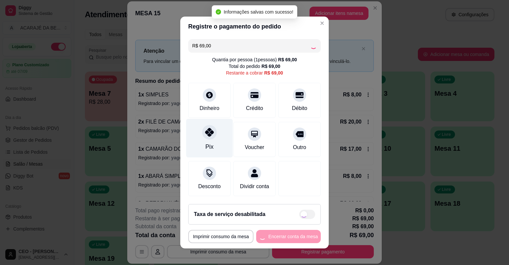
type input "R$ 0,00"
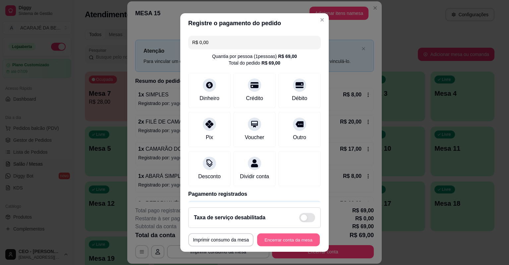
click at [271, 239] on button "Encerrar conta da mesa" at bounding box center [288, 240] width 63 height 13
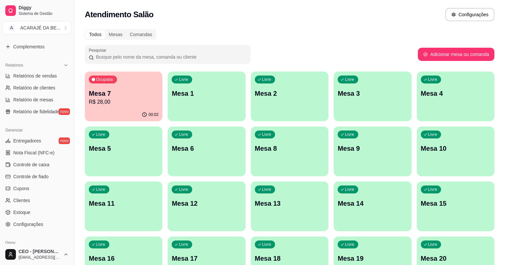
scroll to position [186, 0]
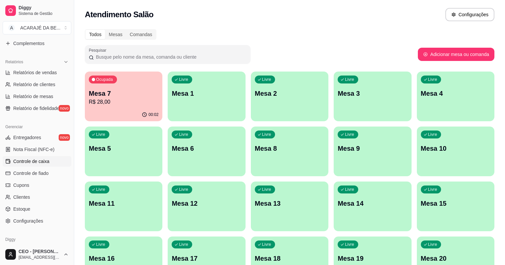
click at [39, 160] on span "Controle de caixa" at bounding box center [31, 161] width 36 height 7
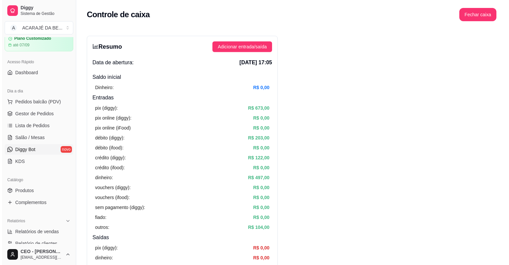
scroll to position [27, 0]
click at [42, 108] on link "Gestor de Pedidos" at bounding box center [37, 113] width 69 height 11
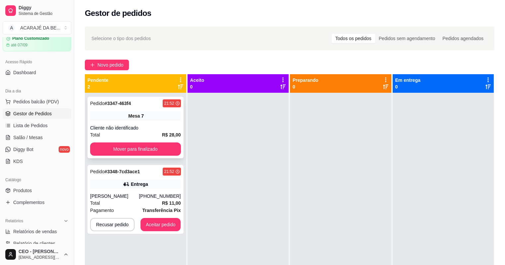
click at [130, 118] on span "Mesa" at bounding box center [134, 116] width 12 height 7
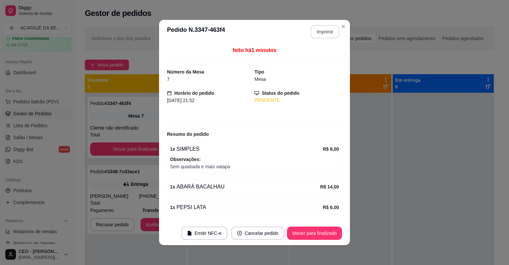
click at [312, 32] on button "Imprimir" at bounding box center [324, 31] width 29 height 13
click at [315, 231] on button "Mover para finalizado" at bounding box center [314, 233] width 55 height 13
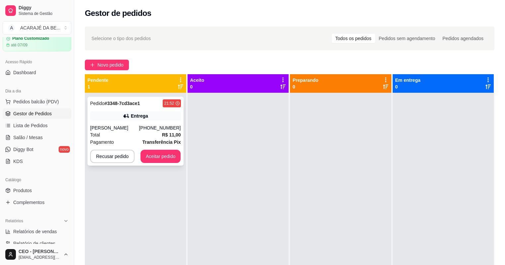
click at [144, 131] on div "Total R$ 11,00" at bounding box center [135, 134] width 91 height 7
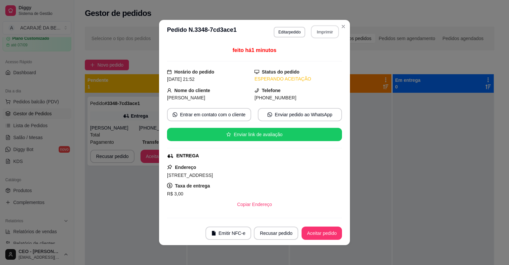
click at [320, 35] on button "Imprimir" at bounding box center [325, 32] width 28 height 13
click at [318, 231] on button "Aceitar pedido" at bounding box center [321, 233] width 39 height 13
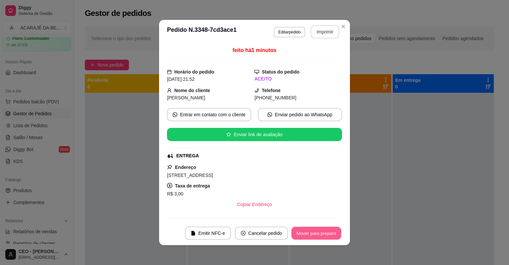
click at [323, 237] on button "Mover para preparo" at bounding box center [316, 233] width 50 height 13
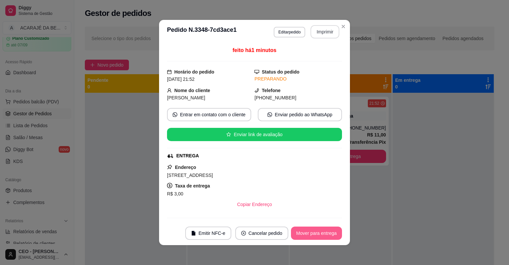
click at [323, 237] on button "Mover para entrega" at bounding box center [316, 233] width 51 height 13
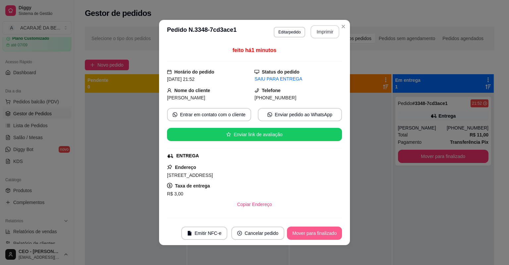
click at [323, 237] on button "Mover para finalizado" at bounding box center [314, 233] width 55 height 13
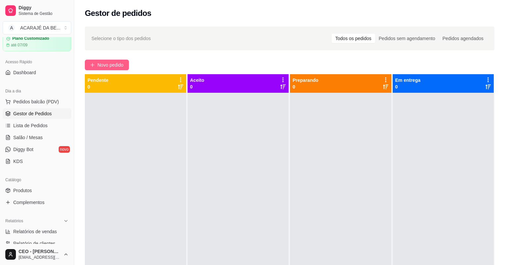
click at [114, 66] on span "Novo pedido" at bounding box center [110, 64] width 26 height 7
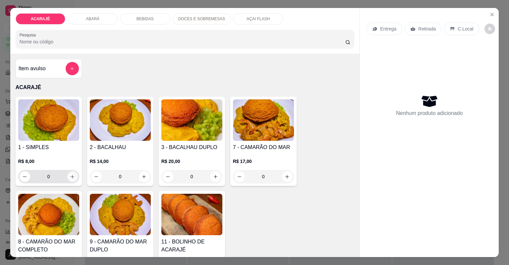
click at [72, 176] on icon "increase-product-quantity" at bounding box center [72, 176] width 5 height 5
type input "1"
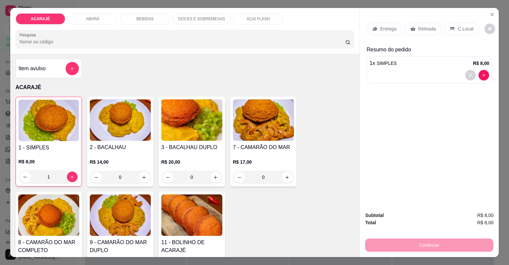
click at [426, 32] on p "Retirada" at bounding box center [427, 29] width 18 height 7
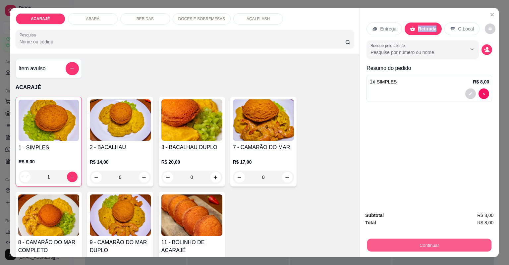
click at [390, 240] on button "Continuar" at bounding box center [429, 245] width 124 height 13
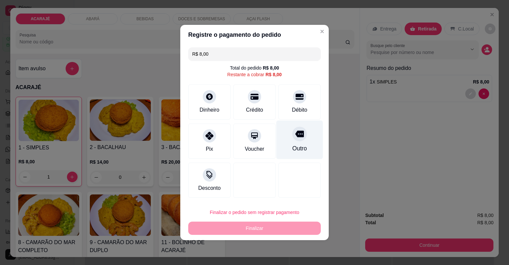
click at [297, 142] on div "Outro" at bounding box center [299, 140] width 47 height 39
type input "R$ 0,00"
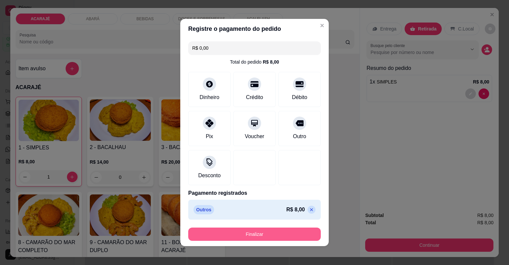
click at [284, 237] on button "Finalizar" at bounding box center [254, 234] width 133 height 13
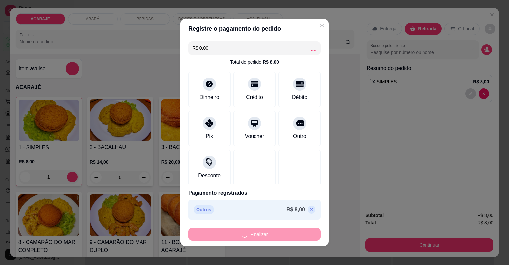
type input "0"
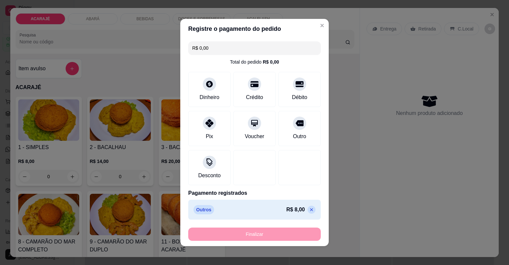
type input "-R$ 8,00"
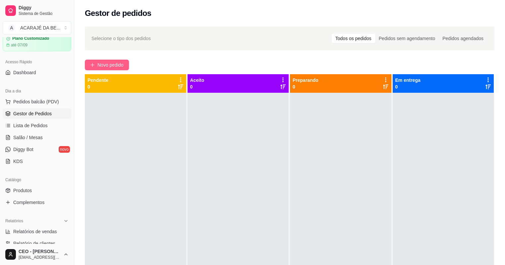
click at [121, 62] on span "Novo pedido" at bounding box center [110, 64] width 26 height 7
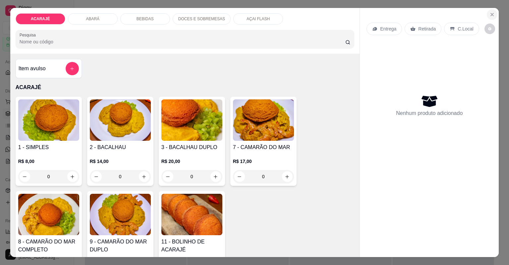
click at [491, 14] on icon "Close" at bounding box center [492, 14] width 3 height 3
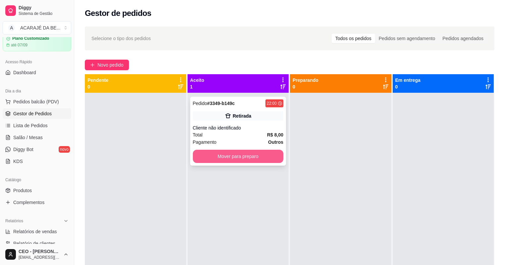
click at [235, 152] on button "Mover para preparo" at bounding box center [238, 156] width 91 height 13
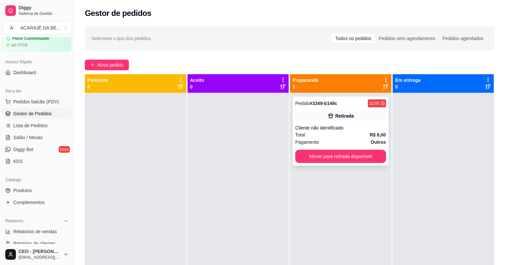
click at [307, 163] on div "Pedido # 3349-b149c 22:00 Retirada Cliente não identificado Total R$ 8,00 Pagam…" at bounding box center [340, 131] width 96 height 69
click at [358, 159] on button "Mover para retirada disponível" at bounding box center [340, 156] width 88 height 13
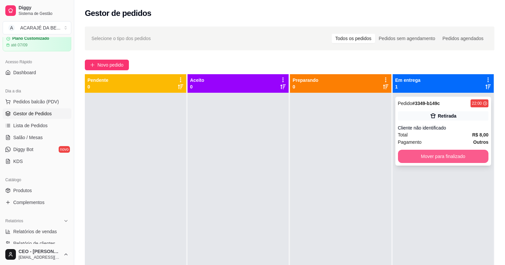
click at [405, 158] on button "Mover para finalizado" at bounding box center [443, 156] width 91 height 13
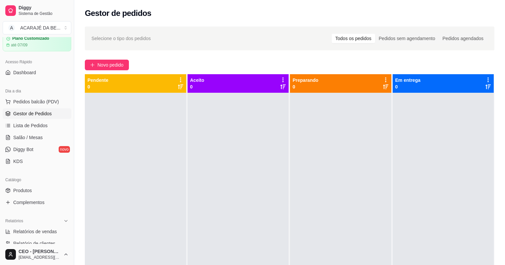
click at [416, 209] on div at bounding box center [443, 225] width 101 height 265
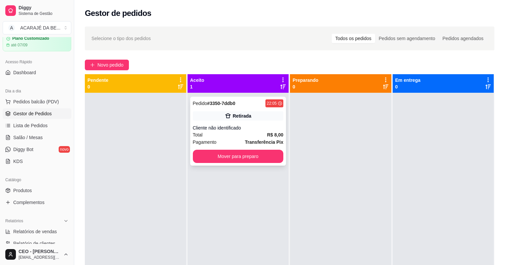
click at [250, 135] on div "Total R$ 8,00" at bounding box center [238, 134] width 91 height 7
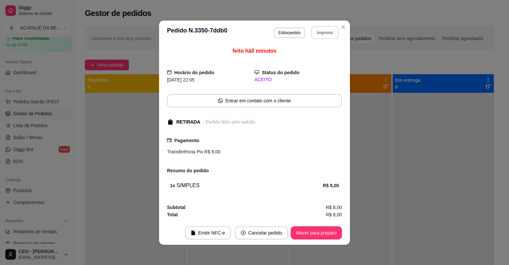
click at [329, 31] on button "Imprimir" at bounding box center [325, 32] width 28 height 13
click at [328, 235] on button "Mover para preparo" at bounding box center [316, 232] width 50 height 13
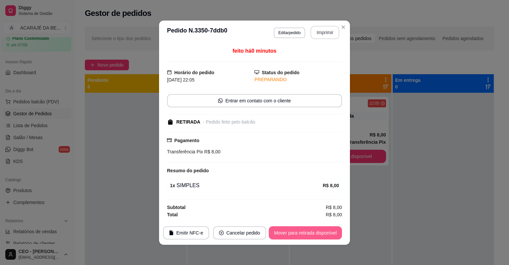
click at [326, 236] on button "Mover para retirada disponível" at bounding box center [305, 232] width 73 height 13
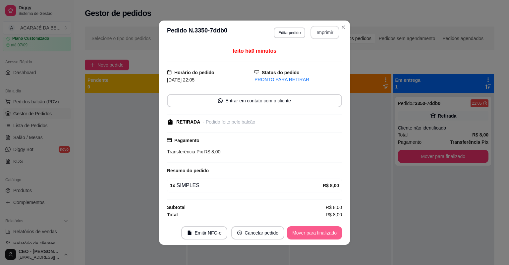
click at [330, 234] on button "Mover para finalizado" at bounding box center [314, 232] width 55 height 13
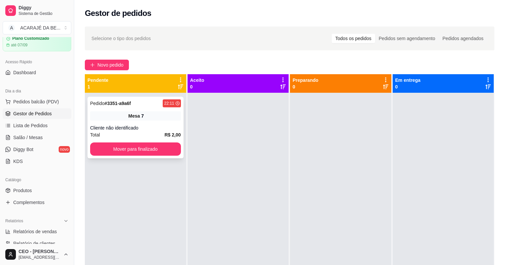
click at [154, 130] on div "Cliente não identificado" at bounding box center [135, 128] width 91 height 7
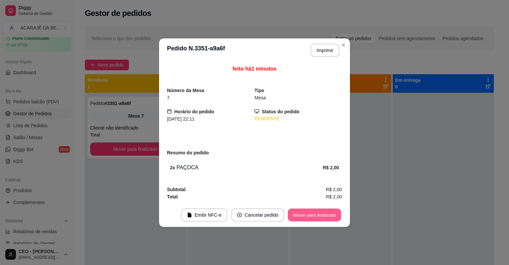
click at [314, 218] on button "Mover para finalizado" at bounding box center [314, 214] width 53 height 13
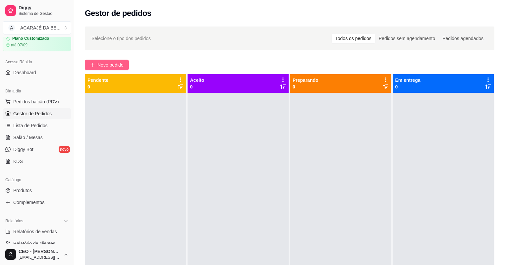
click at [88, 65] on button "Novo pedido" at bounding box center [107, 65] width 44 height 11
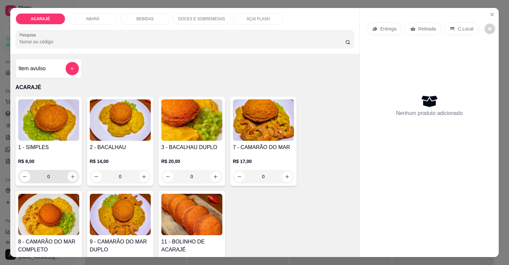
click at [72, 177] on icon "increase-product-quantity" at bounding box center [72, 176] width 5 height 5
type input "1"
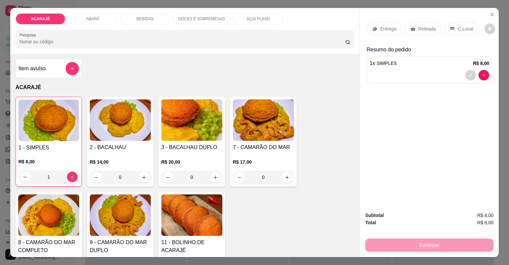
click at [377, 27] on div "Entrega" at bounding box center [383, 29] width 35 height 13
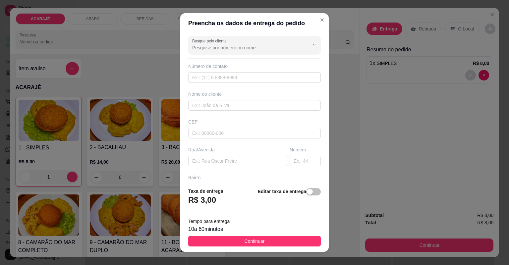
click at [247, 99] on div "Nome do cliente" at bounding box center [254, 101] width 135 height 20
click at [245, 102] on input "text" at bounding box center [254, 105] width 133 height 11
type input "emile"
click at [243, 161] on input "text" at bounding box center [237, 161] width 99 height 11
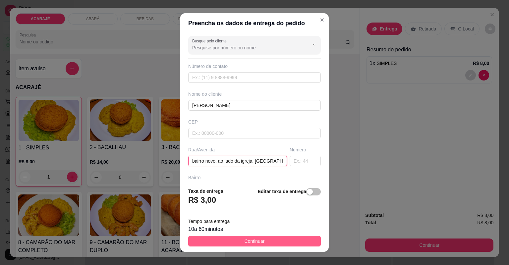
type input "bairro novo, ao lado da igreja, casa azul"
click at [216, 239] on button "Continuar" at bounding box center [254, 241] width 133 height 11
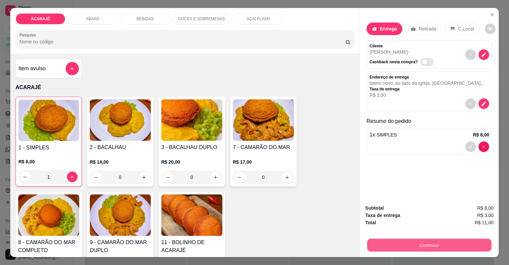
click at [385, 246] on button "Continuar" at bounding box center [429, 245] width 124 height 13
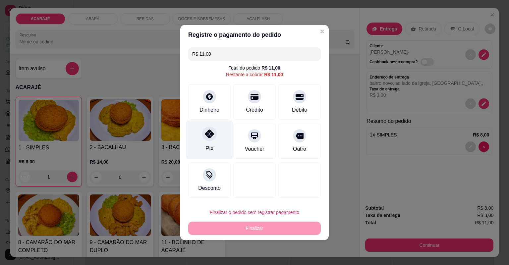
click at [211, 147] on div "Pix" at bounding box center [209, 148] width 8 height 9
type input "R$ 0,00"
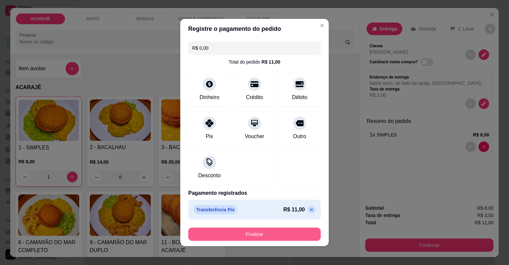
click at [235, 228] on button "Finalizar" at bounding box center [254, 234] width 133 height 13
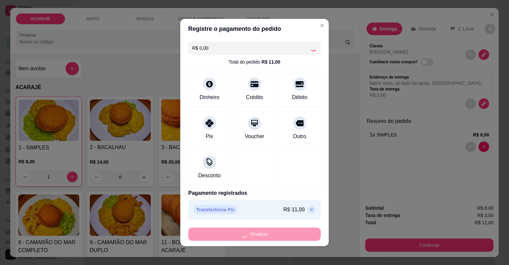
type input "0"
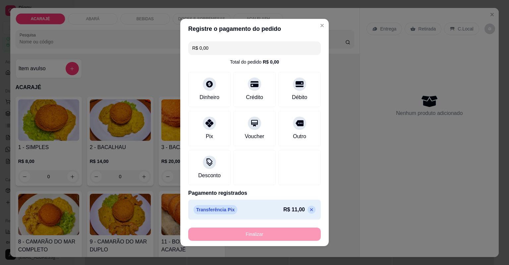
type input "-R$ 11,00"
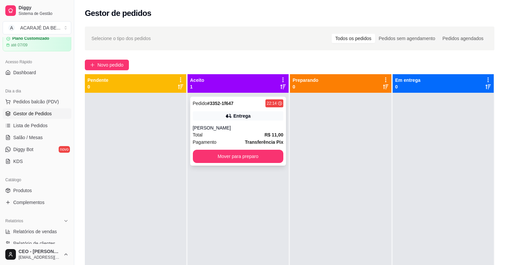
click at [251, 131] on div "Total R$ 11,00" at bounding box center [238, 134] width 91 height 7
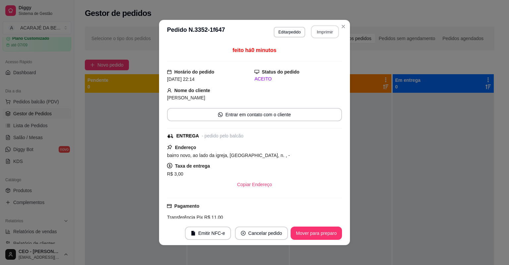
click at [322, 28] on button "Imprimir" at bounding box center [325, 32] width 28 height 13
click at [326, 234] on button "Mover para preparo" at bounding box center [316, 233] width 51 height 13
click at [326, 234] on button "Mover para preparo" at bounding box center [316, 233] width 50 height 13
click at [326, 234] on div "Mover para preparo" at bounding box center [316, 233] width 51 height 13
drag, startPoint x: 322, startPoint y: 28, endPoint x: 326, endPoint y: 234, distance: 206.4
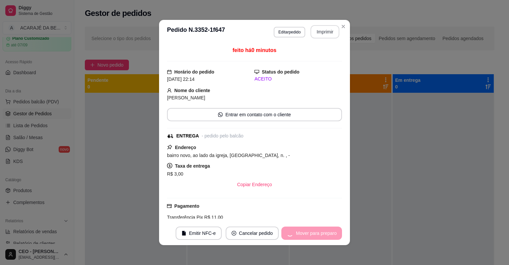
click at [326, 234] on div "Mover para preparo" at bounding box center [311, 233] width 61 height 13
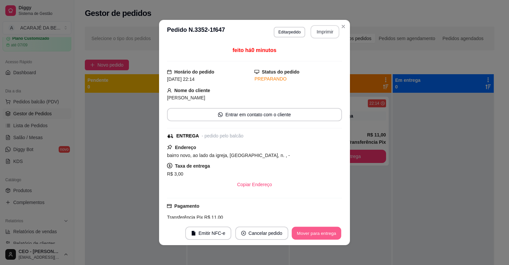
click at [335, 235] on button "Mover para entrega" at bounding box center [317, 233] width 50 height 13
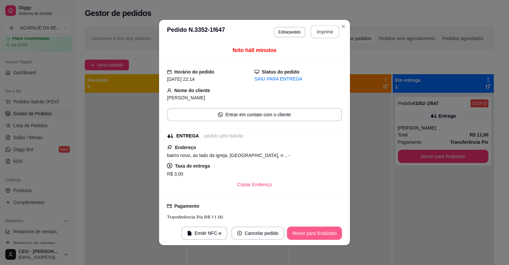
click at [327, 232] on button "Mover para finalizado" at bounding box center [314, 233] width 55 height 13
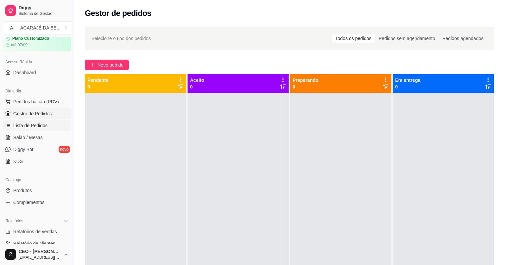
click at [42, 127] on span "Lista de Pedidos" at bounding box center [30, 125] width 34 height 7
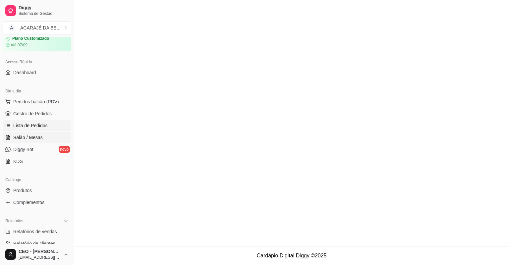
click at [40, 135] on span "Salão / Mesas" at bounding box center [27, 137] width 29 height 7
click at [40, 125] on span "Lista de Pedidos" at bounding box center [30, 125] width 34 height 7
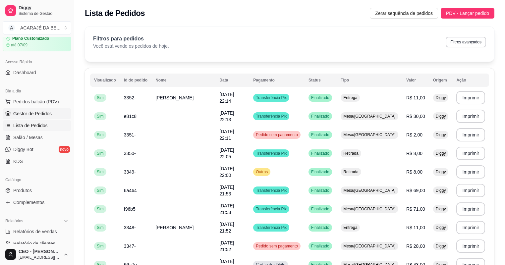
click at [37, 115] on span "Gestor de Pedidos" at bounding box center [32, 113] width 38 height 7
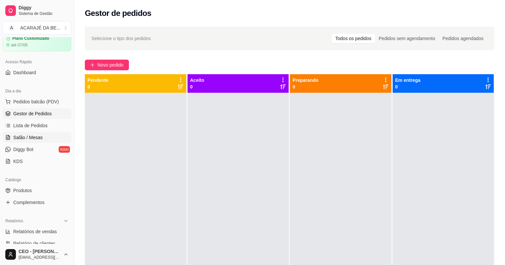
click at [38, 140] on span "Salão / Mesas" at bounding box center [27, 137] width 29 height 7
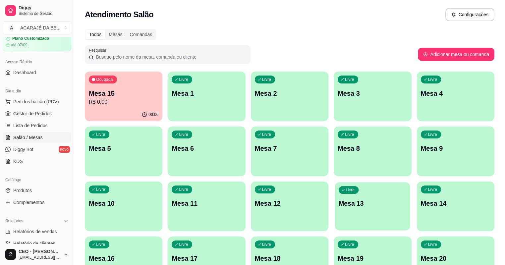
click at [335, 213] on div "Livre Mesa 13" at bounding box center [372, 202] width 75 height 40
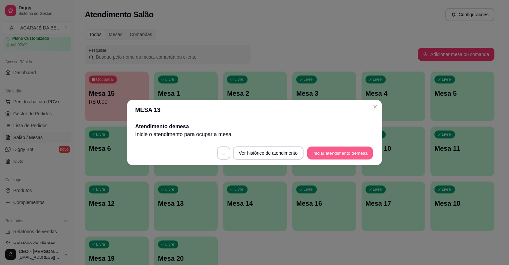
click at [328, 151] on button "Iniciar atendimento de mesa" at bounding box center [340, 153] width 66 height 13
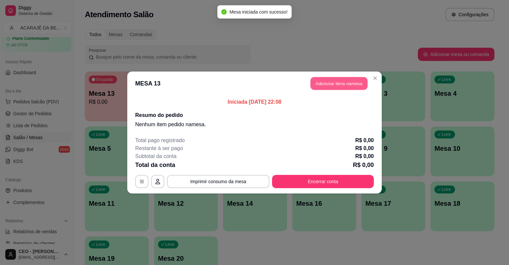
click at [340, 87] on button "Adicionar itens na mesa" at bounding box center [338, 83] width 57 height 13
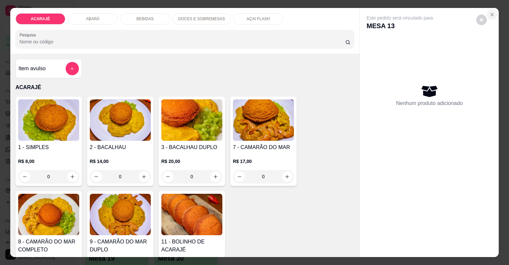
click at [489, 13] on icon "Close" at bounding box center [491, 14] width 5 height 5
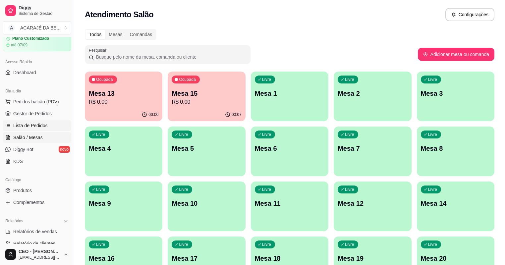
click at [33, 123] on span "Lista de Pedidos" at bounding box center [30, 125] width 34 height 7
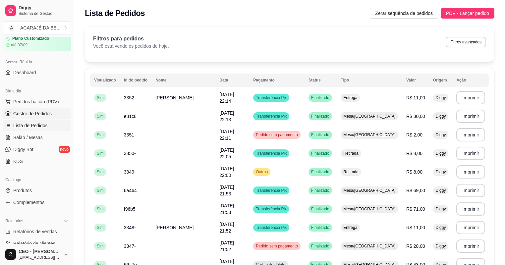
click at [25, 115] on span "Gestor de Pedidos" at bounding box center [32, 113] width 38 height 7
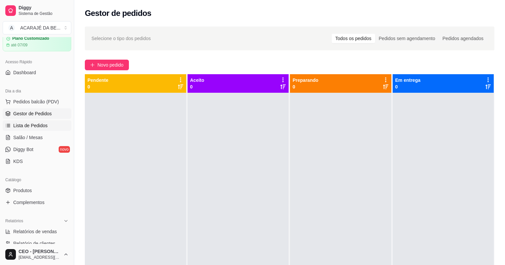
click at [34, 127] on span "Lista de Pedidos" at bounding box center [30, 125] width 34 height 7
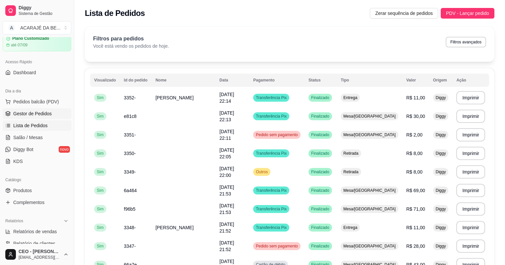
click at [38, 113] on span "Gestor de Pedidos" at bounding box center [32, 113] width 38 height 7
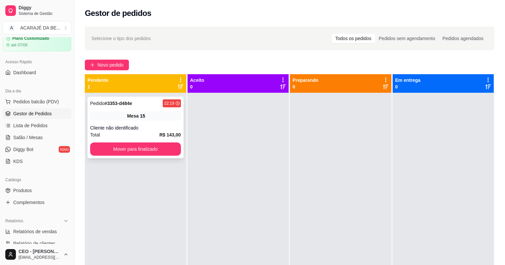
click at [155, 130] on div "Cliente não identificado" at bounding box center [135, 128] width 91 height 7
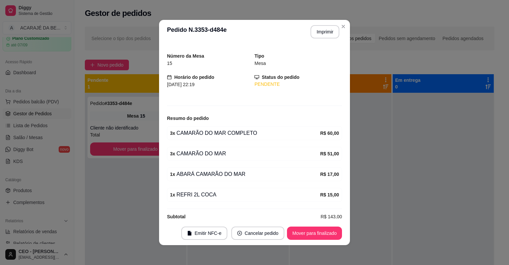
scroll to position [24, 0]
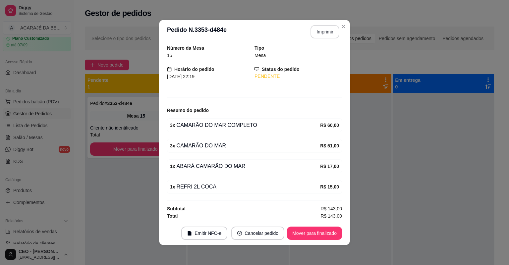
click at [321, 30] on button "Imprimir" at bounding box center [324, 31] width 29 height 13
click at [307, 229] on button "Mover para finalizado" at bounding box center [314, 233] width 53 height 13
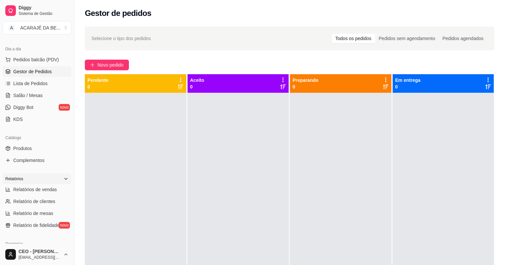
scroll to position [80, 0]
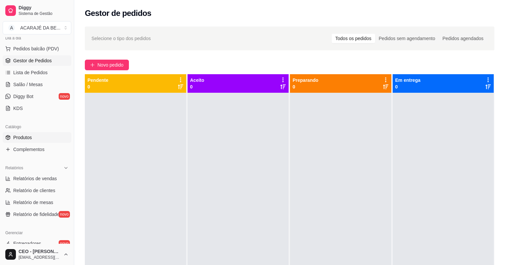
click at [22, 137] on span "Produtos" at bounding box center [22, 137] width 19 height 7
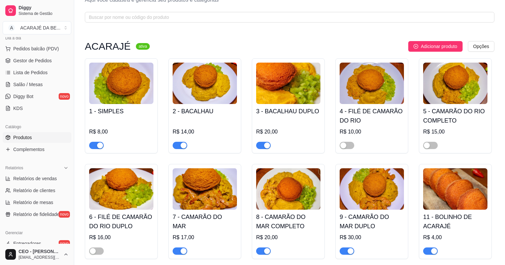
scroll to position [27, 0]
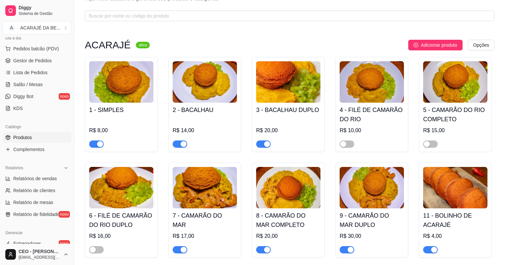
click at [265, 143] on div "button" at bounding box center [267, 144] width 6 height 6
click at [174, 251] on span "button" at bounding box center [180, 249] width 15 height 7
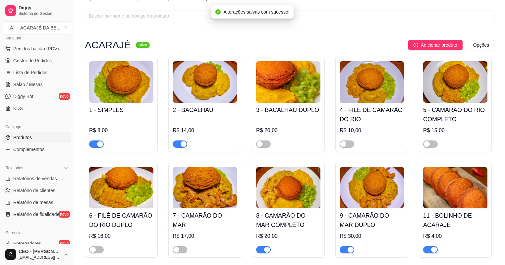
click at [260, 249] on span "button" at bounding box center [263, 249] width 15 height 7
click at [266, 142] on span "button" at bounding box center [263, 143] width 15 height 7
click at [346, 253] on span "button" at bounding box center [347, 249] width 15 height 7
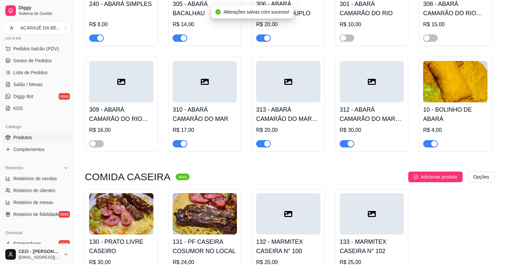
scroll to position [371, 0]
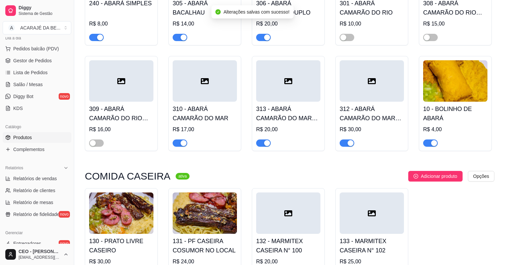
click at [179, 144] on span "button" at bounding box center [180, 142] width 15 height 7
click at [260, 147] on span "button" at bounding box center [263, 142] width 15 height 7
click at [347, 143] on button "button" at bounding box center [347, 142] width 15 height 7
click at [37, 60] on span "Gestor de Pedidos" at bounding box center [32, 60] width 38 height 7
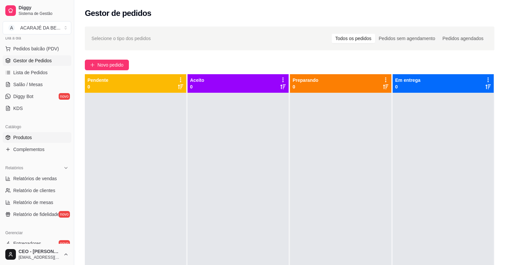
click at [24, 136] on span "Produtos" at bounding box center [22, 137] width 19 height 7
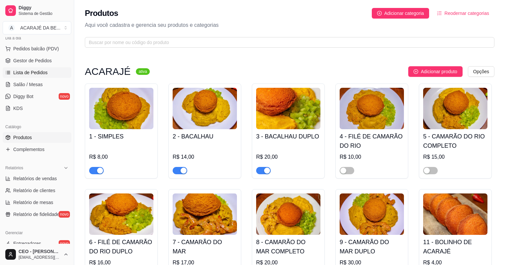
click at [26, 71] on span "Lista de Pedidos" at bounding box center [30, 72] width 34 height 7
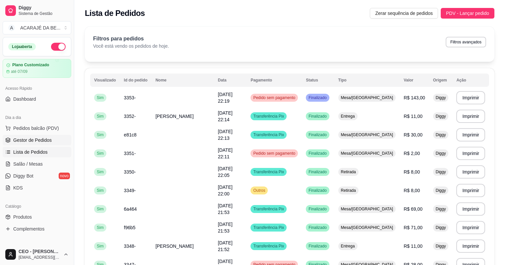
click at [34, 143] on span "Gestor de Pedidos" at bounding box center [32, 140] width 38 height 7
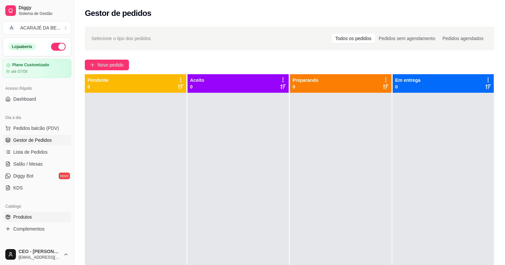
click at [26, 219] on span "Produtos" at bounding box center [22, 217] width 19 height 7
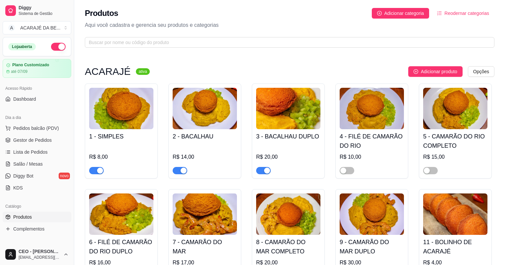
click at [92, 171] on span "button" at bounding box center [96, 170] width 15 height 7
click at [179, 170] on span "button" at bounding box center [180, 170] width 15 height 7
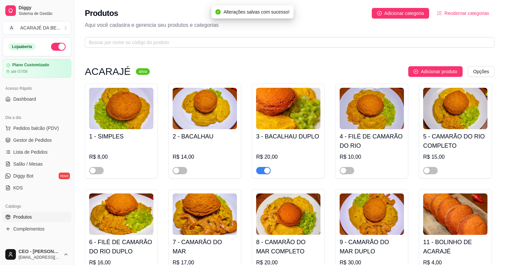
click at [258, 170] on span "button" at bounding box center [263, 170] width 15 height 7
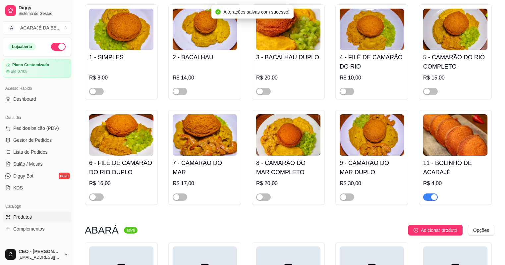
scroll to position [80, 0]
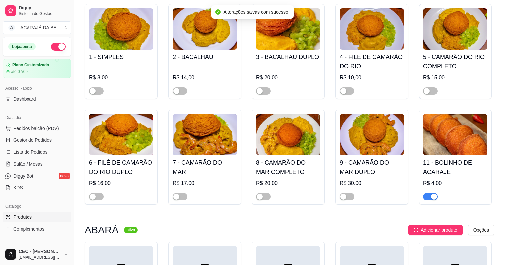
click at [428, 198] on span "button" at bounding box center [430, 196] width 15 height 7
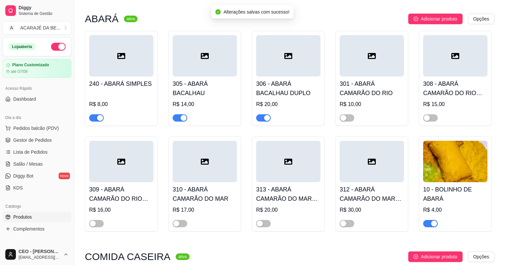
scroll to position [292, 0]
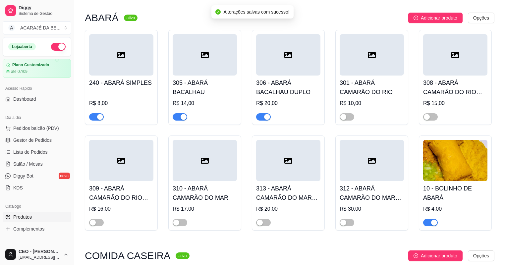
click at [91, 114] on span "button" at bounding box center [96, 116] width 15 height 7
click at [180, 118] on button "button" at bounding box center [180, 116] width 15 height 7
click at [257, 118] on span "button" at bounding box center [263, 116] width 15 height 7
click at [431, 223] on div "button" at bounding box center [434, 223] width 6 height 6
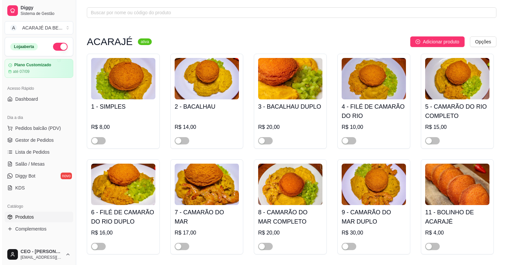
scroll to position [0, 0]
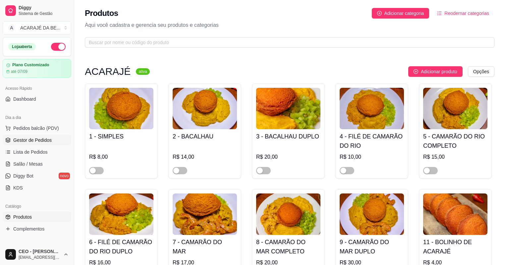
click at [24, 143] on link "Gestor de Pedidos" at bounding box center [37, 140] width 69 height 11
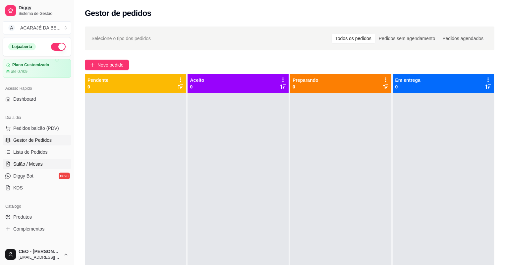
click at [33, 167] on link "Salão / Mesas" at bounding box center [37, 164] width 69 height 11
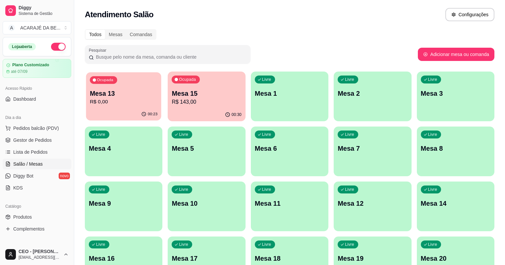
click at [108, 90] on p "Mesa 13" at bounding box center [124, 93] width 68 height 9
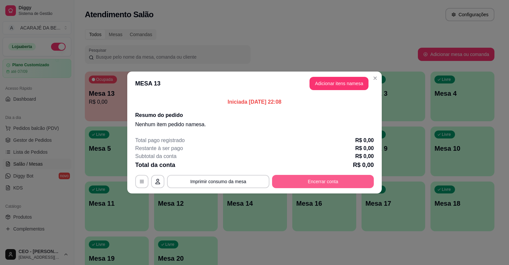
click at [276, 180] on button "Encerrar conta" at bounding box center [323, 181] width 102 height 13
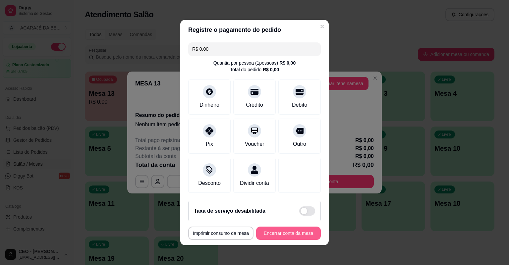
click at [279, 235] on button "Encerrar conta da mesa" at bounding box center [288, 233] width 65 height 13
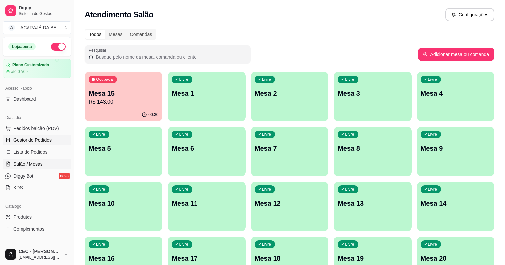
click at [30, 143] on span "Gestor de Pedidos" at bounding box center [32, 140] width 38 height 7
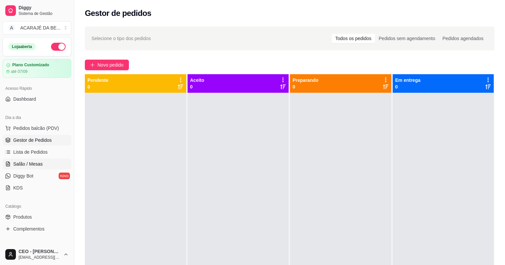
click at [38, 165] on span "Salão / Mesas" at bounding box center [27, 164] width 29 height 7
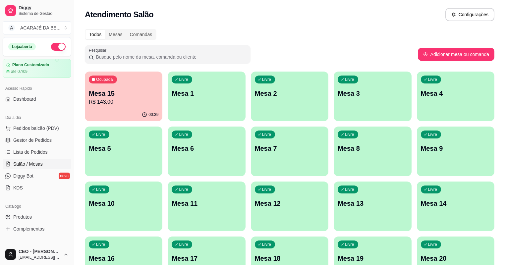
click at [127, 105] on p "R$ 143,00" at bounding box center [124, 102] width 70 height 8
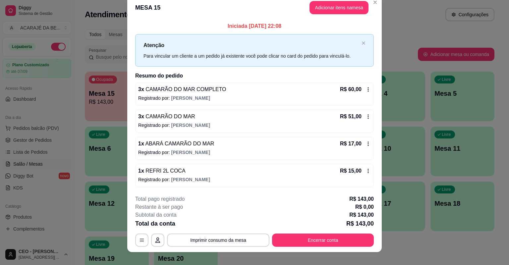
scroll to position [16, 0]
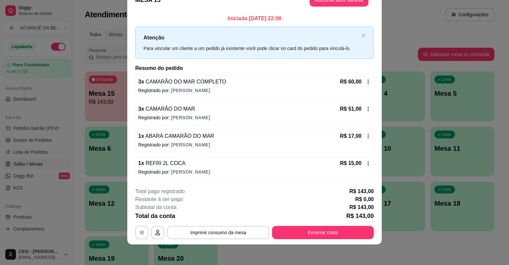
click at [366, 134] on icon at bounding box center [367, 135] width 5 height 5
click at [251, 229] on button "Imprimir consumo da mesa" at bounding box center [218, 232] width 99 height 13
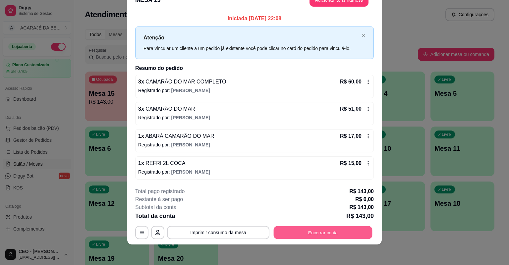
click at [325, 232] on button "Encerrar conta" at bounding box center [323, 232] width 99 height 13
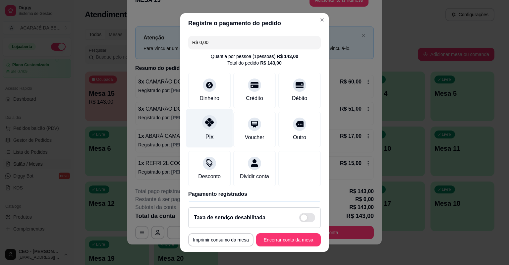
click at [213, 125] on div "Pix" at bounding box center [209, 128] width 47 height 39
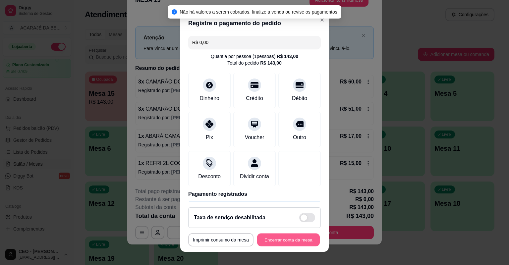
click at [279, 236] on button "Encerrar conta da mesa" at bounding box center [288, 240] width 63 height 13
click at [278, 236] on div "**********" at bounding box center [254, 239] width 133 height 13
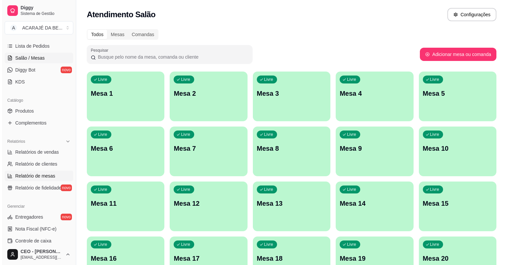
scroll to position [159, 0]
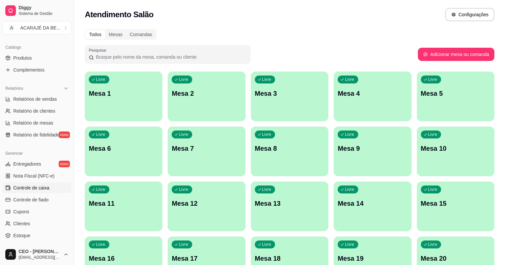
click at [42, 186] on span "Controle de caixa" at bounding box center [31, 188] width 36 height 7
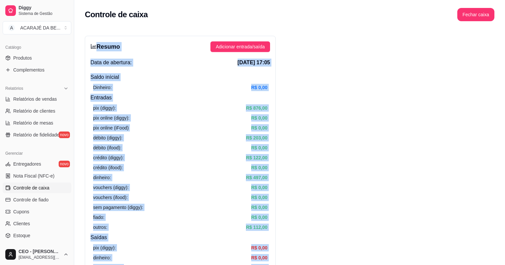
drag, startPoint x: 436, startPoint y: 164, endPoint x: 93, endPoint y: 45, distance: 363.2
drag, startPoint x: 93, startPoint y: 45, endPoint x: 102, endPoint y: 47, distance: 9.4
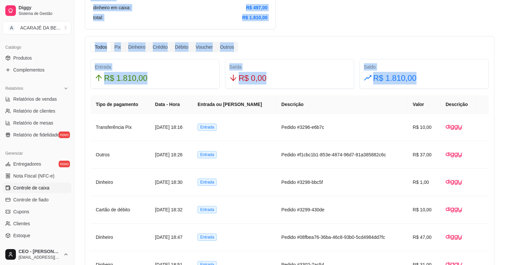
scroll to position [345, 0]
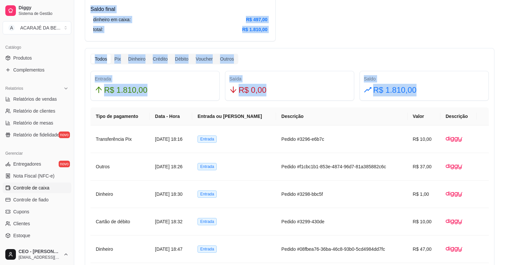
click at [347, 32] on div "Resumo Adicionar entrada/saída Data de abertura: 19 de ago de 2025 às 17:05 Sal…" at bounding box center [289, 189] width 409 height 997
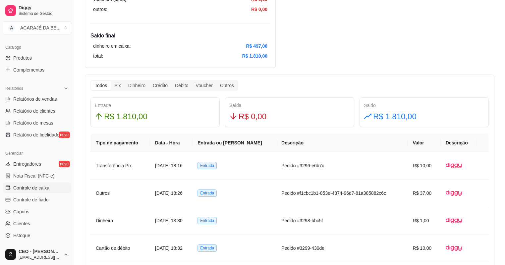
scroll to position [318, 0]
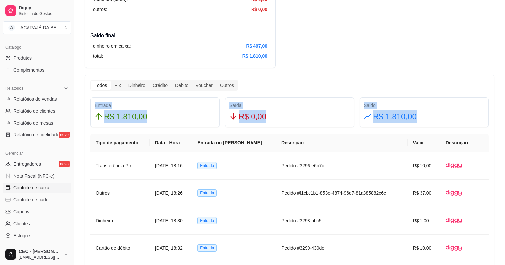
drag, startPoint x: 433, startPoint y: 116, endPoint x: 85, endPoint y: 105, distance: 347.7
click at [85, 105] on div "Todos Pix Dinheiro Crédito Débito Voucher Outros Entrada R$ 1.810,00 Saída R$ 0…" at bounding box center [289, 264] width 409 height 379
drag, startPoint x: 85, startPoint y: 105, endPoint x: 131, endPoint y: 116, distance: 47.4
copy div "Entrada R$ 1.810,00 Saída R$ 0,00 Saldo R$ 1.810,00"
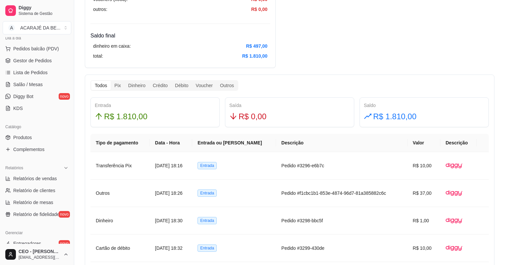
click at [399, 50] on div "Resumo Adicionar entrada/saída Data de abertura: 19 de ago de 2025 às 17:05 Sal…" at bounding box center [289, 216] width 409 height 997
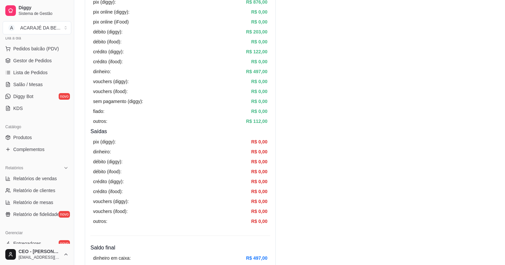
scroll to position [0, 0]
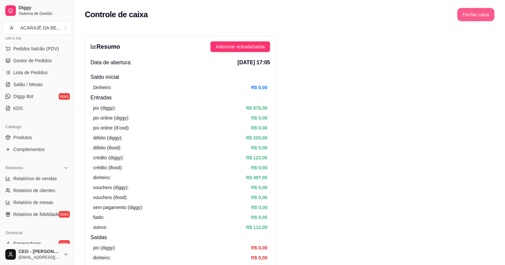
click at [468, 14] on button "Fechar caixa" at bounding box center [475, 14] width 37 height 13
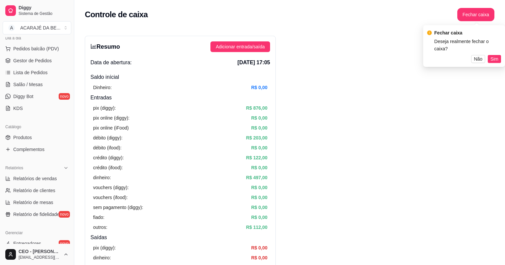
click at [489, 55] on button "Sim" at bounding box center [494, 59] width 13 height 8
